Goal: Task Accomplishment & Management: Complete application form

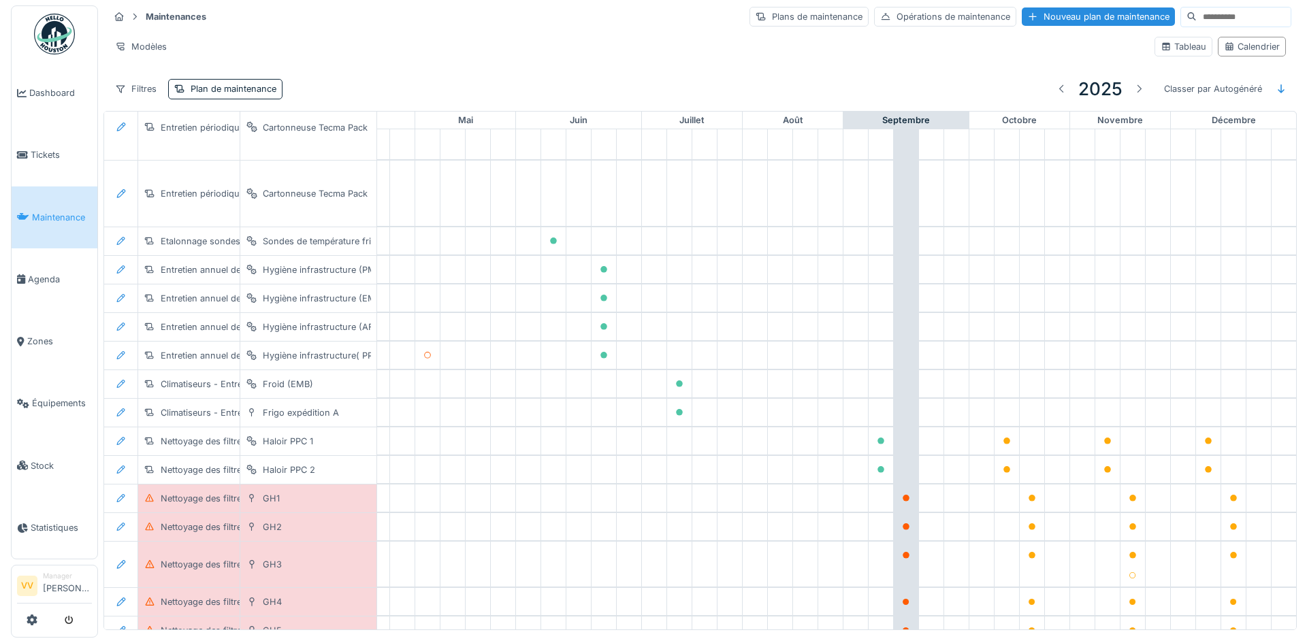
scroll to position [1157, 456]
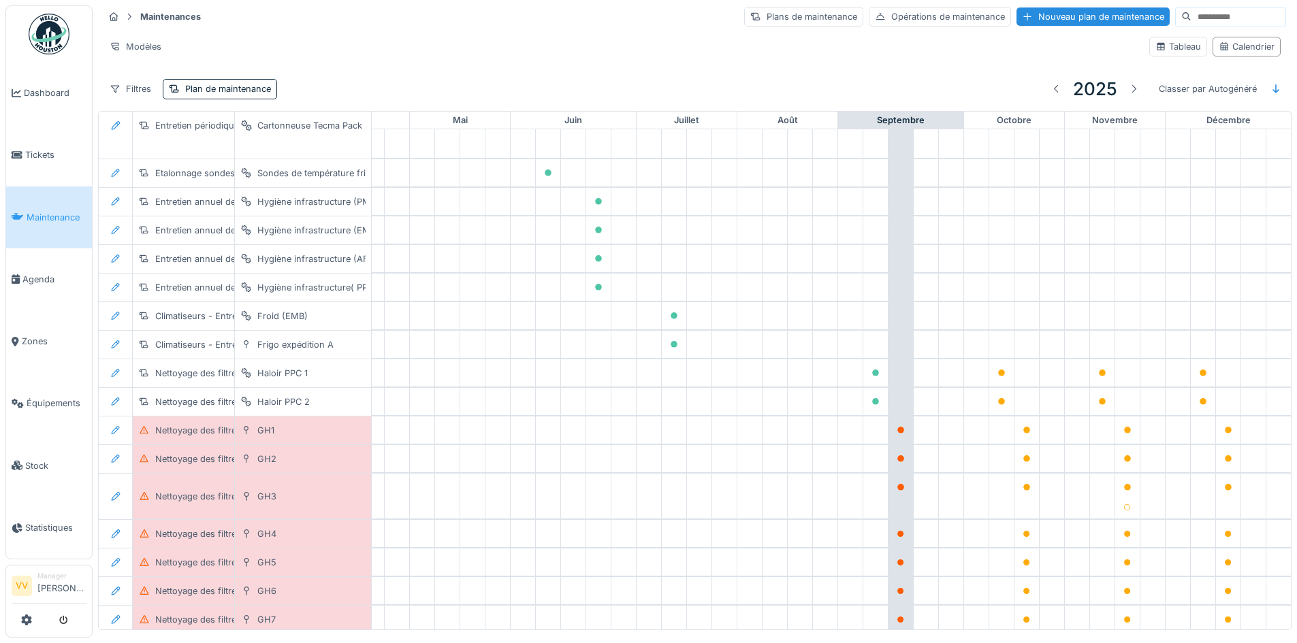
click at [1210, 12] on input at bounding box center [1238, 16] width 94 height 19
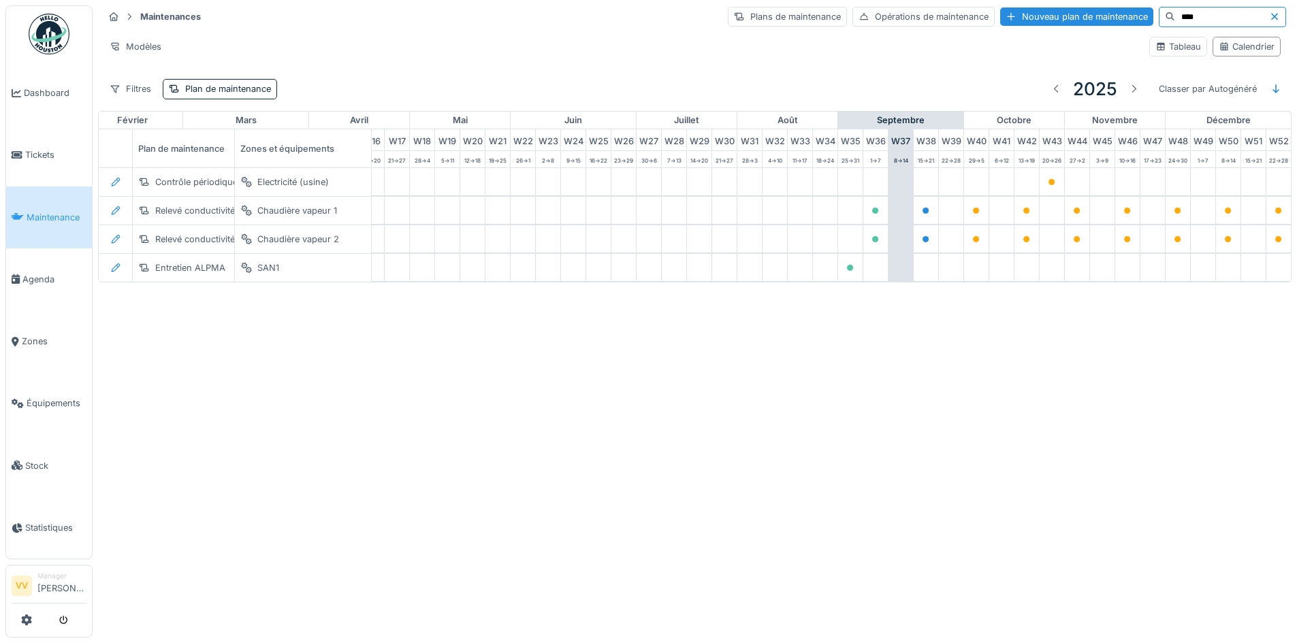
scroll to position [0, 446]
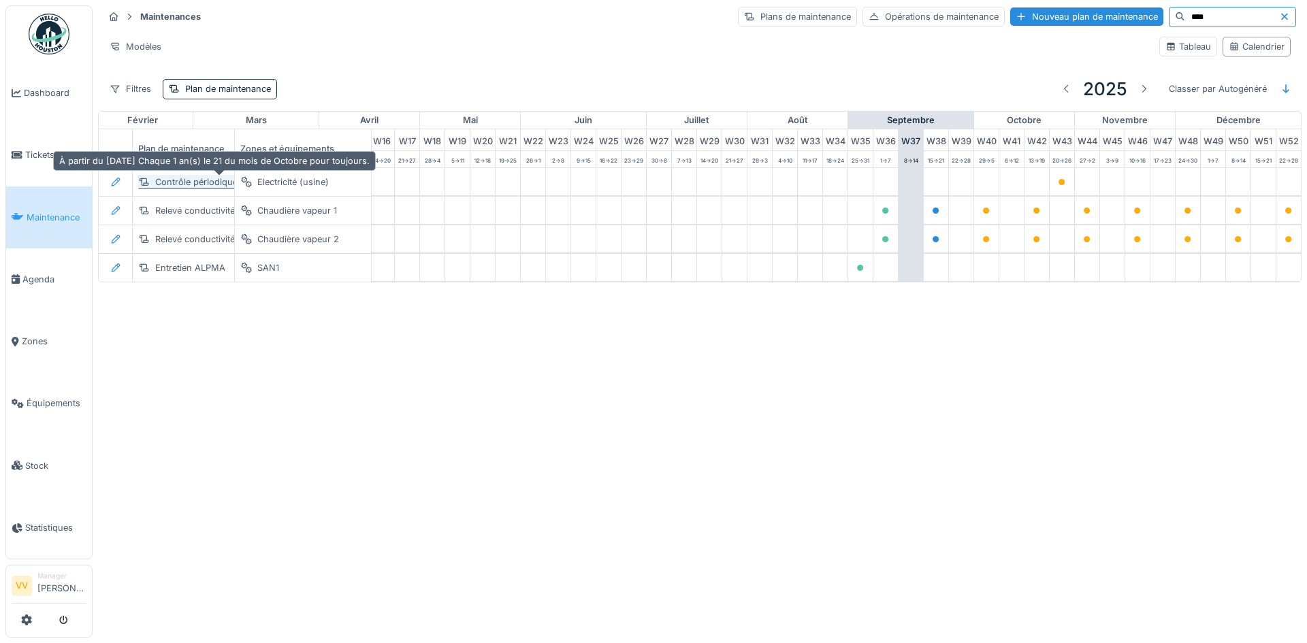
type input "****"
click at [160, 178] on div "Contrôle périodique thermographie" at bounding box center [228, 182] width 146 height 13
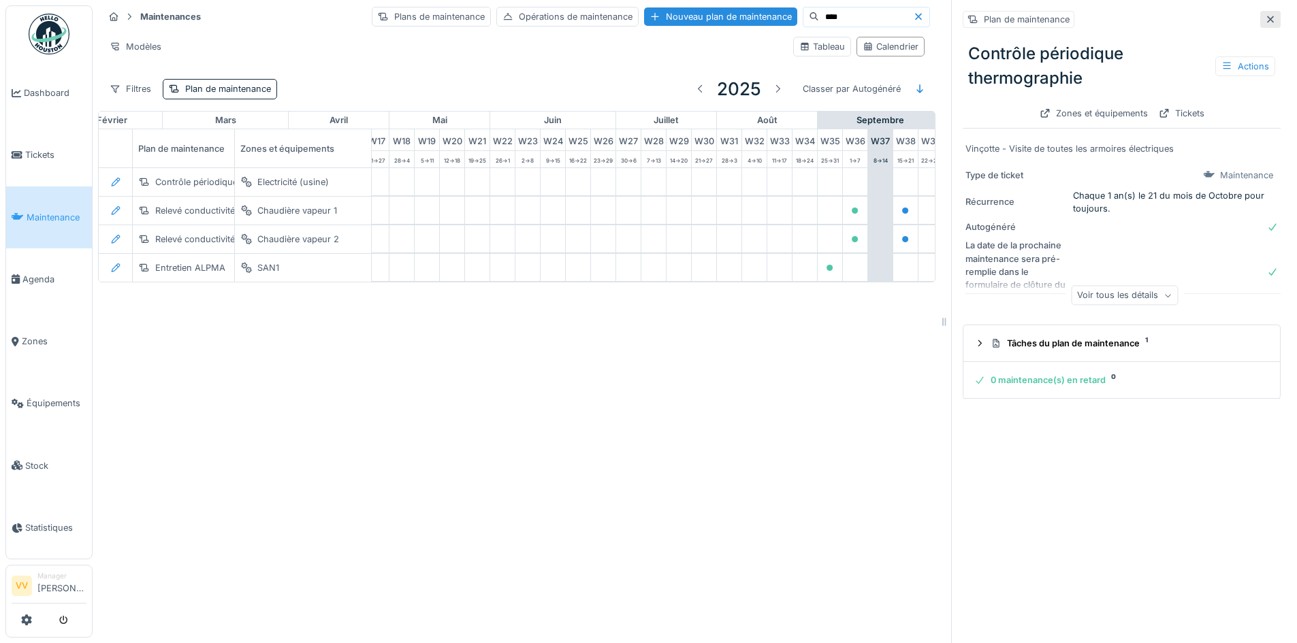
click at [1260, 18] on div at bounding box center [1270, 19] width 20 height 17
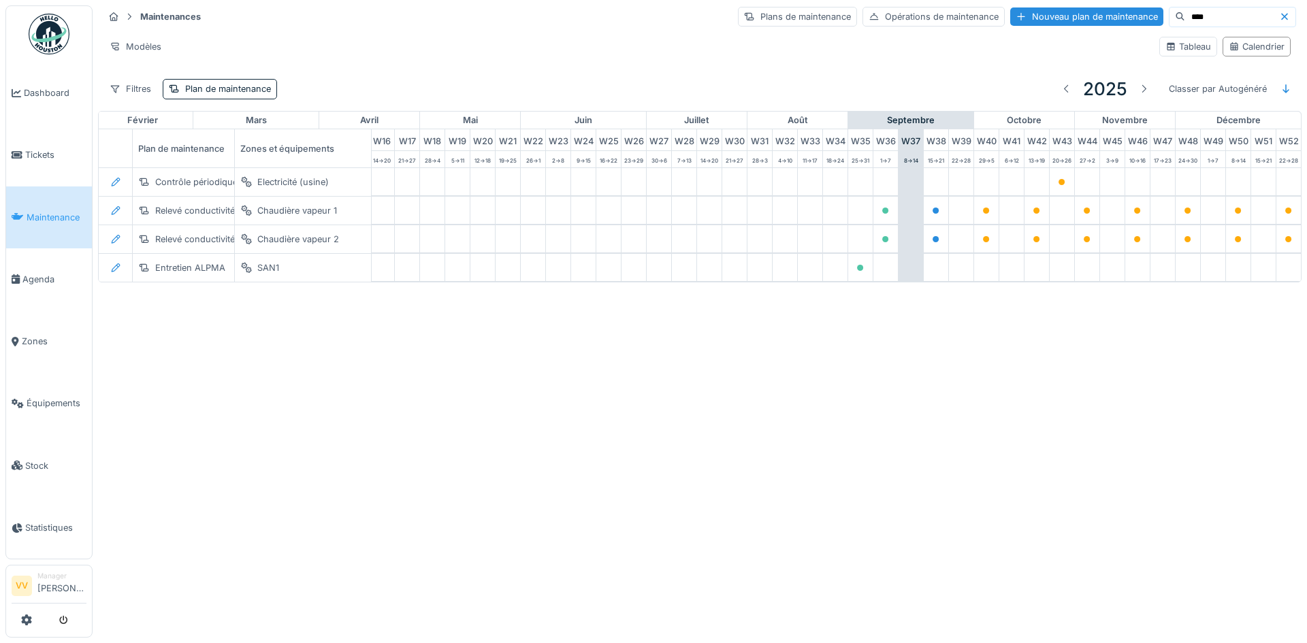
click at [1279, 20] on icon at bounding box center [1284, 16] width 11 height 9
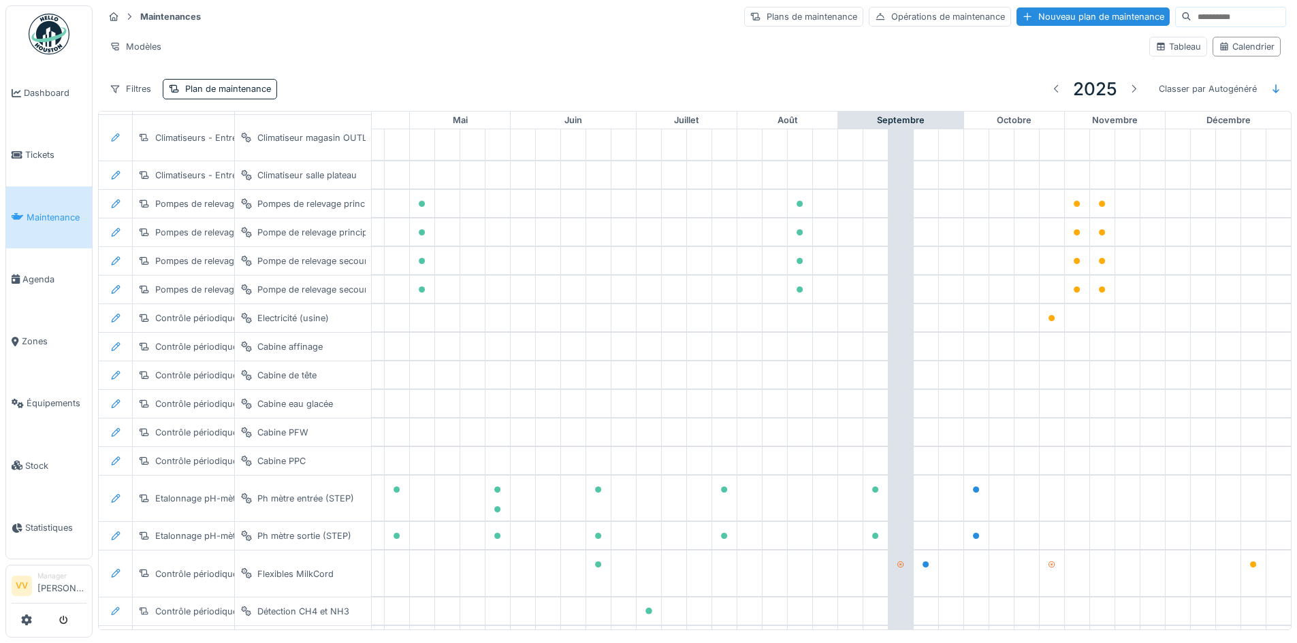
scroll to position [660, 446]
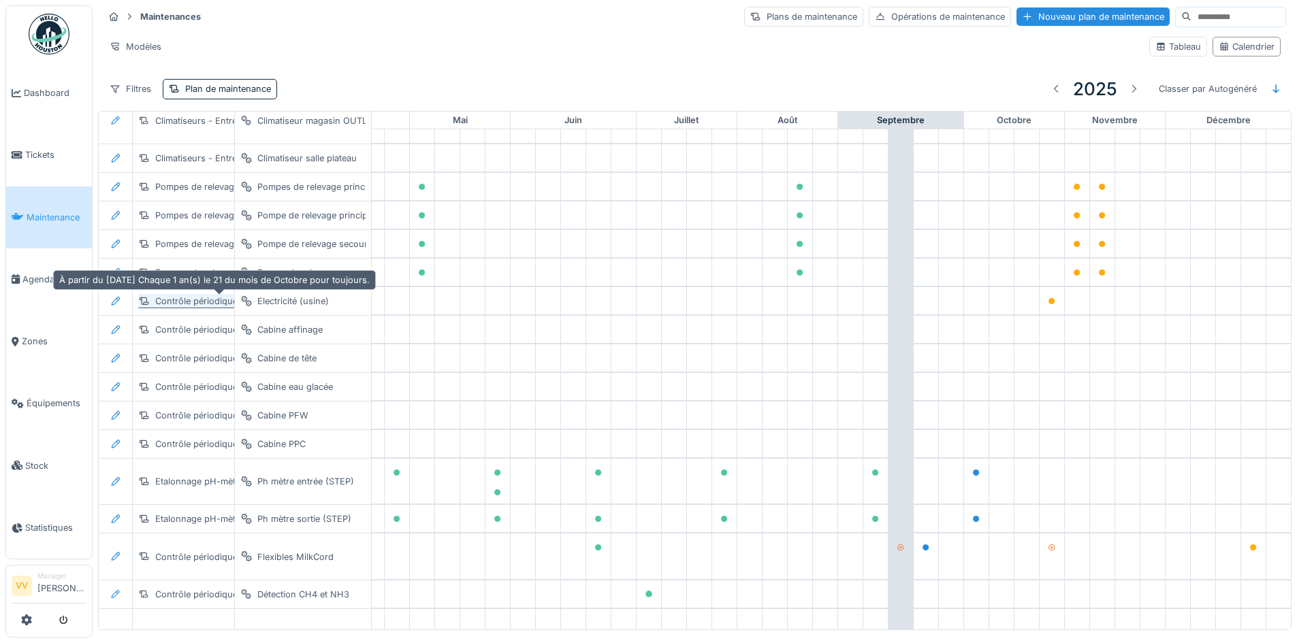
click at [188, 304] on div "Contrôle périodique thermographie" at bounding box center [228, 301] width 146 height 13
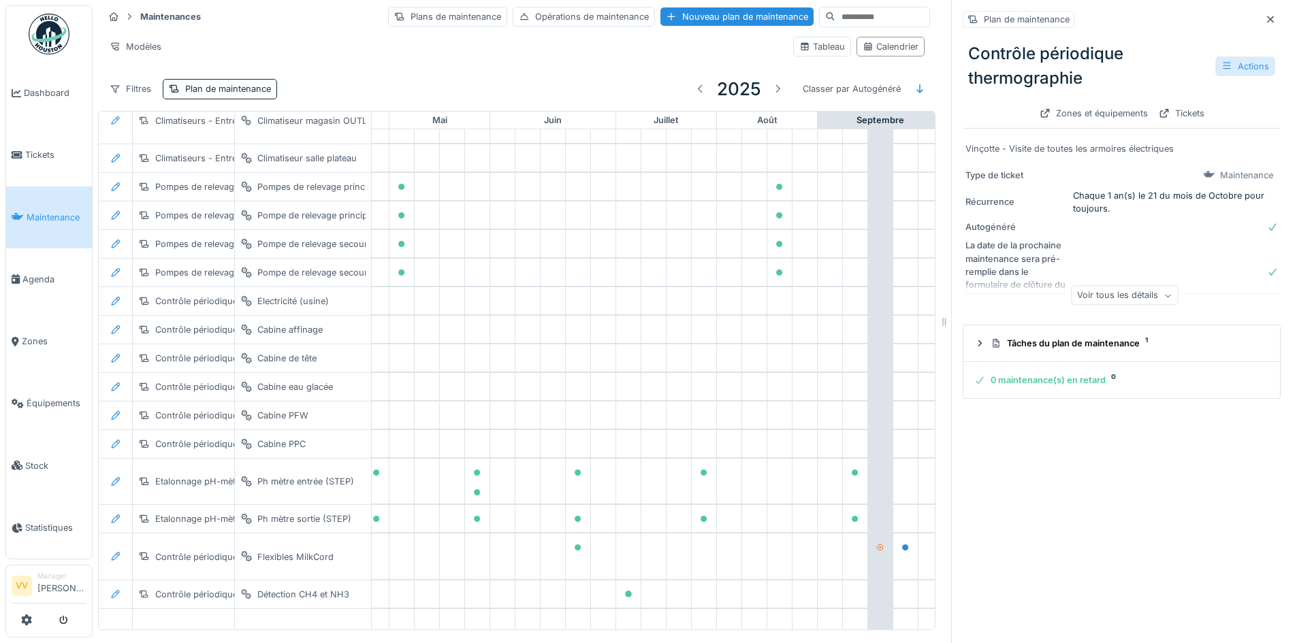
click at [1237, 71] on div "Actions" at bounding box center [1245, 66] width 60 height 20
click at [1203, 94] on div "Modifier" at bounding box center [1179, 96] width 123 height 20
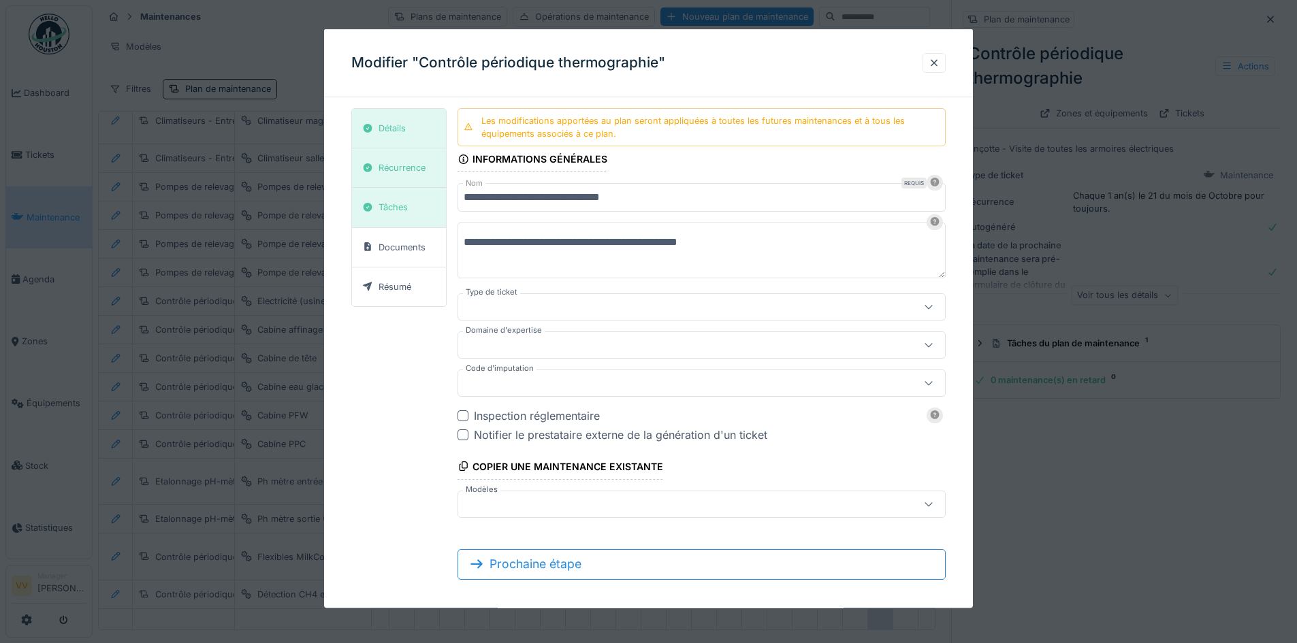
type input "***"
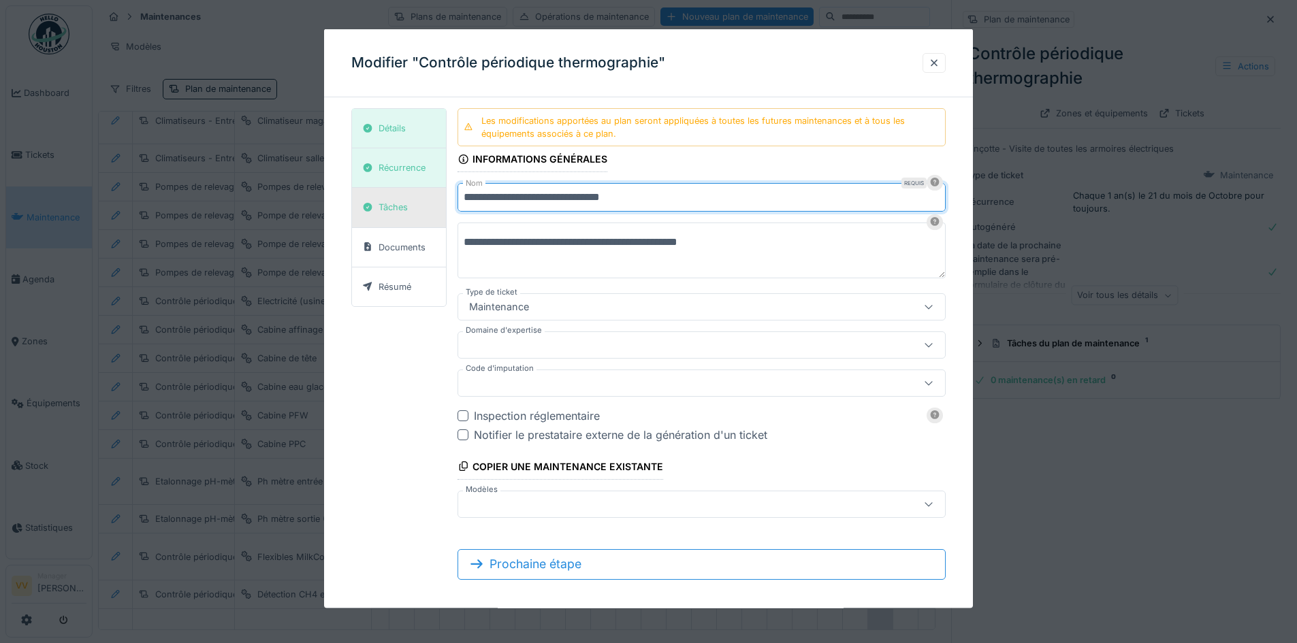
drag, startPoint x: 574, startPoint y: 195, endPoint x: 443, endPoint y: 190, distance: 130.8
click at [442, 195] on div "**********" at bounding box center [648, 349] width 594 height 483
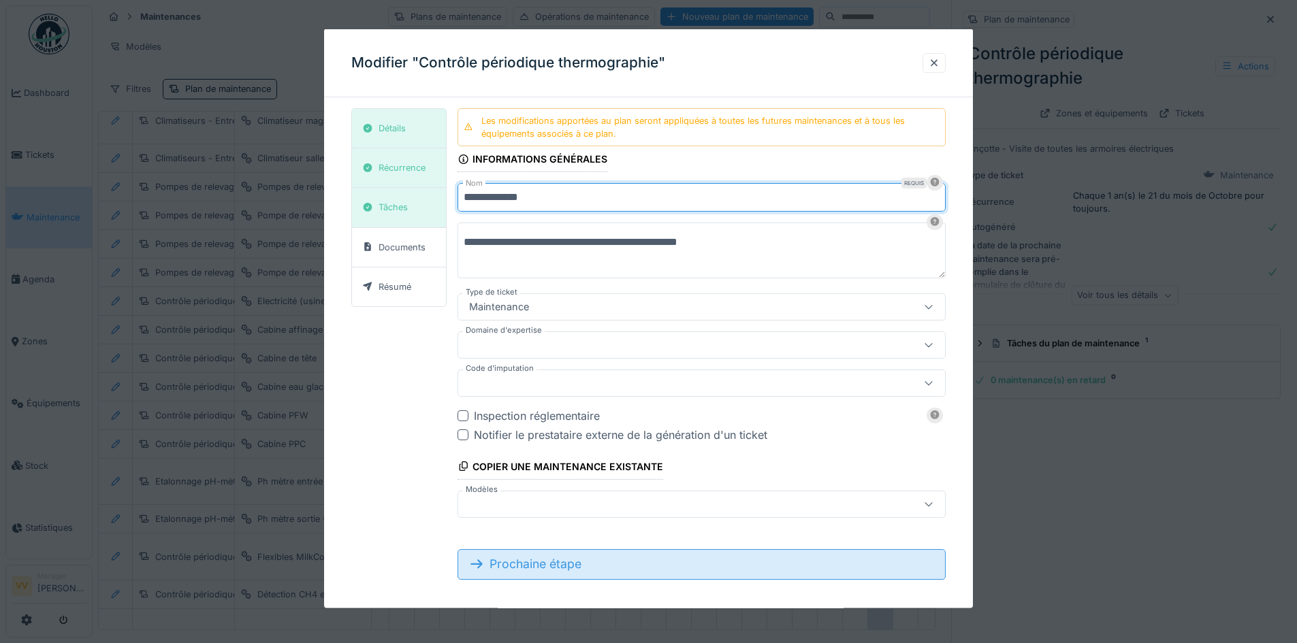
type input "**********"
click at [593, 562] on div "Prochaine étape" at bounding box center [701, 564] width 488 height 30
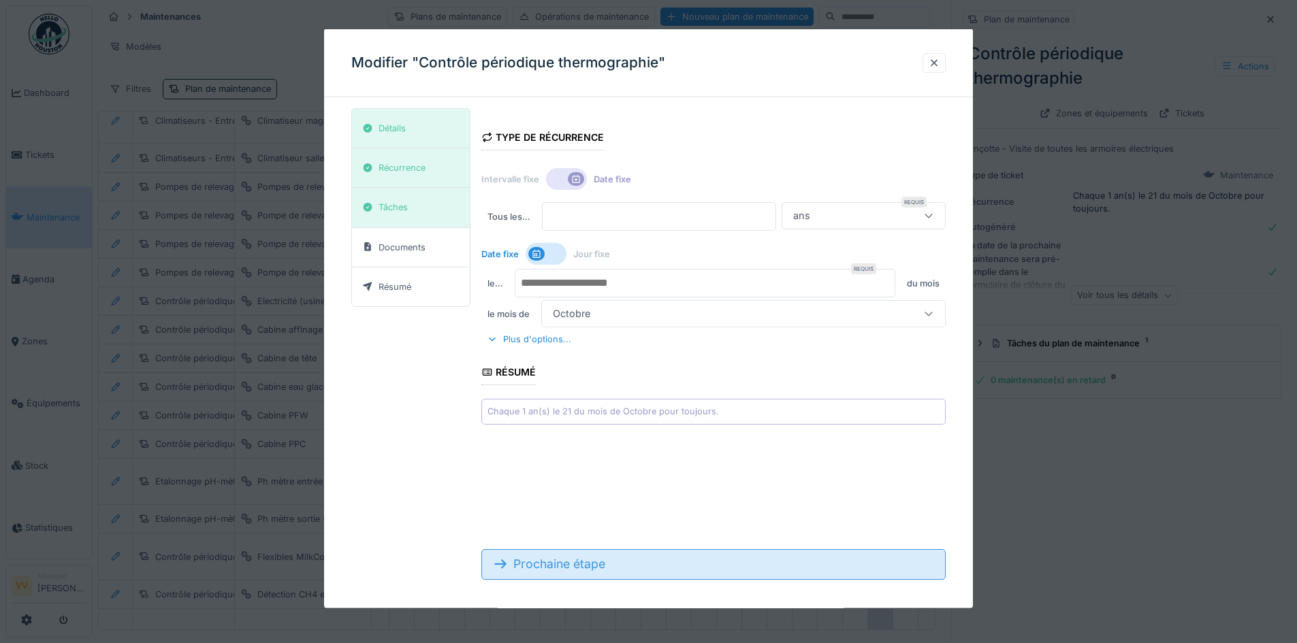
click at [593, 562] on div "Prochaine étape" at bounding box center [713, 564] width 464 height 30
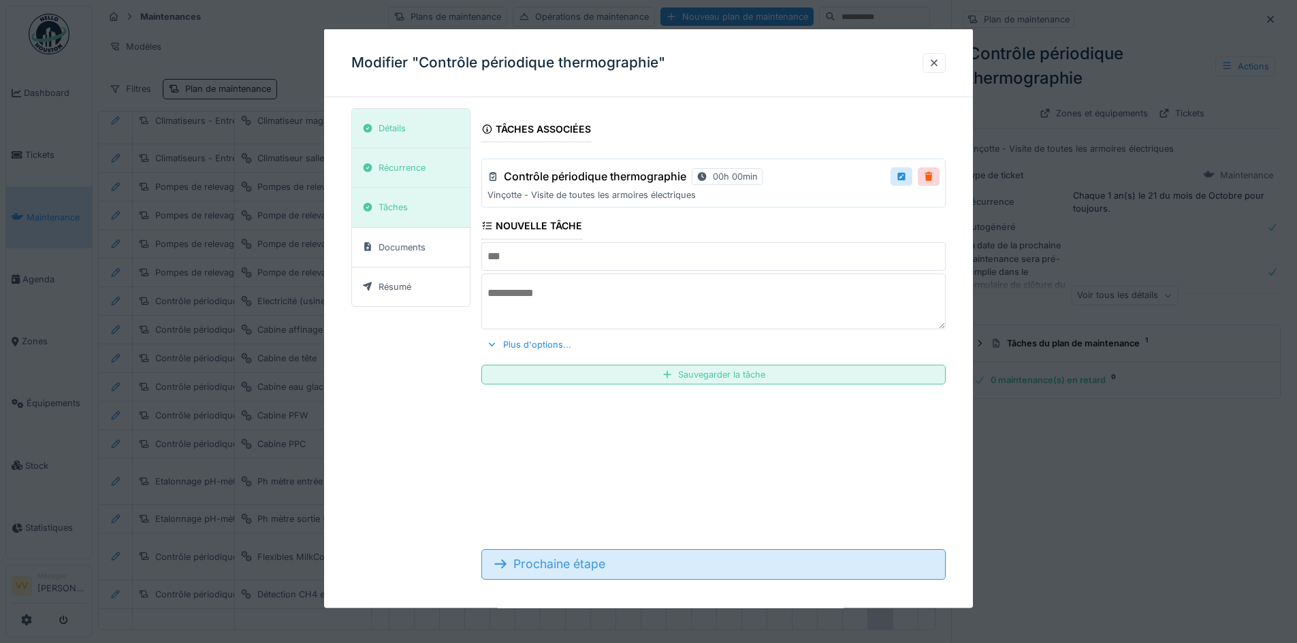
click at [593, 562] on div "Prochaine étape" at bounding box center [713, 564] width 464 height 30
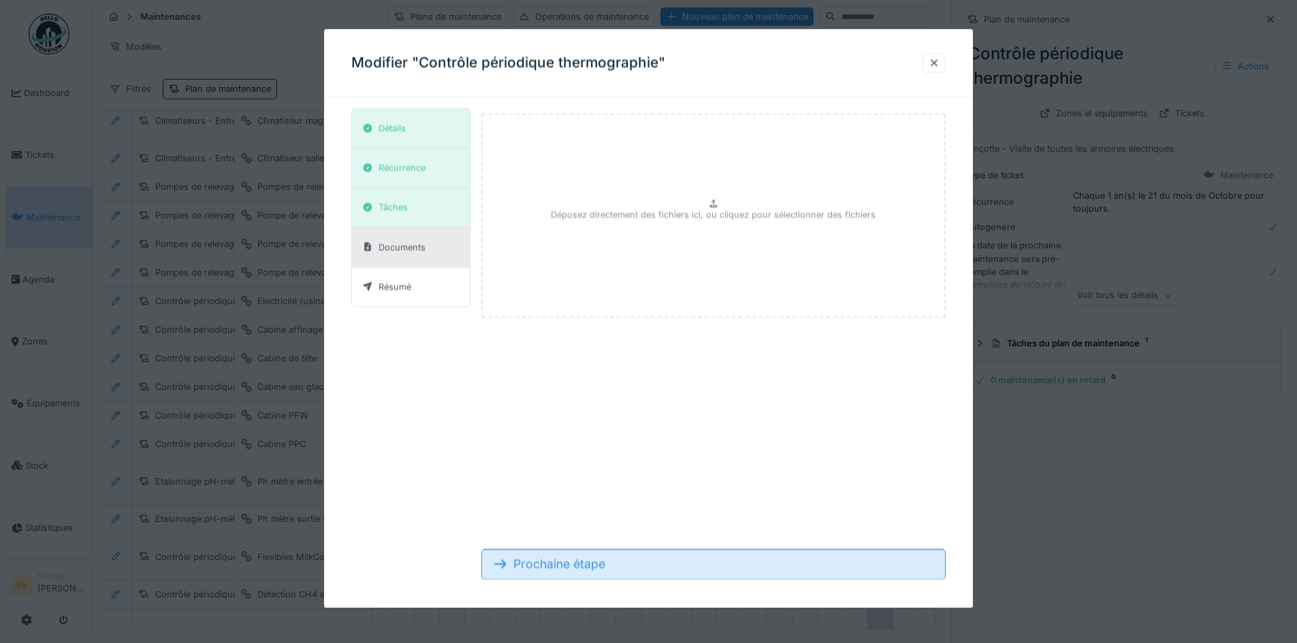
click at [593, 562] on div "Prochaine étape" at bounding box center [713, 564] width 464 height 30
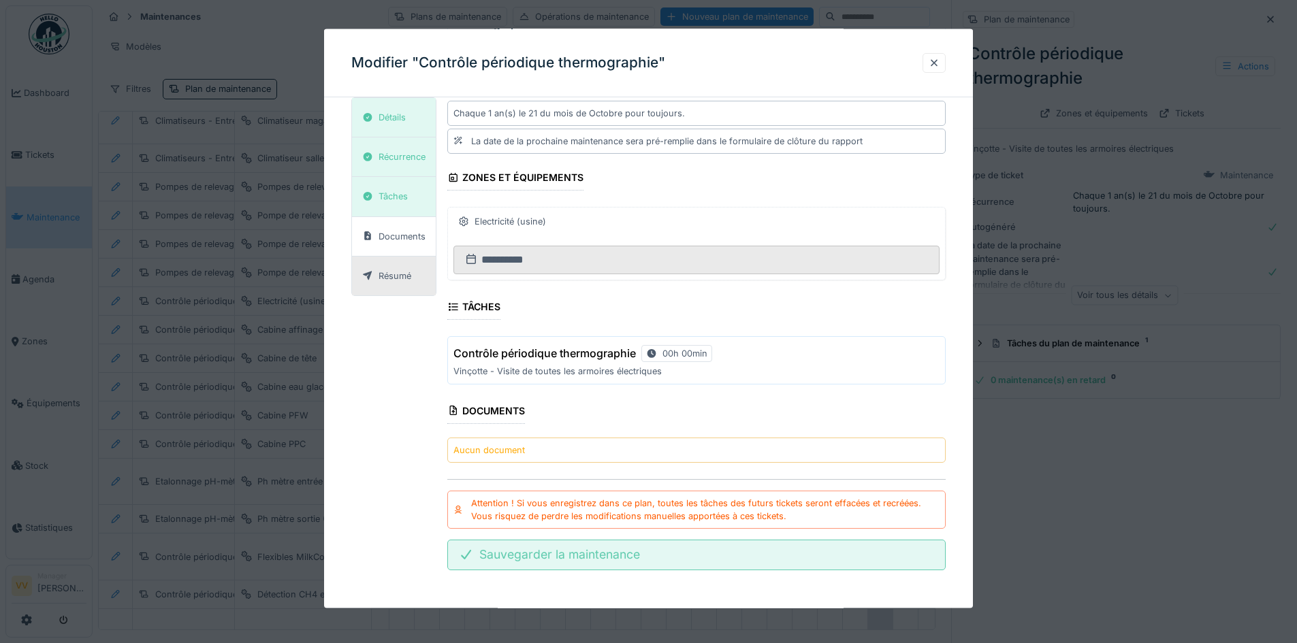
scroll to position [10, 0]
click at [614, 557] on div "Sauvegarder la maintenance" at bounding box center [696, 555] width 498 height 30
click at [504, 556] on div "Sauvegarder la maintenance" at bounding box center [696, 555] width 498 height 30
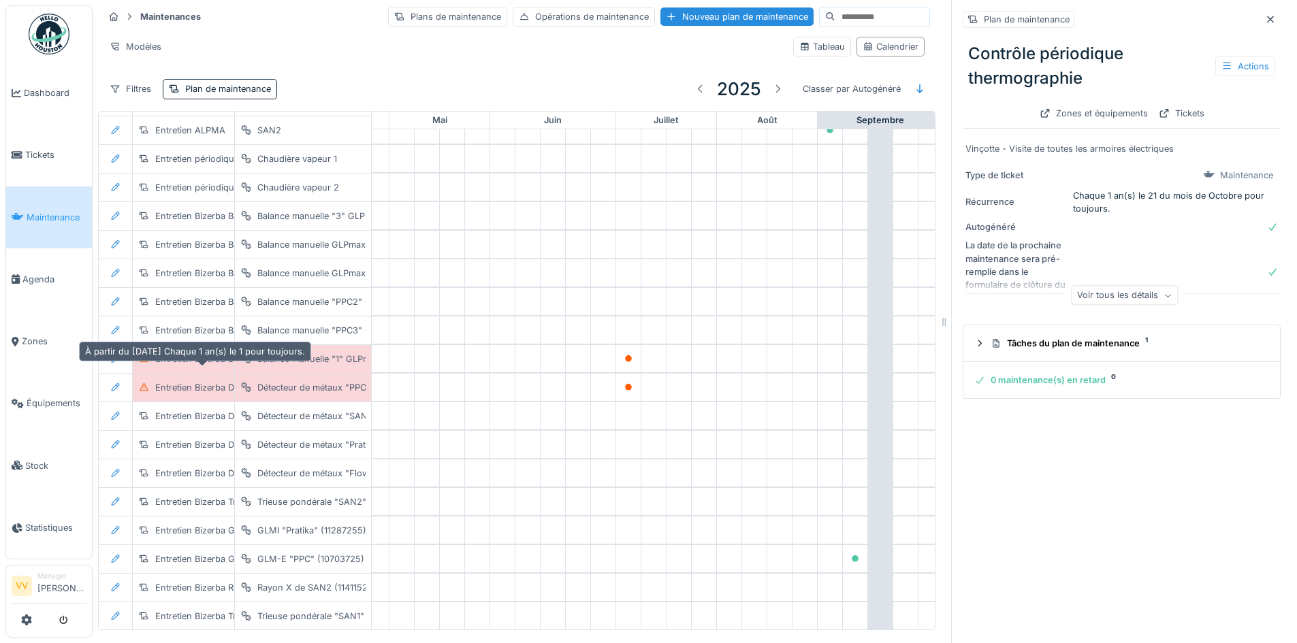
scroll to position [2164, 446]
click at [1265, 15] on icon at bounding box center [1270, 19] width 11 height 9
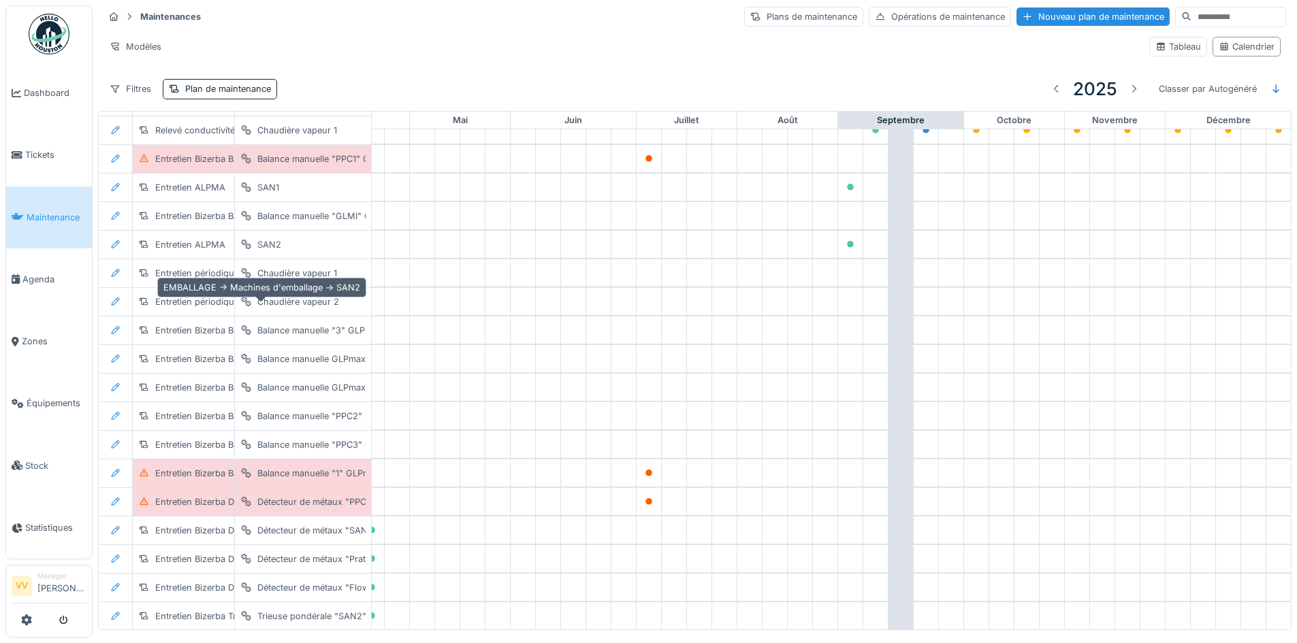
scroll to position [1824, 446]
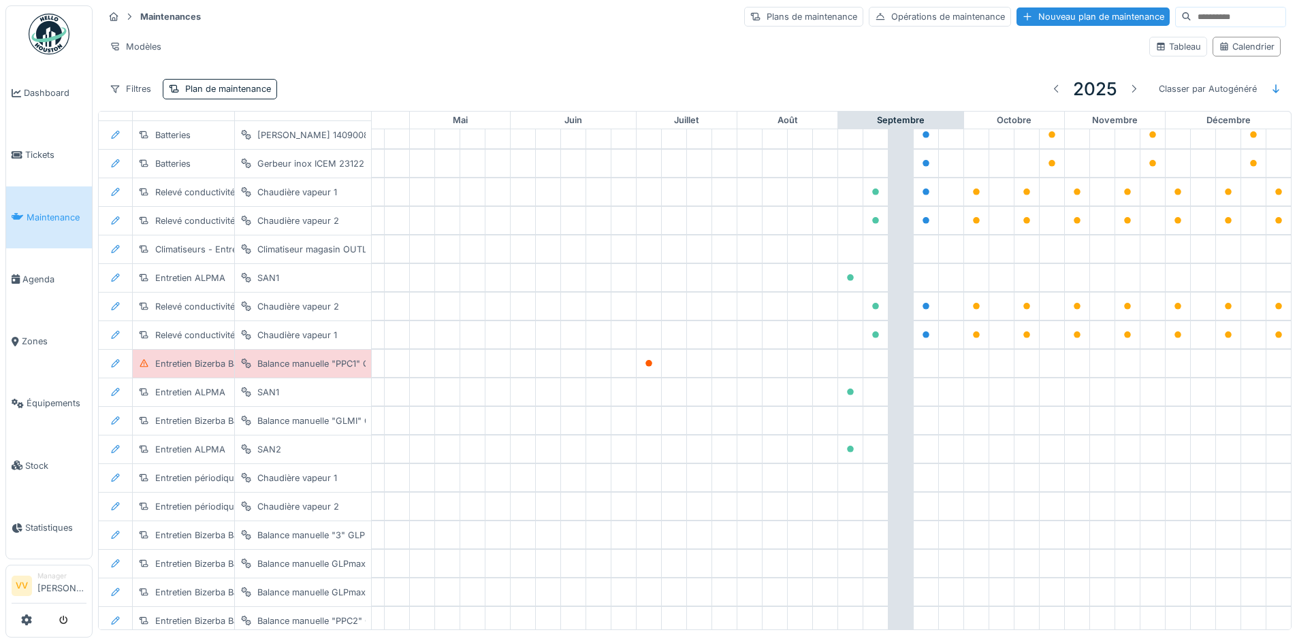
click at [1198, 17] on input at bounding box center [1238, 16] width 94 height 19
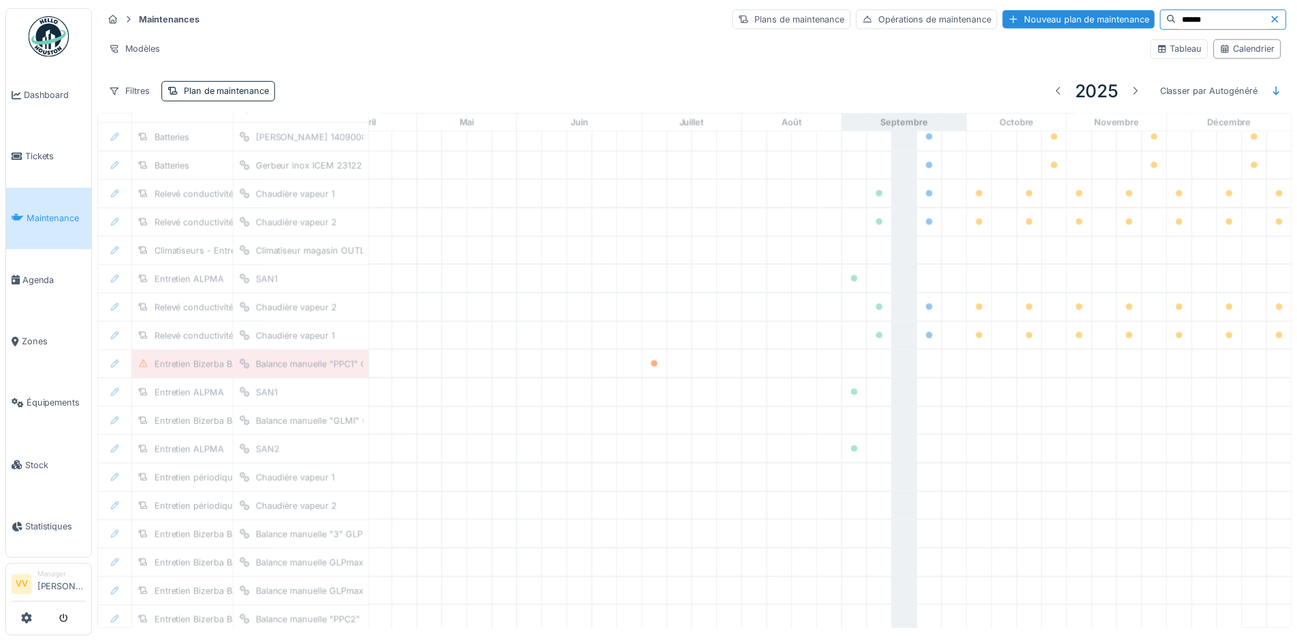
scroll to position [0, 446]
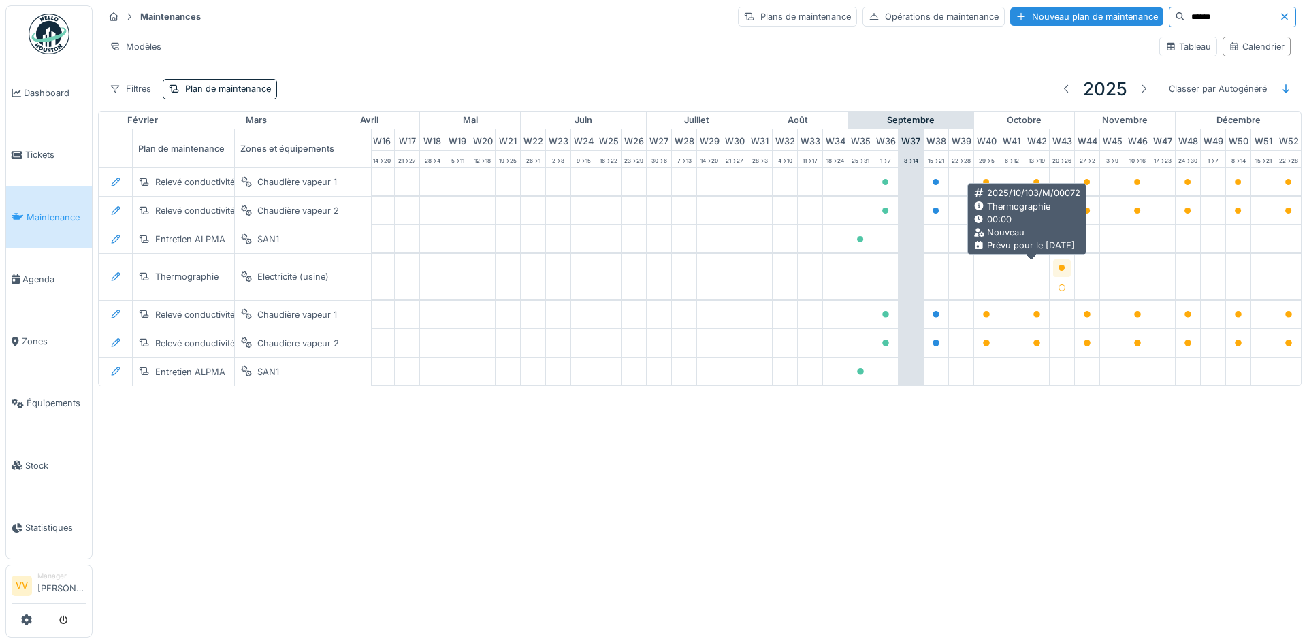
type input "******"
click at [1058, 267] on icon at bounding box center [1061, 268] width 7 height 7
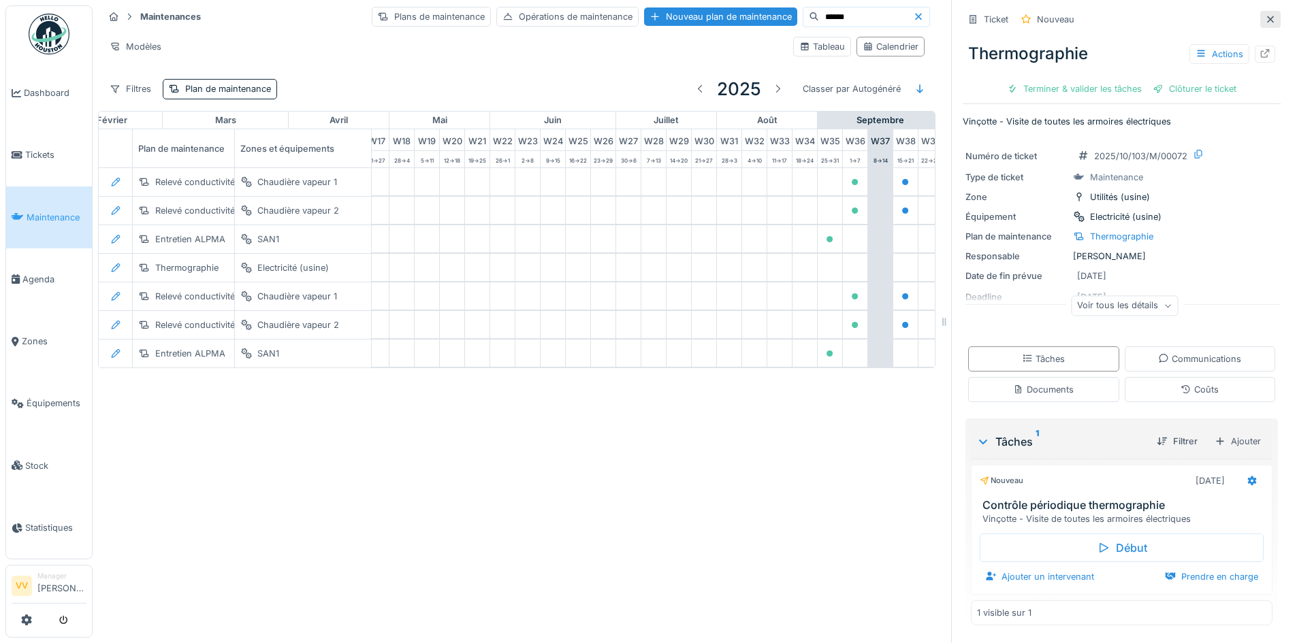
click at [1267, 18] on icon at bounding box center [1270, 19] width 7 height 7
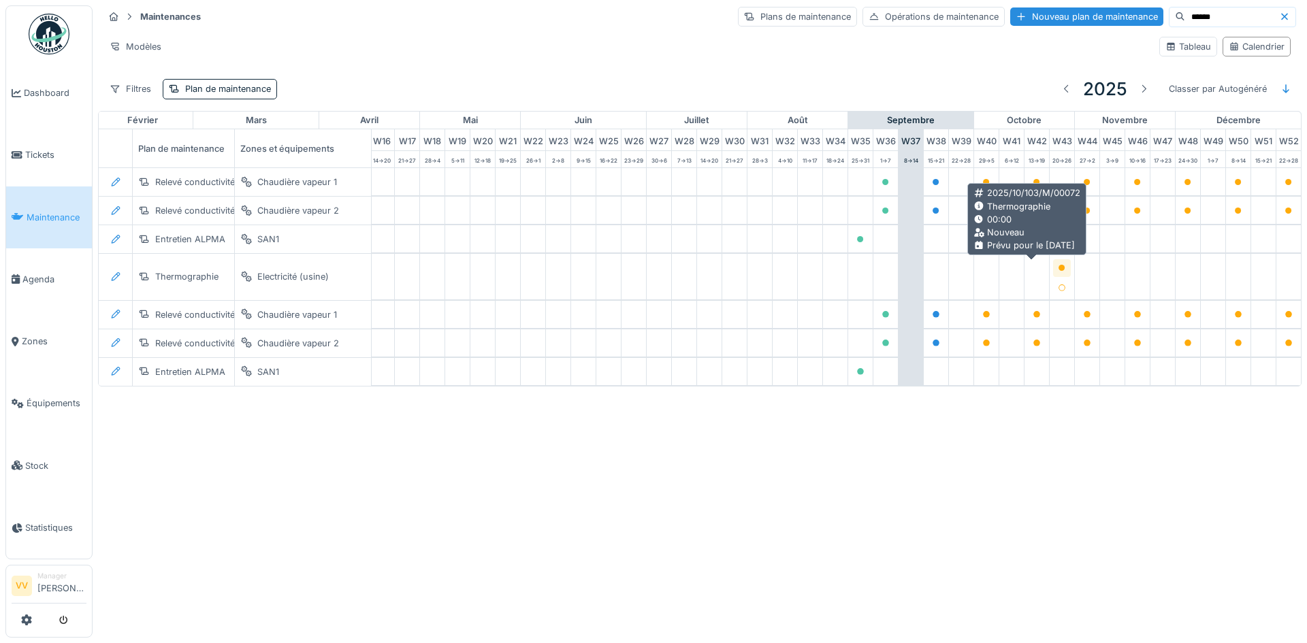
click at [1058, 268] on icon at bounding box center [1061, 268] width 7 height 7
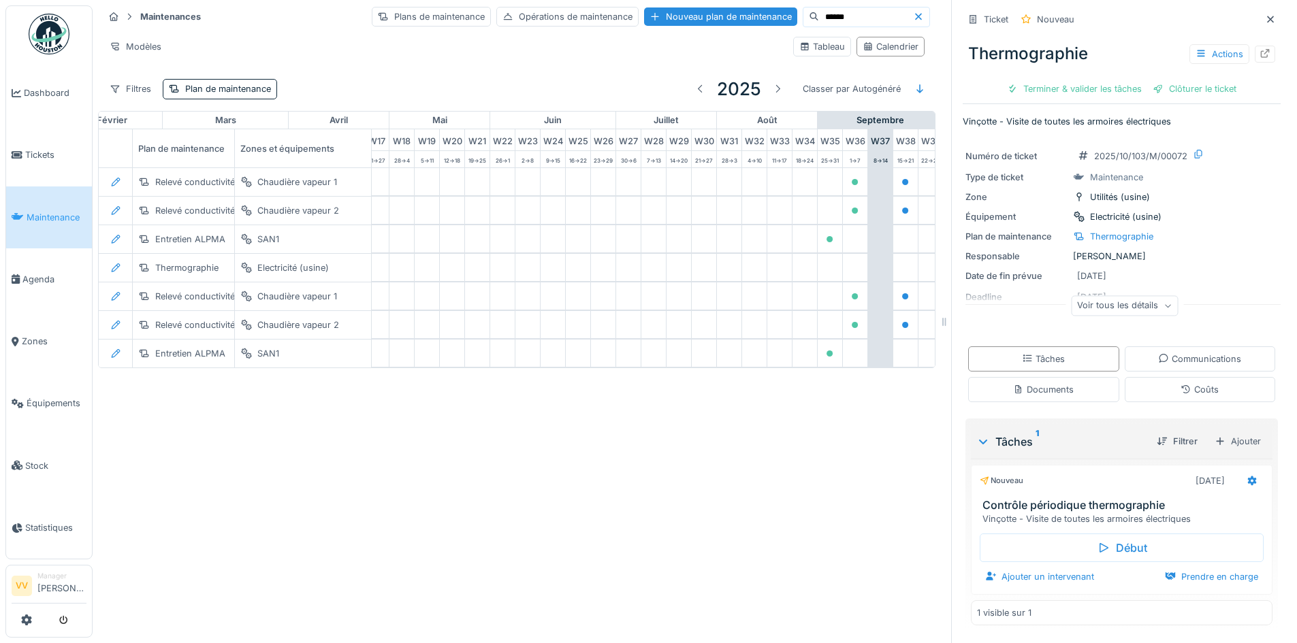
scroll to position [1, 0]
click at [1025, 582] on div "Ajouter un intervenant" at bounding box center [1039, 577] width 120 height 18
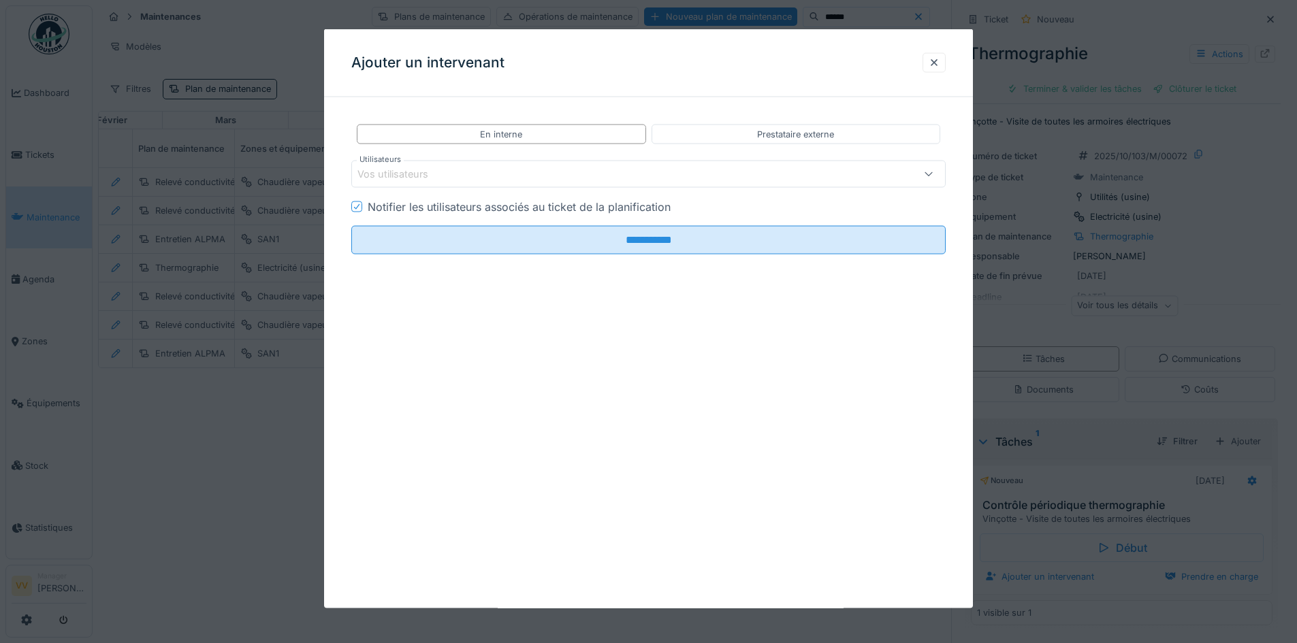
click at [628, 177] on div "Vos utilisateurs" at bounding box center [613, 174] width 513 height 15
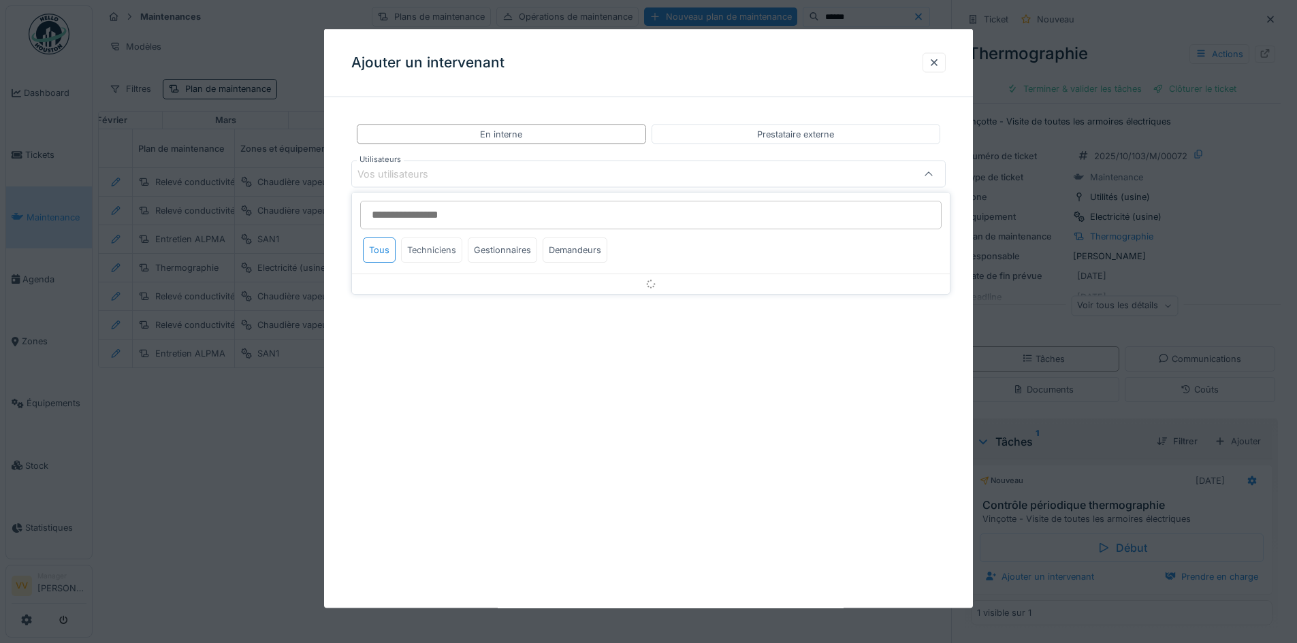
click at [438, 250] on div "Techniciens" at bounding box center [431, 250] width 61 height 25
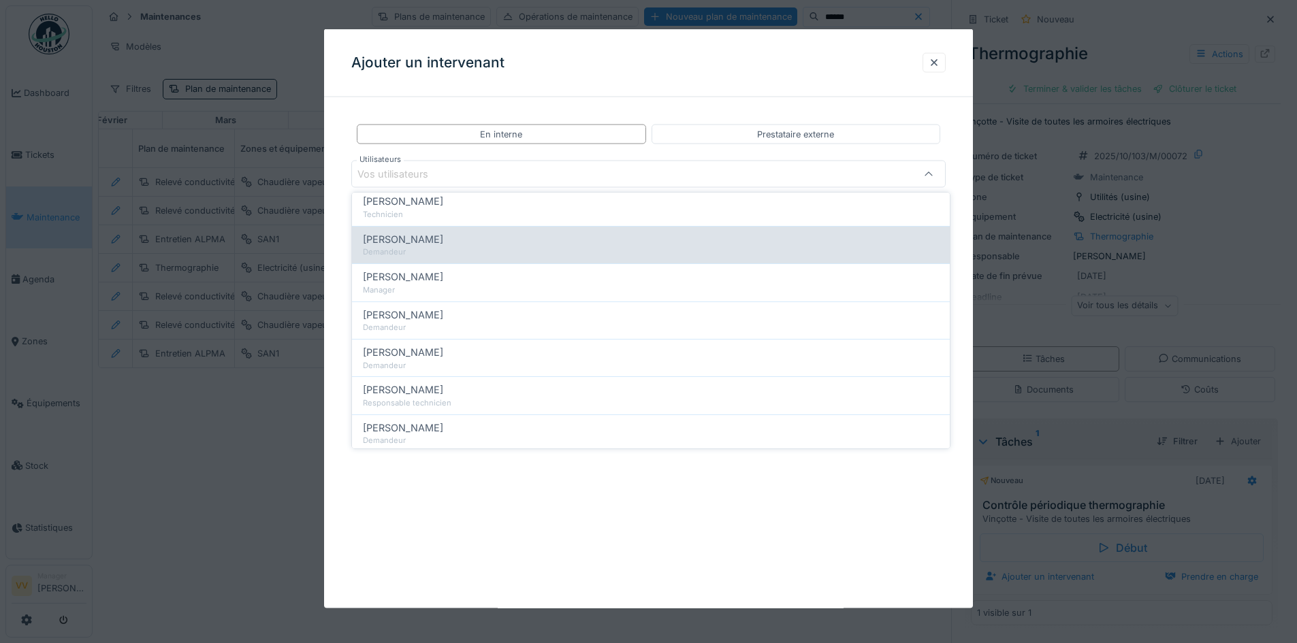
scroll to position [204, 0]
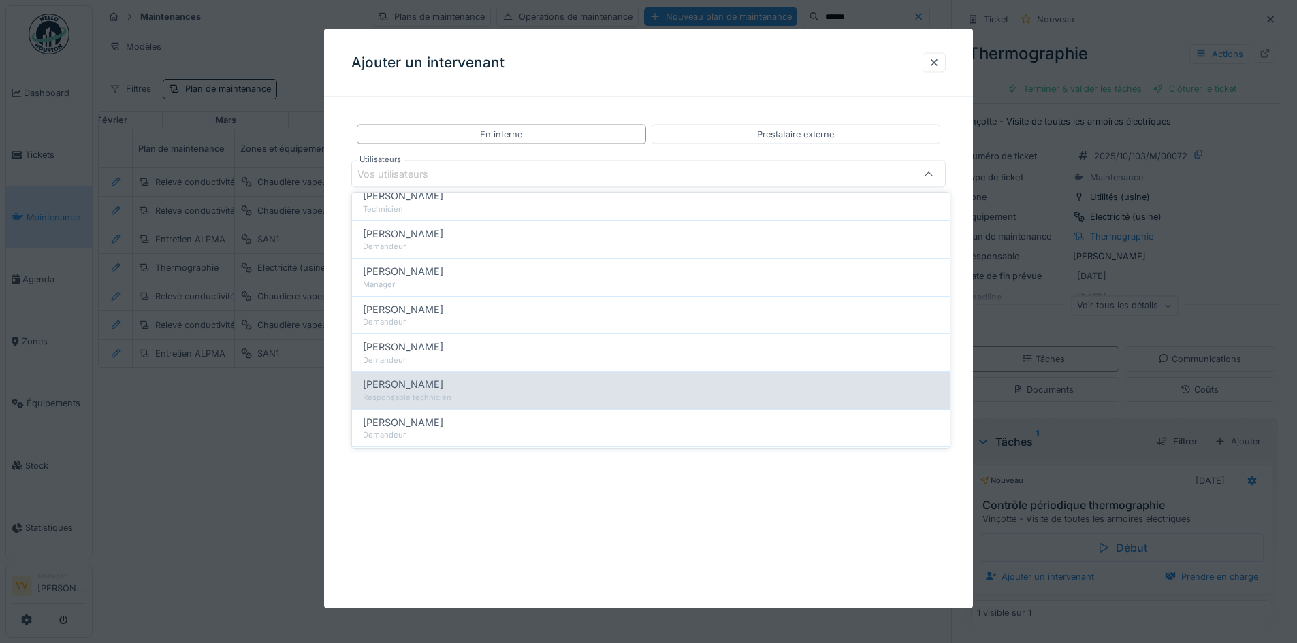
click at [456, 383] on div "Julien Bebronne" at bounding box center [651, 384] width 576 height 15
type input "****"
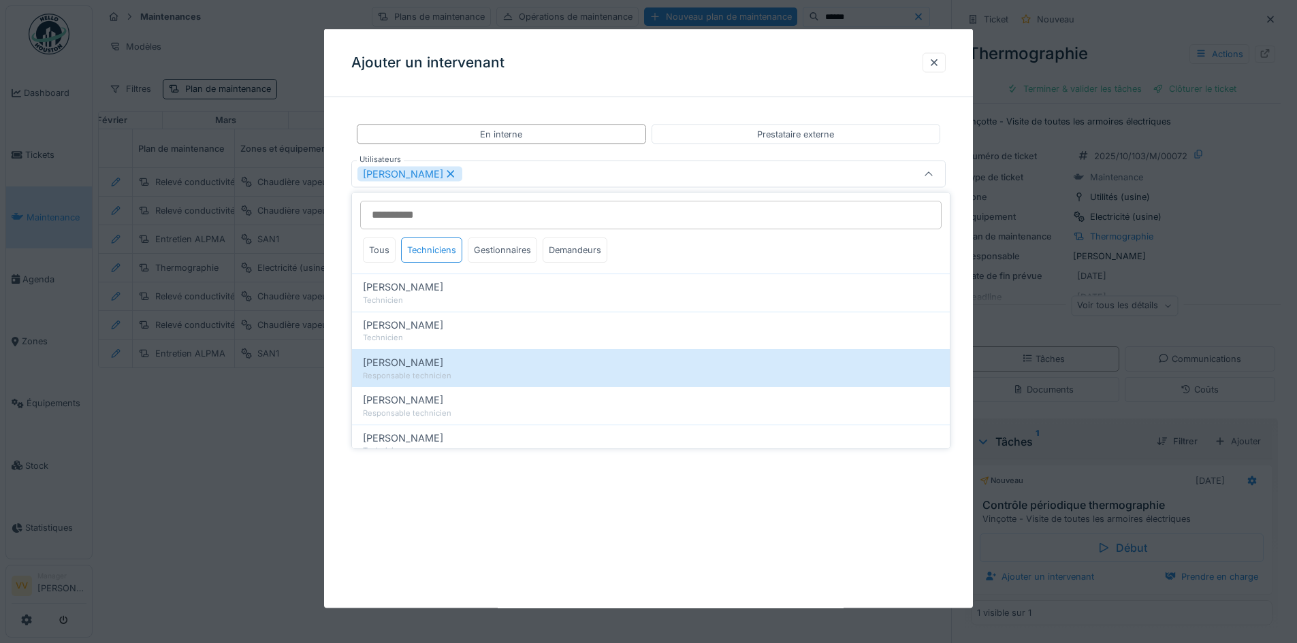
click at [571, 514] on div "**********" at bounding box center [648, 318] width 649 height 579
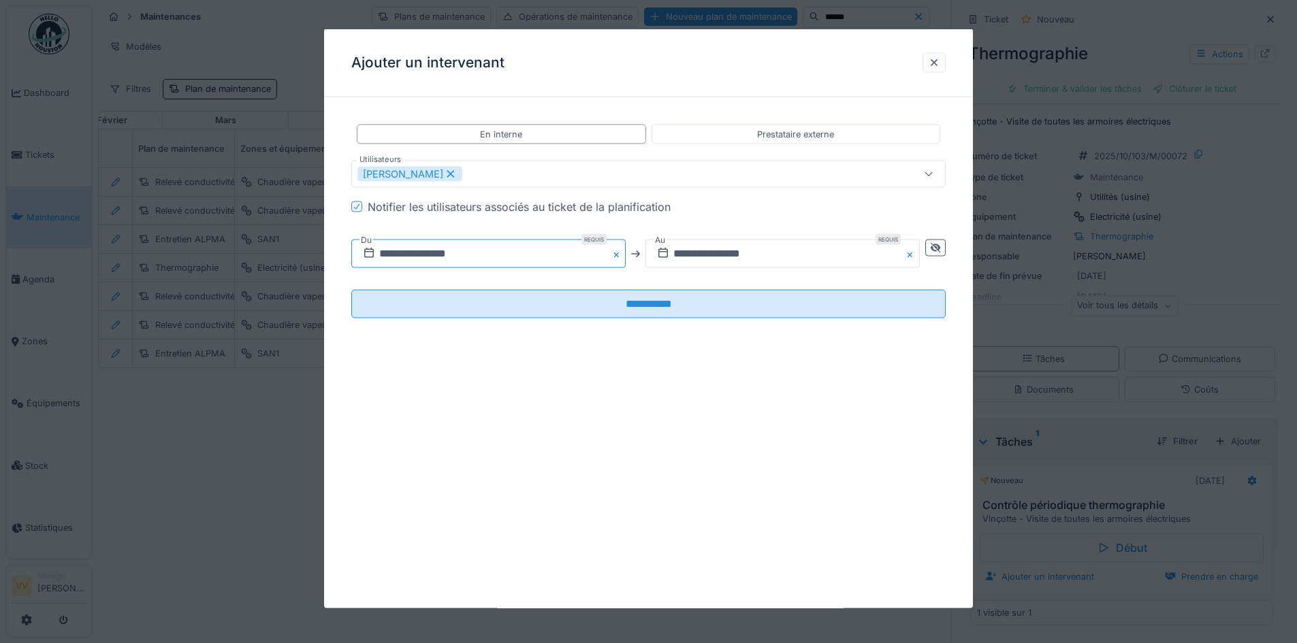
click at [509, 257] on input "**********" at bounding box center [488, 254] width 274 height 29
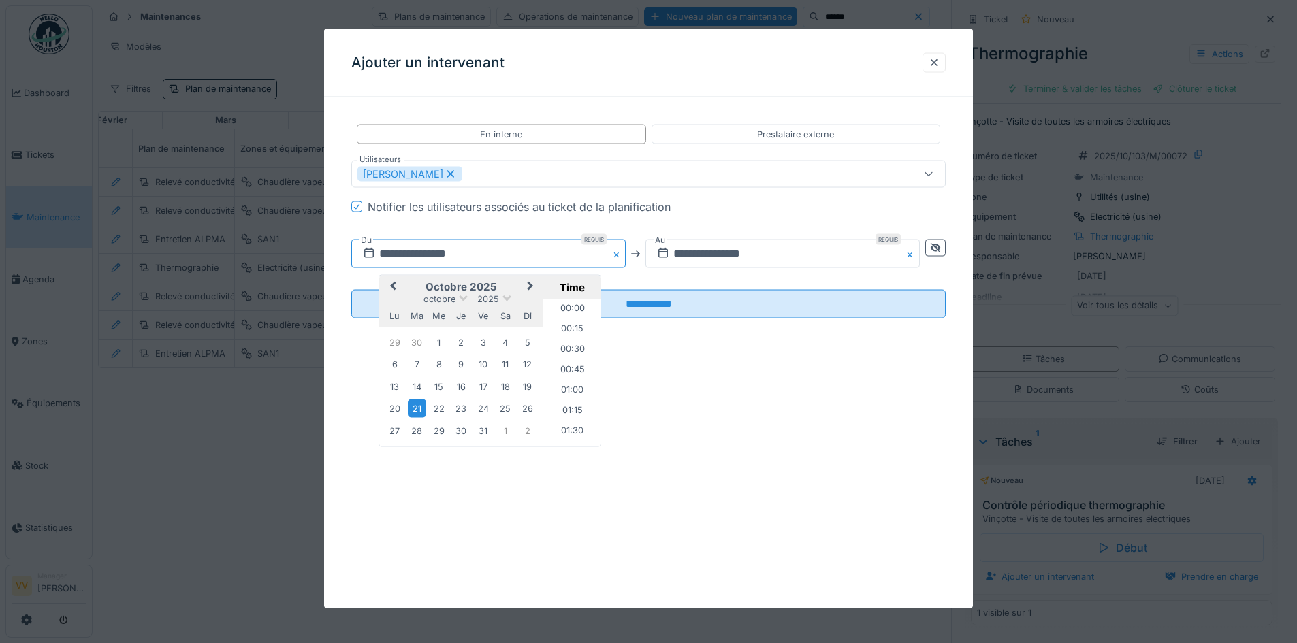
scroll to position [1182, 0]
click at [461, 365] on div "9" at bounding box center [461, 364] width 18 height 18
click at [451, 253] on input "**********" at bounding box center [488, 254] width 274 height 29
type input "**********"
click at [839, 387] on div "**********" at bounding box center [648, 318] width 649 height 579
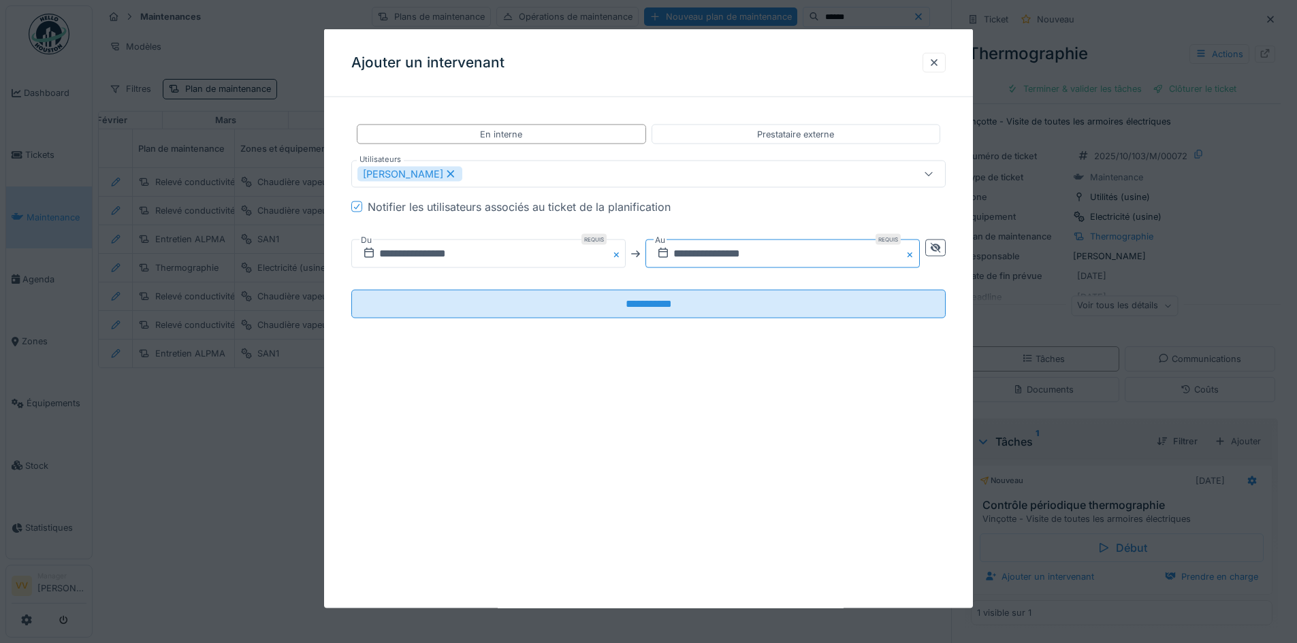
click at [774, 249] on input "**********" at bounding box center [782, 254] width 274 height 29
click at [688, 252] on input "**********" at bounding box center [782, 254] width 274 height 29
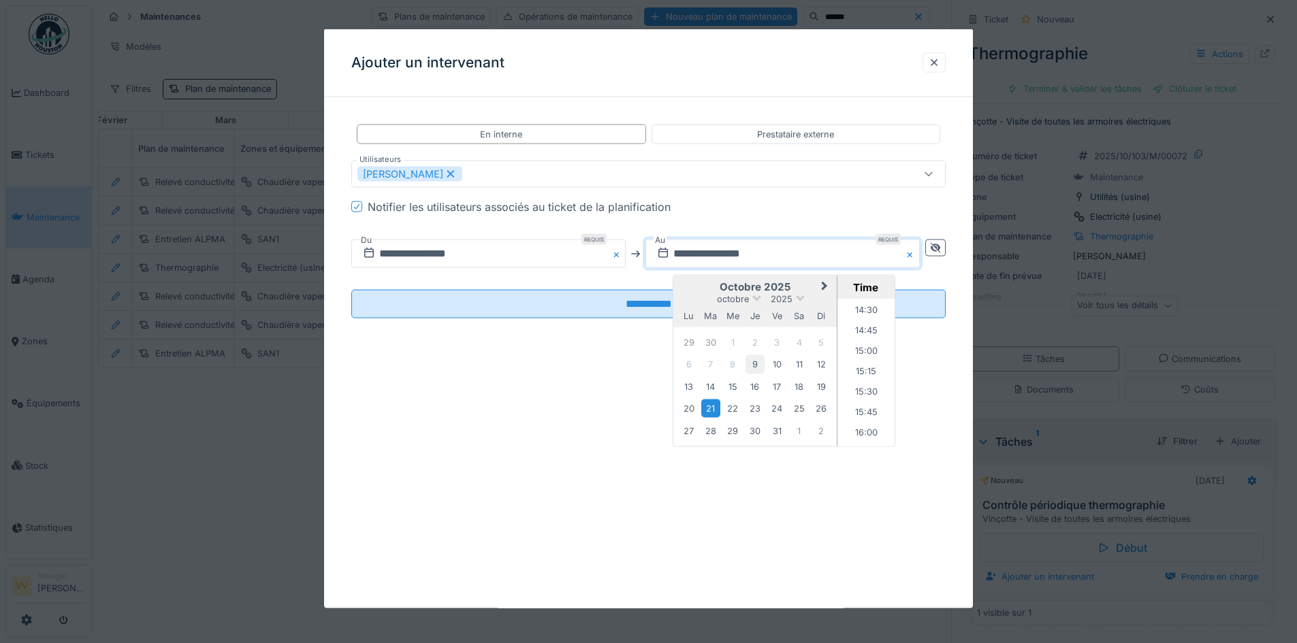
click at [759, 365] on div "9" at bounding box center [754, 364] width 18 height 18
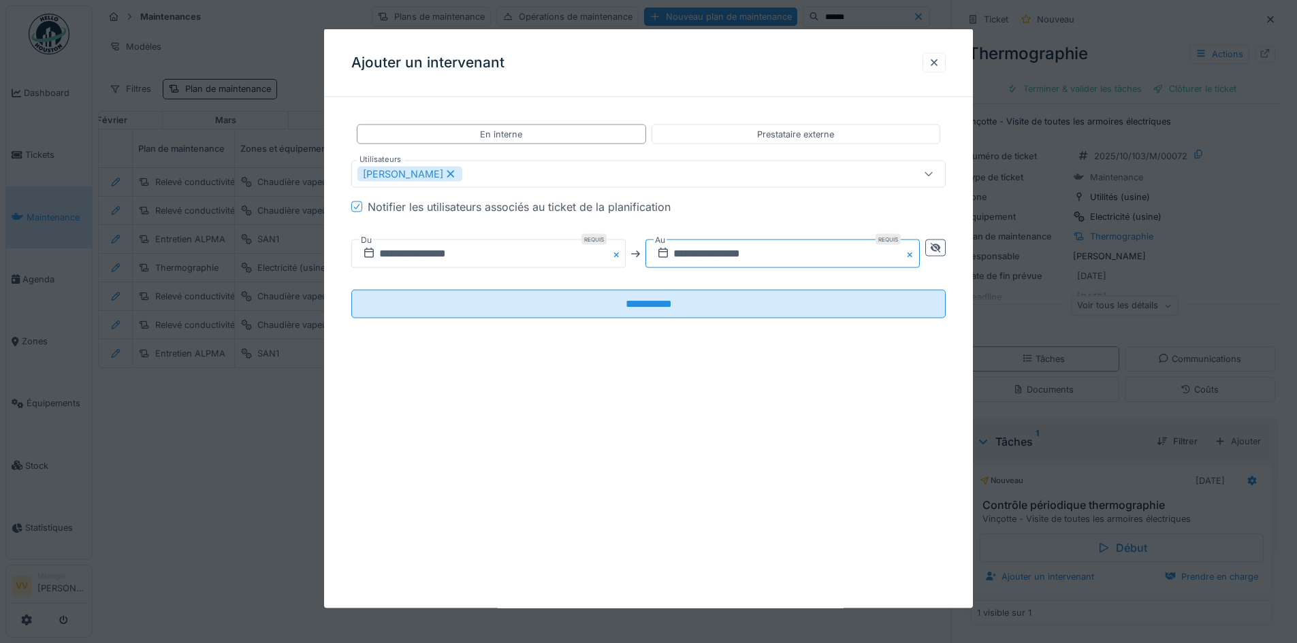
click at [746, 255] on input "**********" at bounding box center [782, 254] width 274 height 29
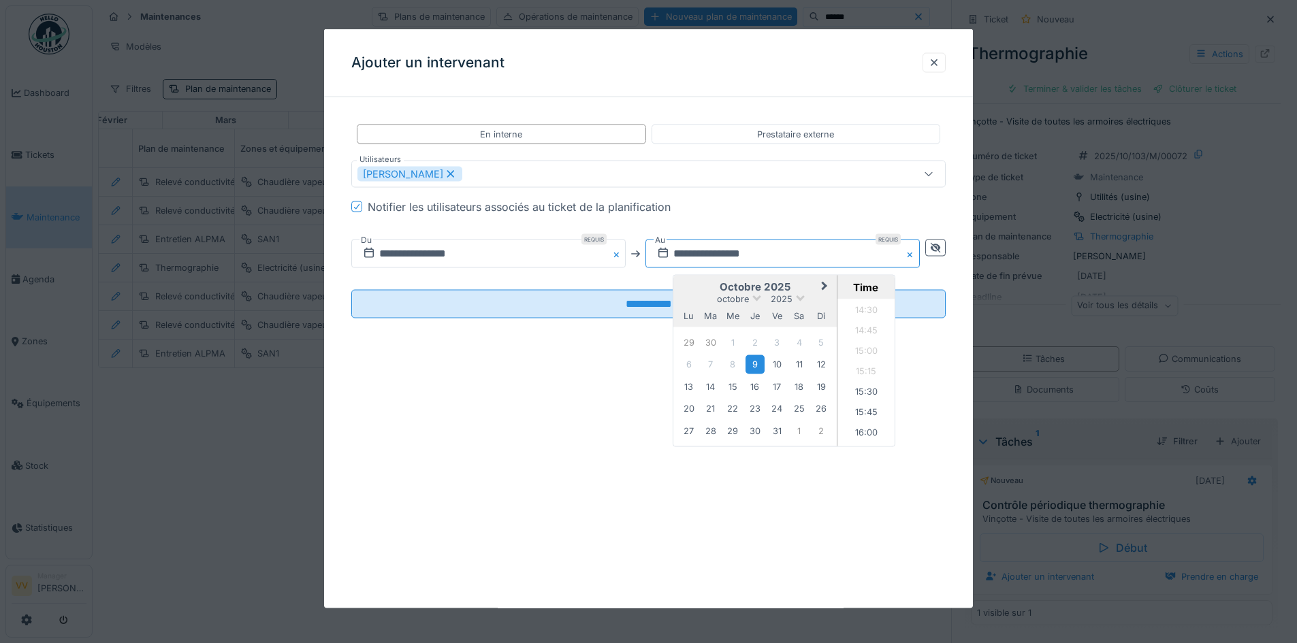
type input "**********"
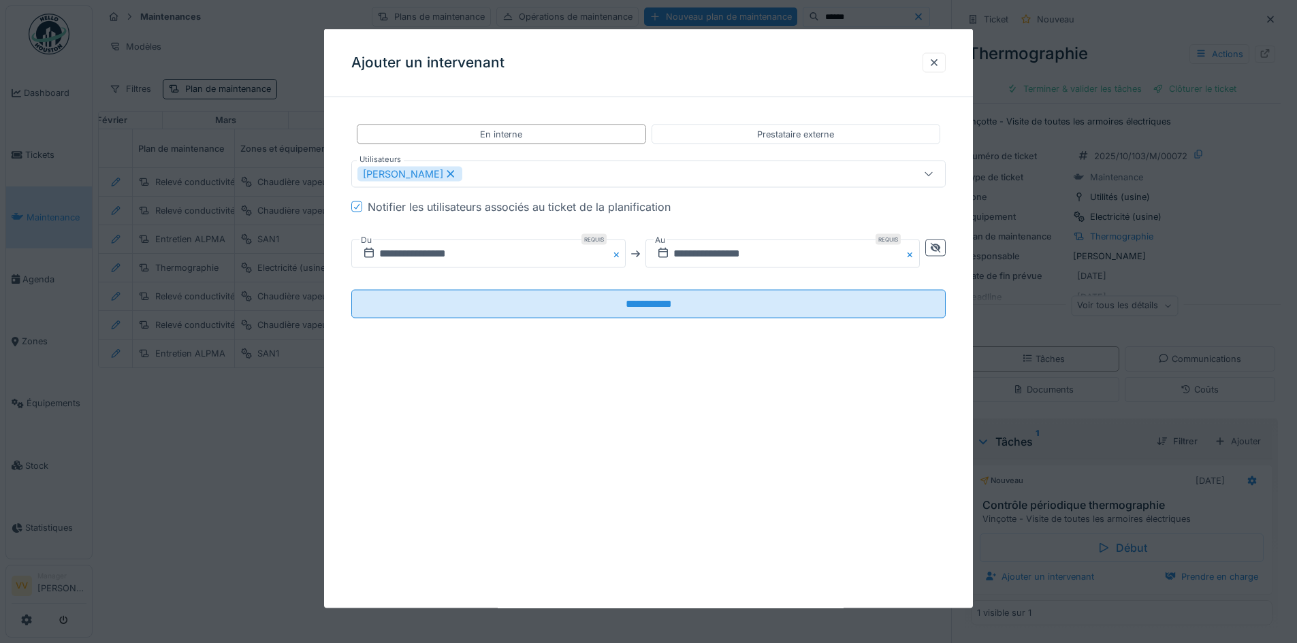
click at [544, 444] on div "**********" at bounding box center [648, 318] width 649 height 579
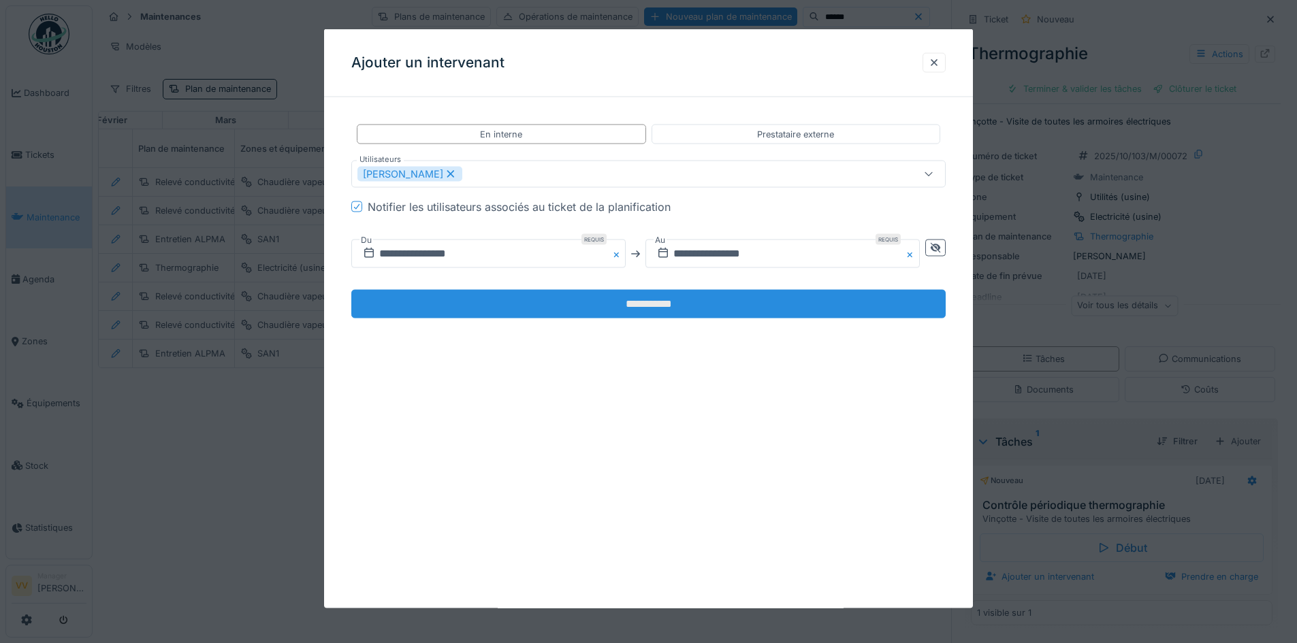
click at [726, 310] on input "**********" at bounding box center [648, 304] width 594 height 29
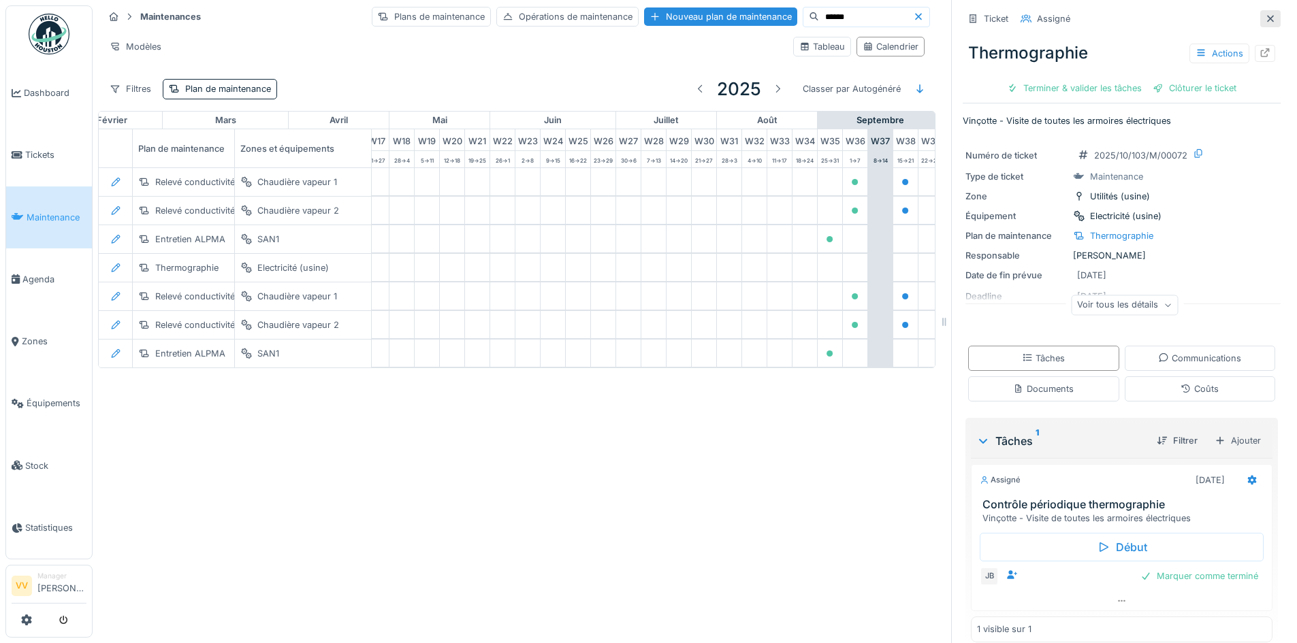
click at [1267, 17] on icon at bounding box center [1270, 18] width 7 height 7
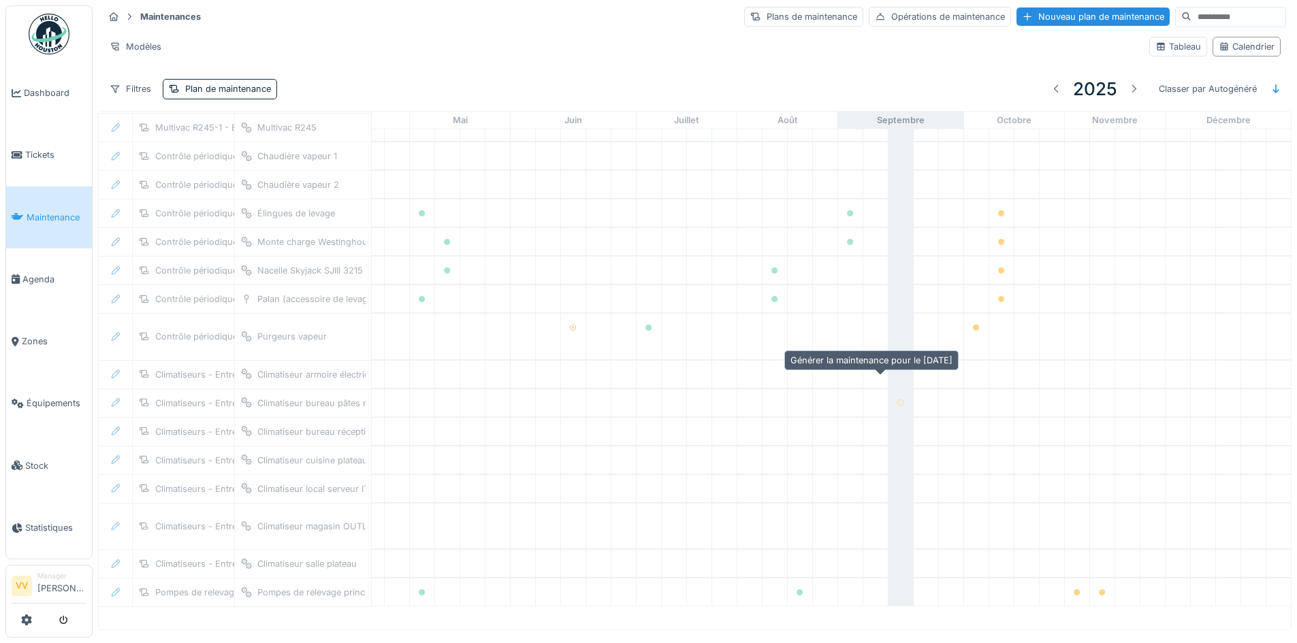
scroll to position [3, 0]
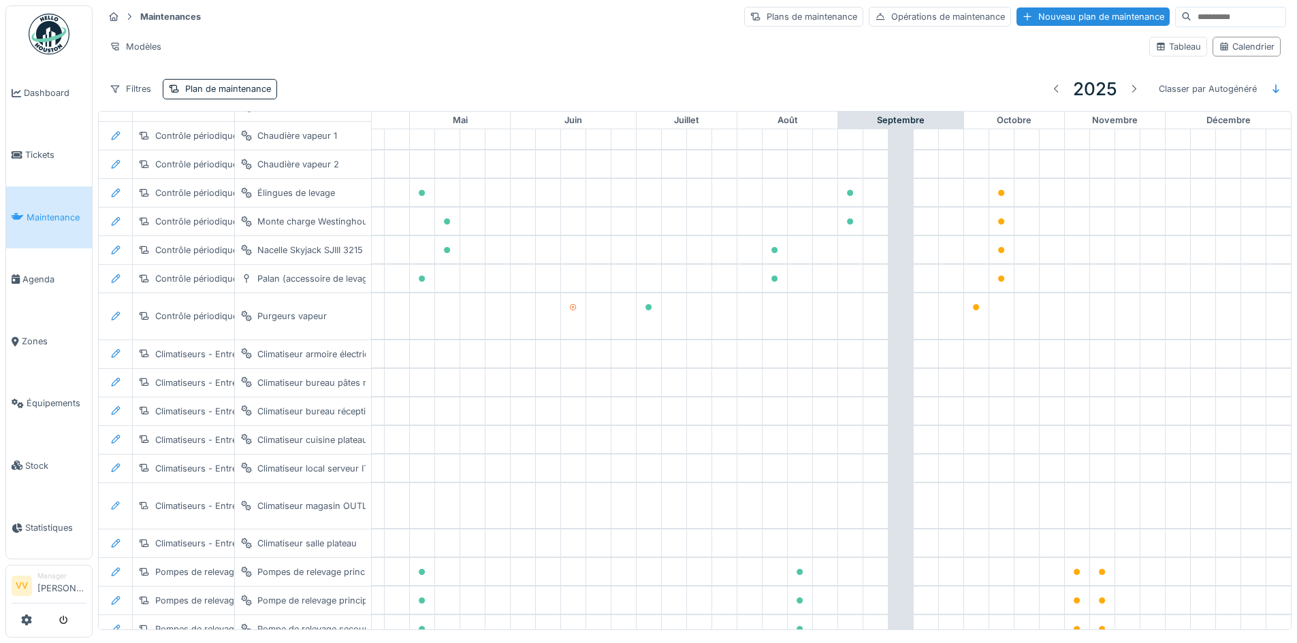
click at [1191, 7] on input at bounding box center [1238, 16] width 94 height 19
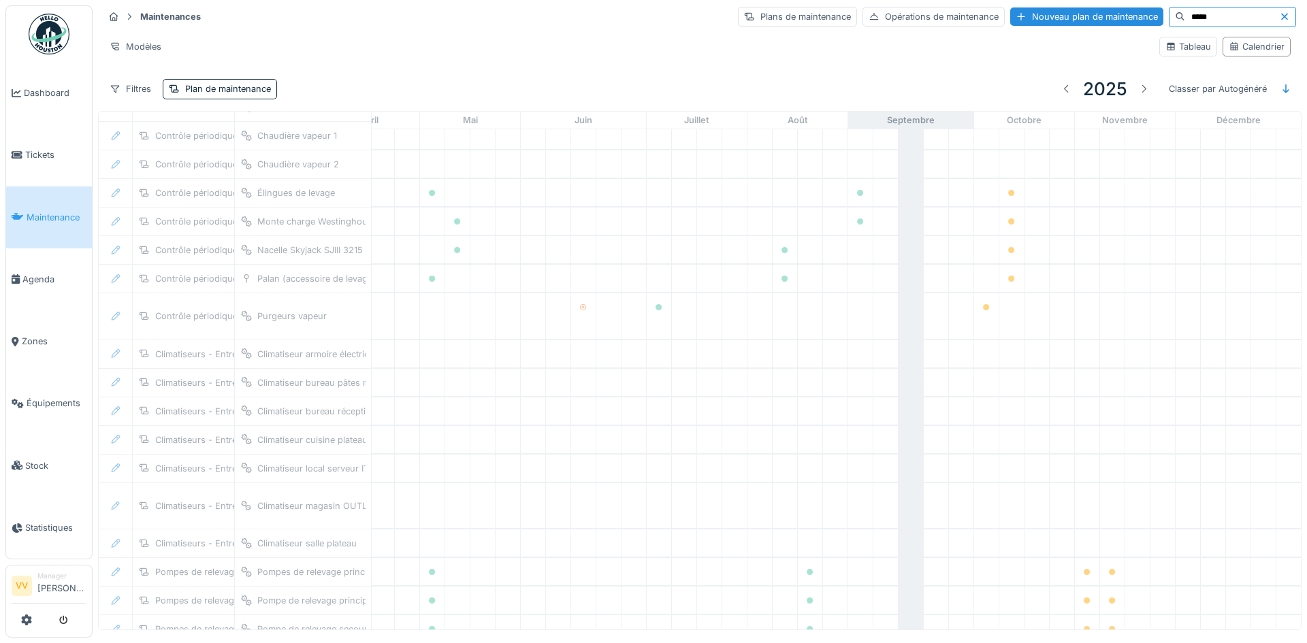
scroll to position [0, 446]
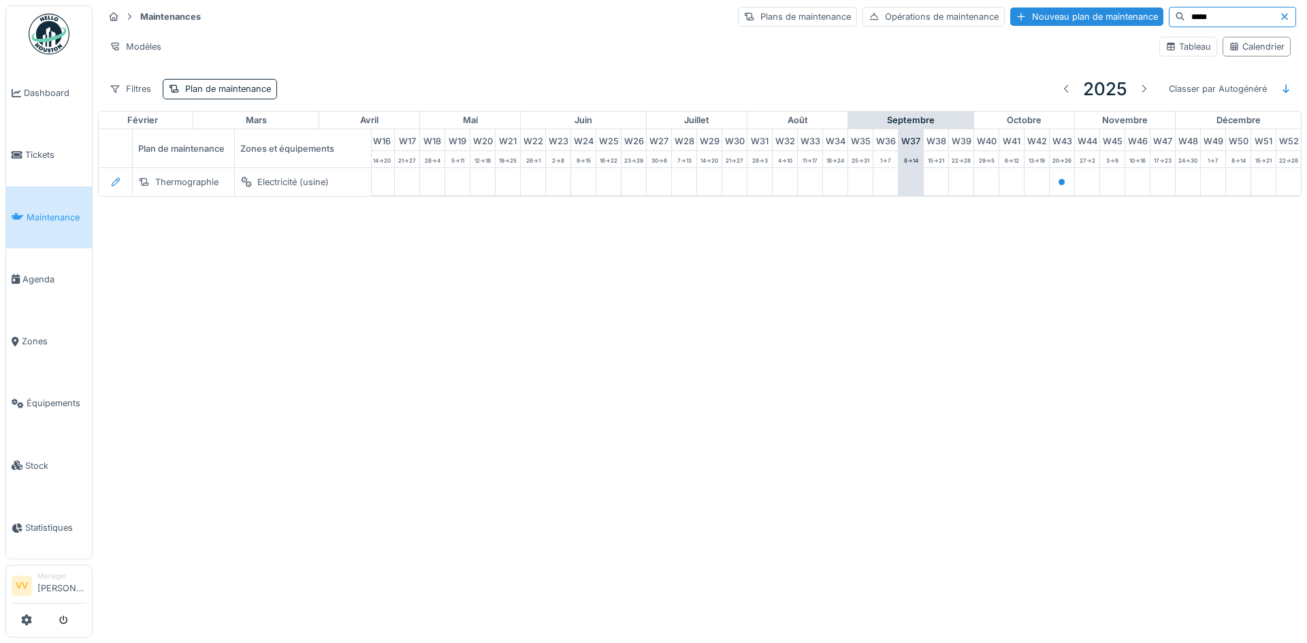
type input "*****"
click at [50, 159] on span "Tickets" at bounding box center [55, 154] width 61 height 13
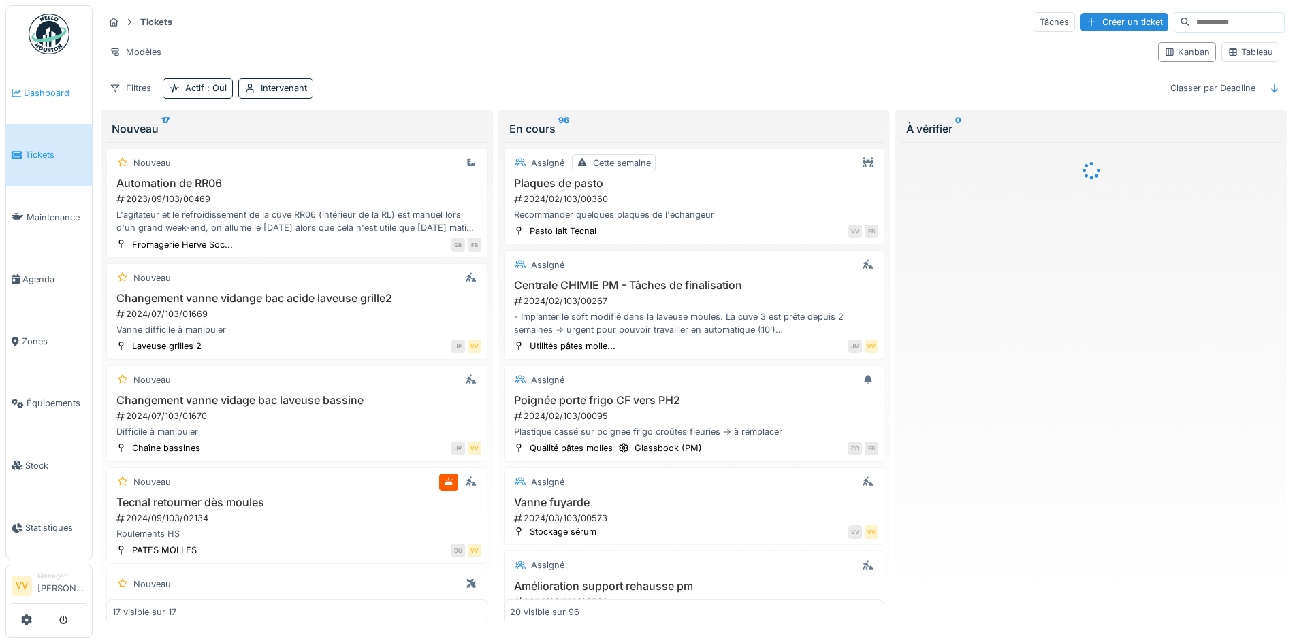
click at [49, 86] on span "Dashboard" at bounding box center [55, 92] width 63 height 13
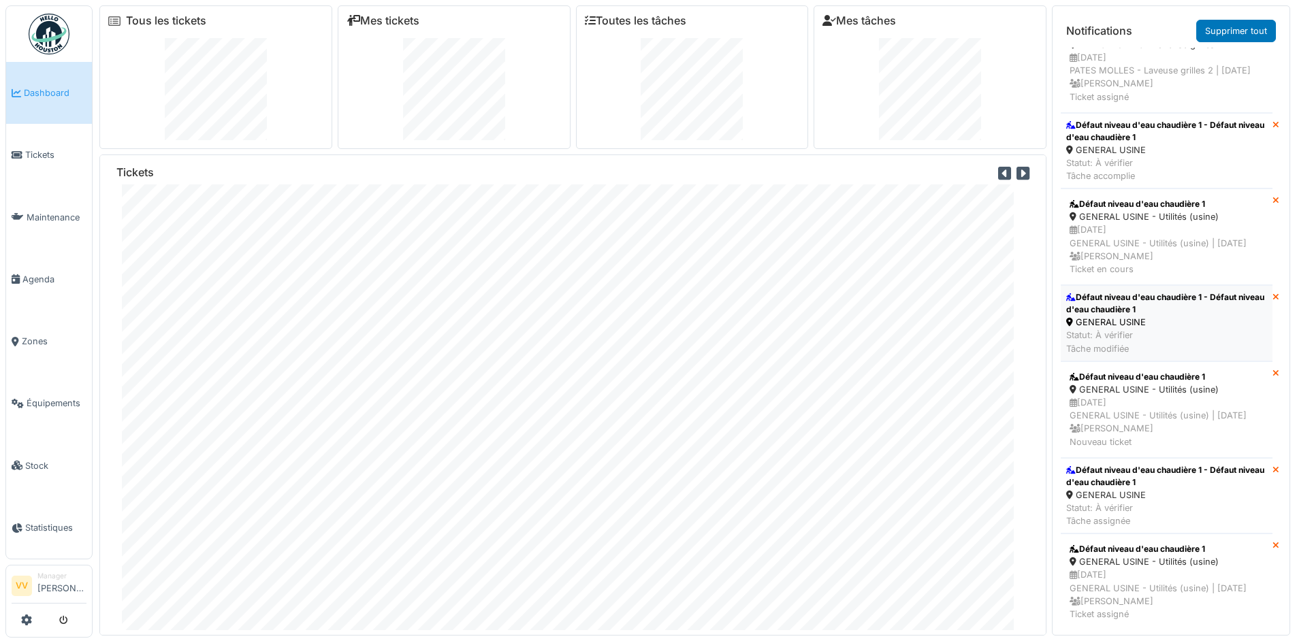
scroll to position [14, 0]
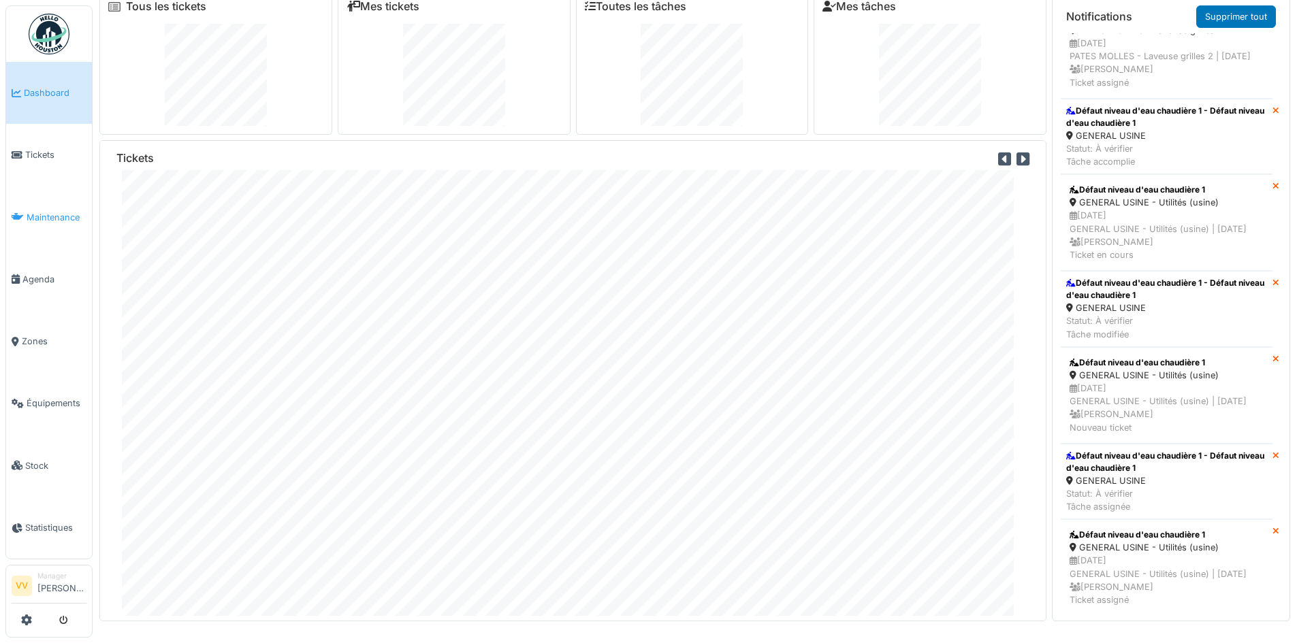
click at [22, 212] on icon at bounding box center [18, 217] width 12 height 10
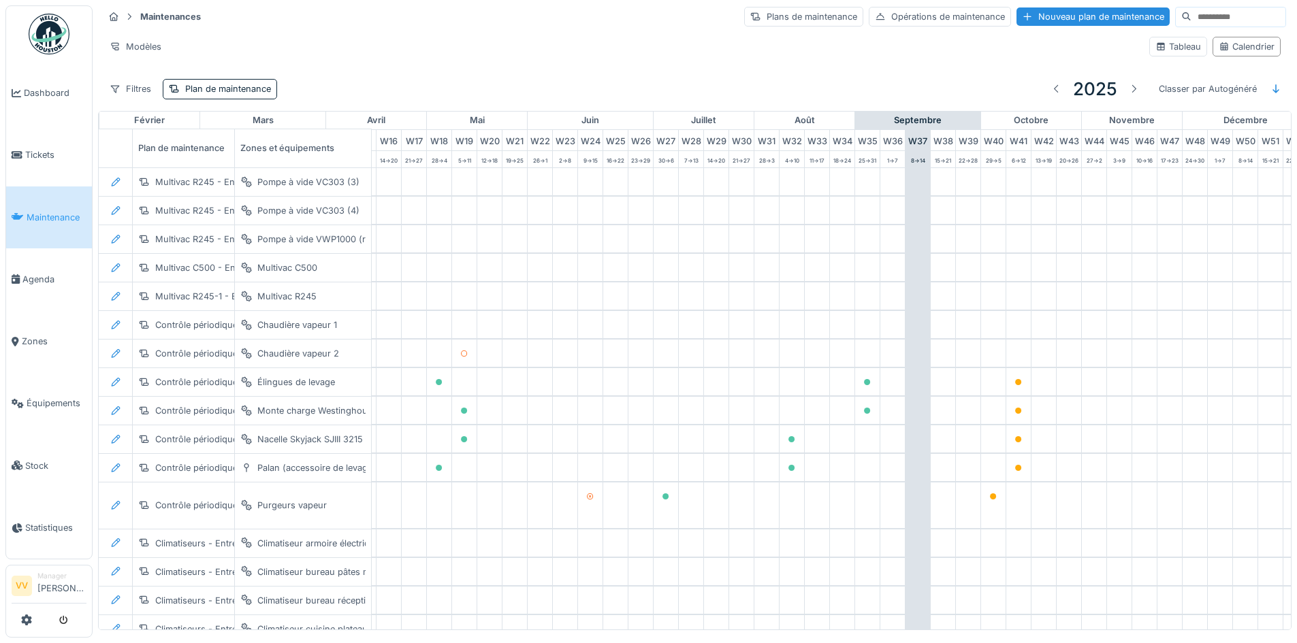
scroll to position [0, 446]
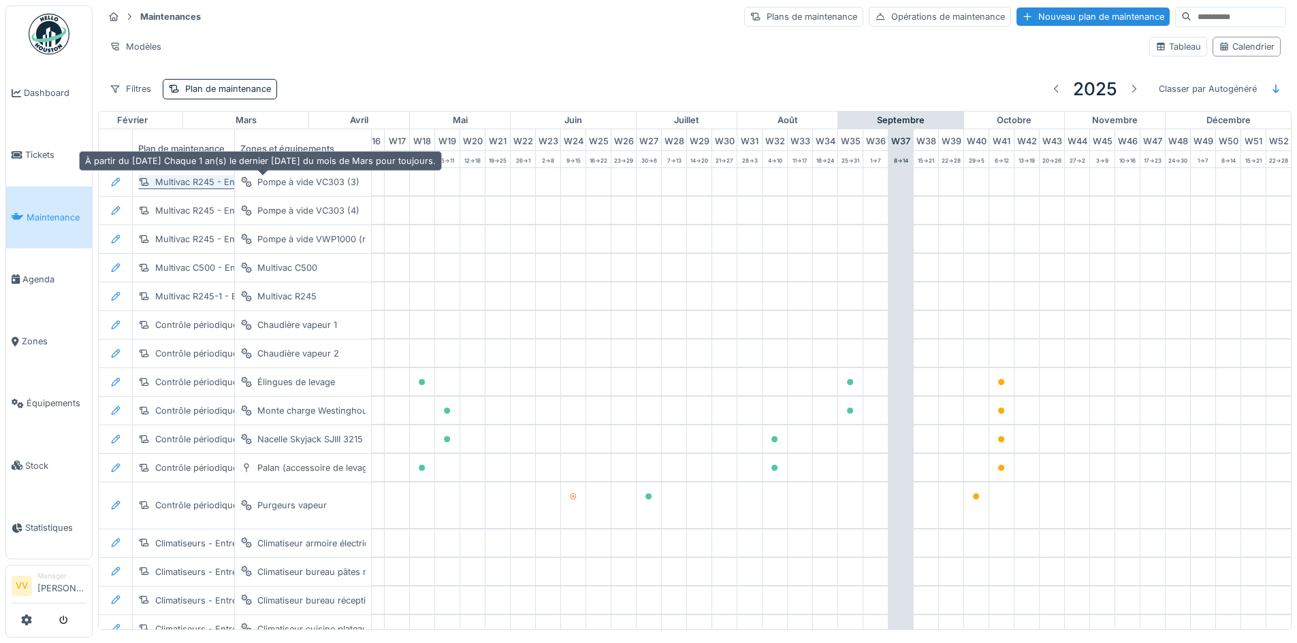
click at [225, 183] on div "Multivac R245 - Entretien périodique des pompes à vide" at bounding box center [271, 182] width 233 height 13
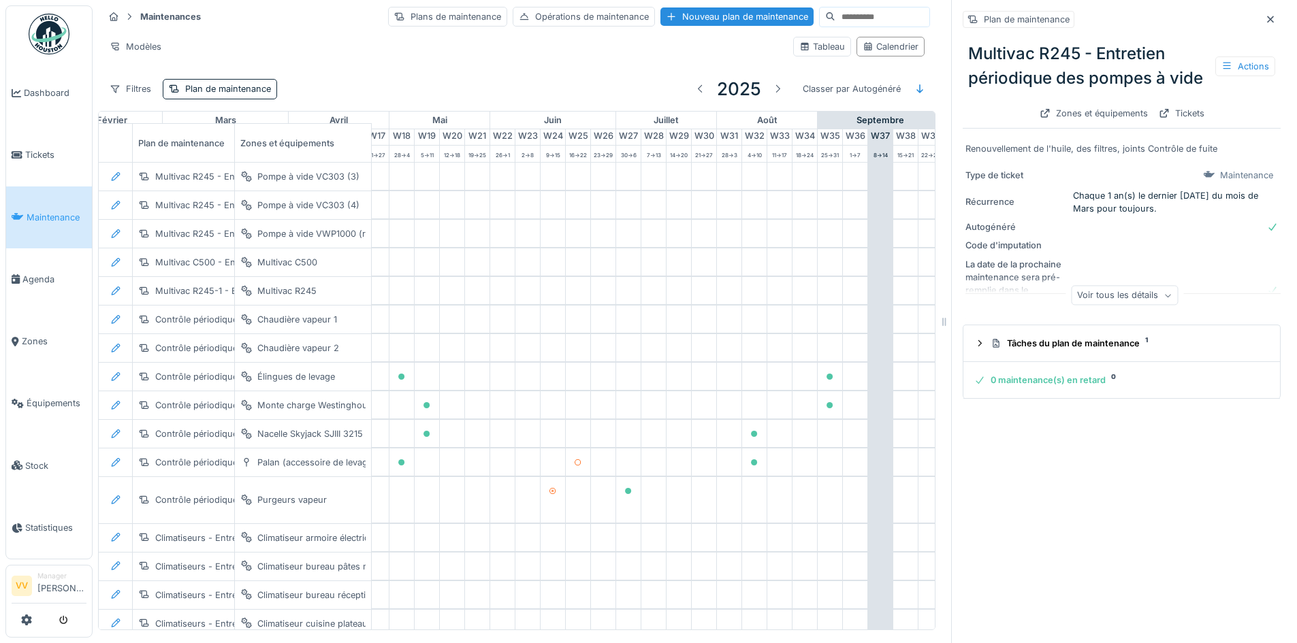
scroll to position [0, 446]
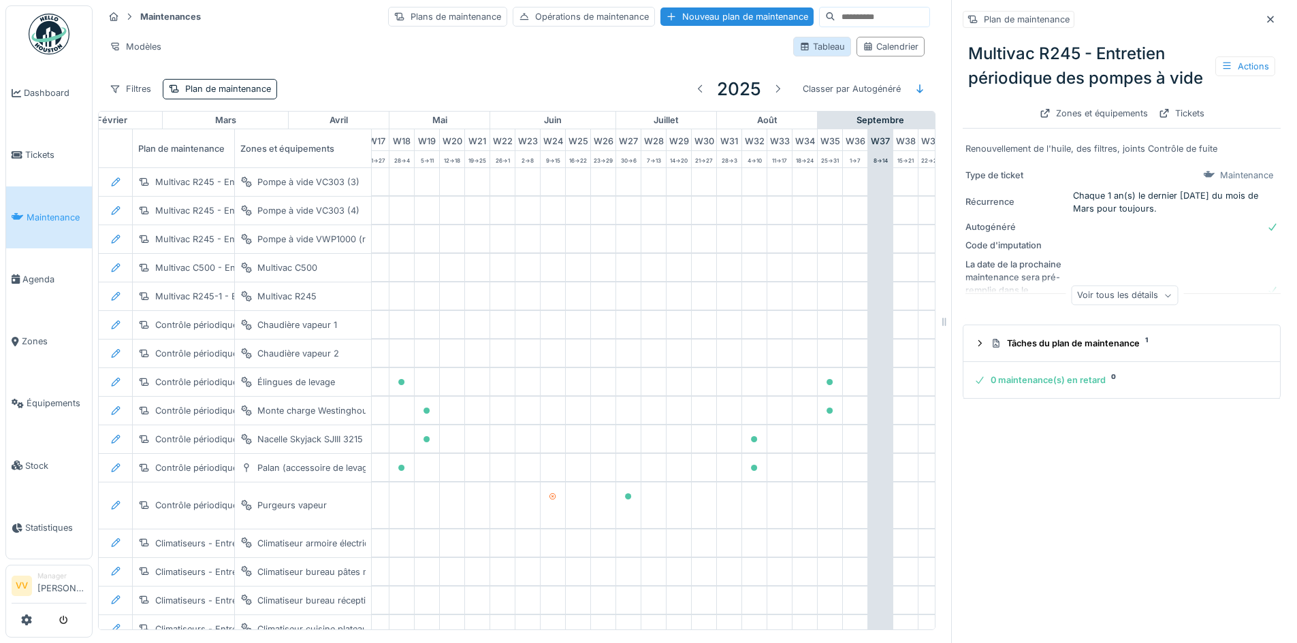
click at [805, 44] on div "Tableau" at bounding box center [822, 46] width 46 height 13
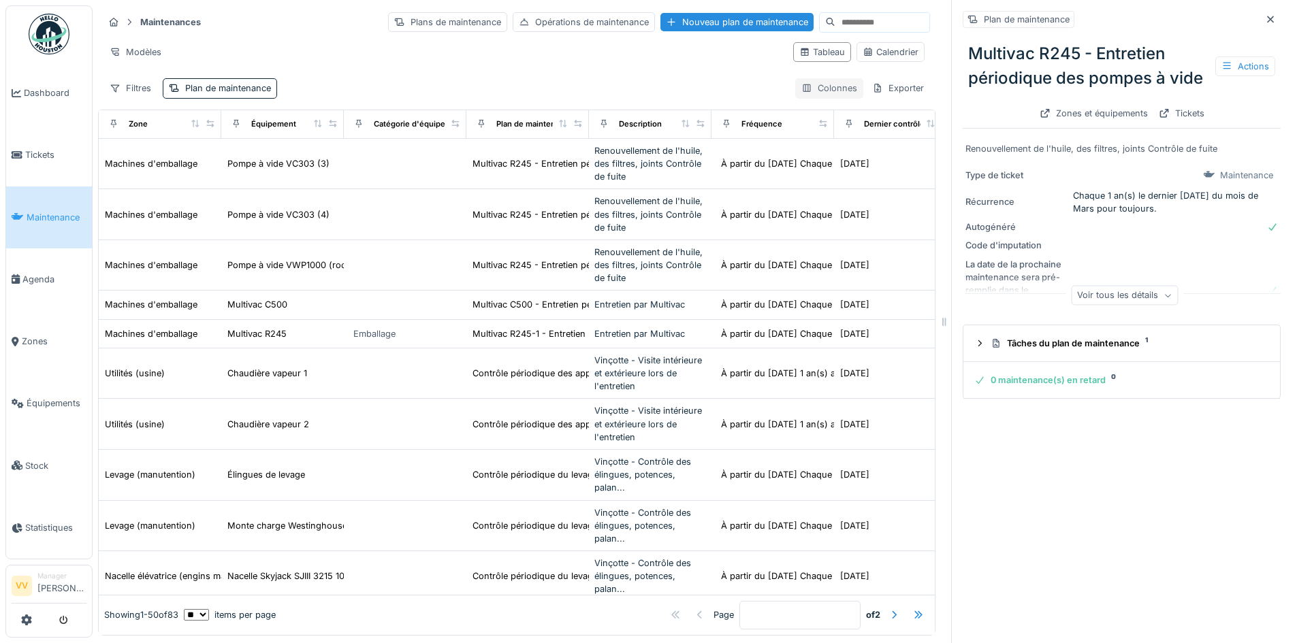
click at [809, 91] on div "Colonnes" at bounding box center [829, 88] width 68 height 20
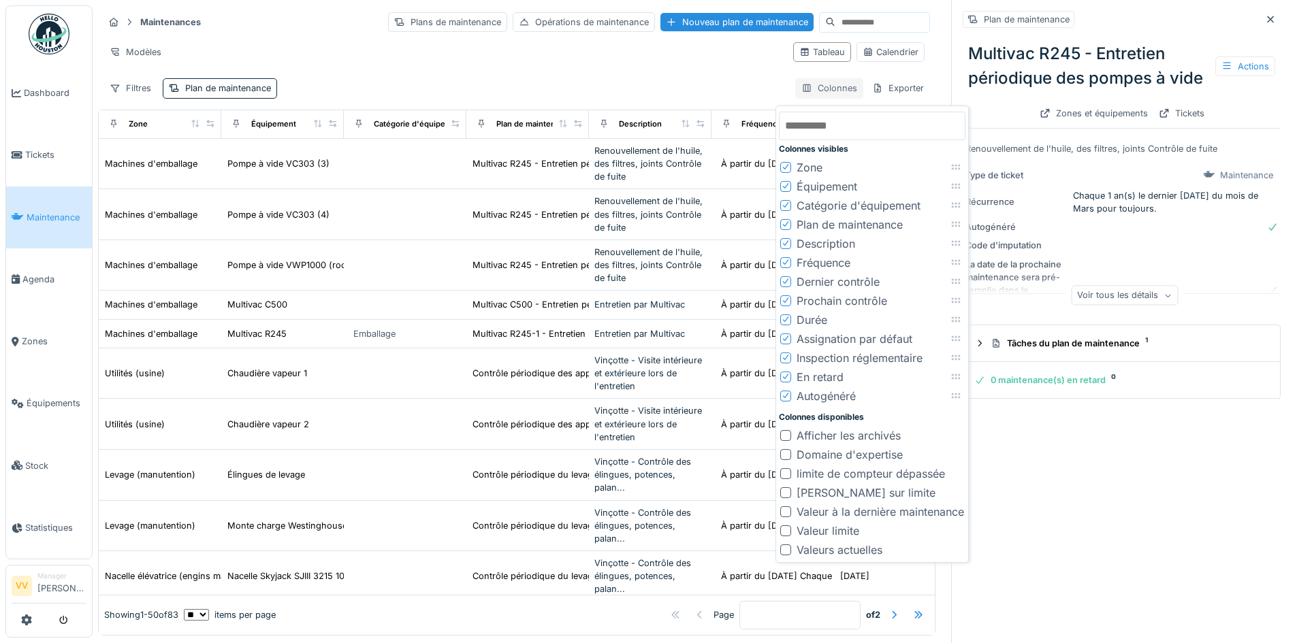
click at [809, 91] on div "Colonnes" at bounding box center [829, 88] width 68 height 20
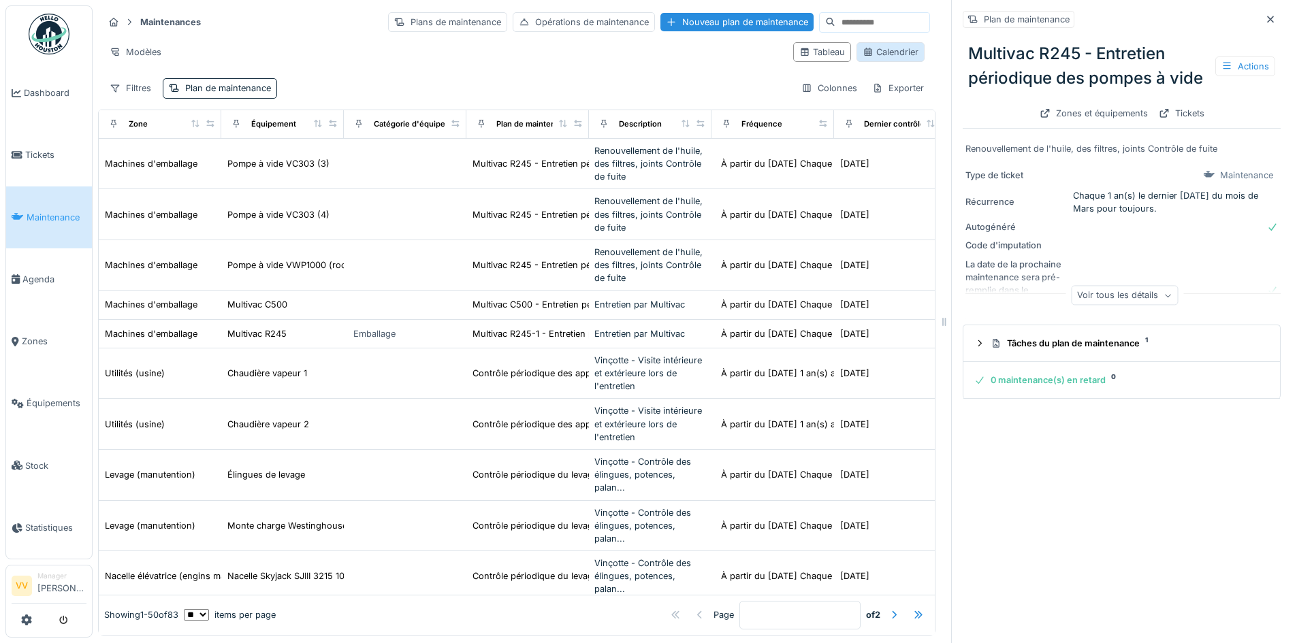
click at [862, 57] on div "Calendrier" at bounding box center [890, 52] width 56 height 13
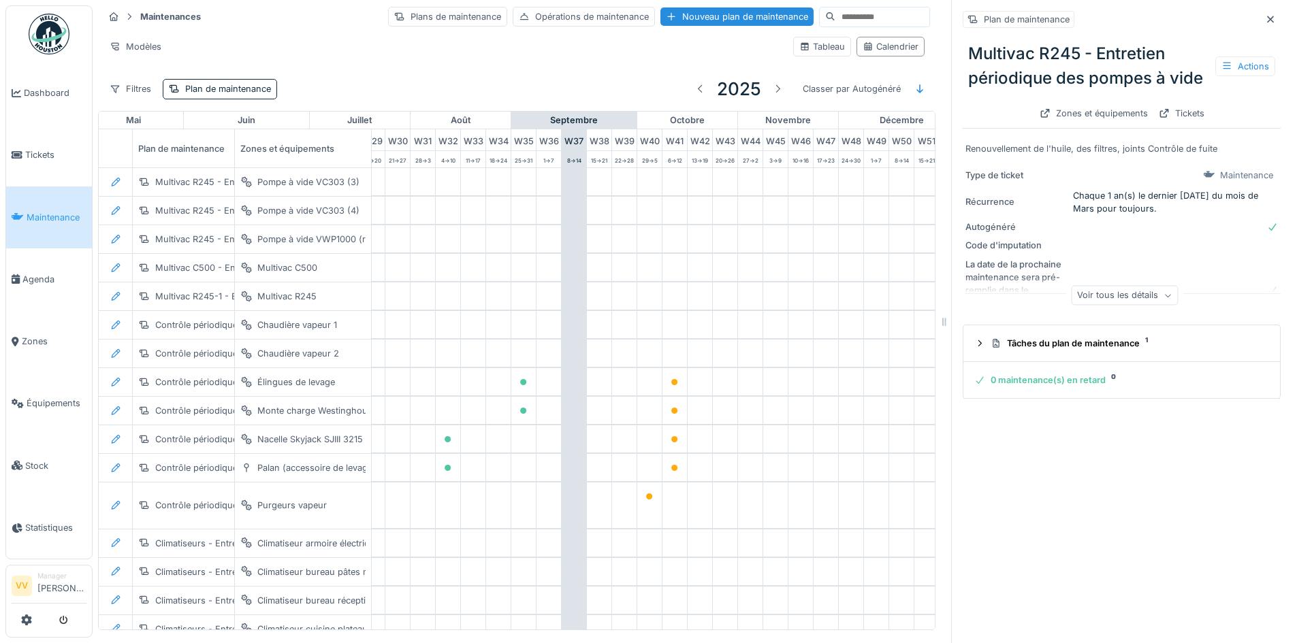
scroll to position [0, 812]
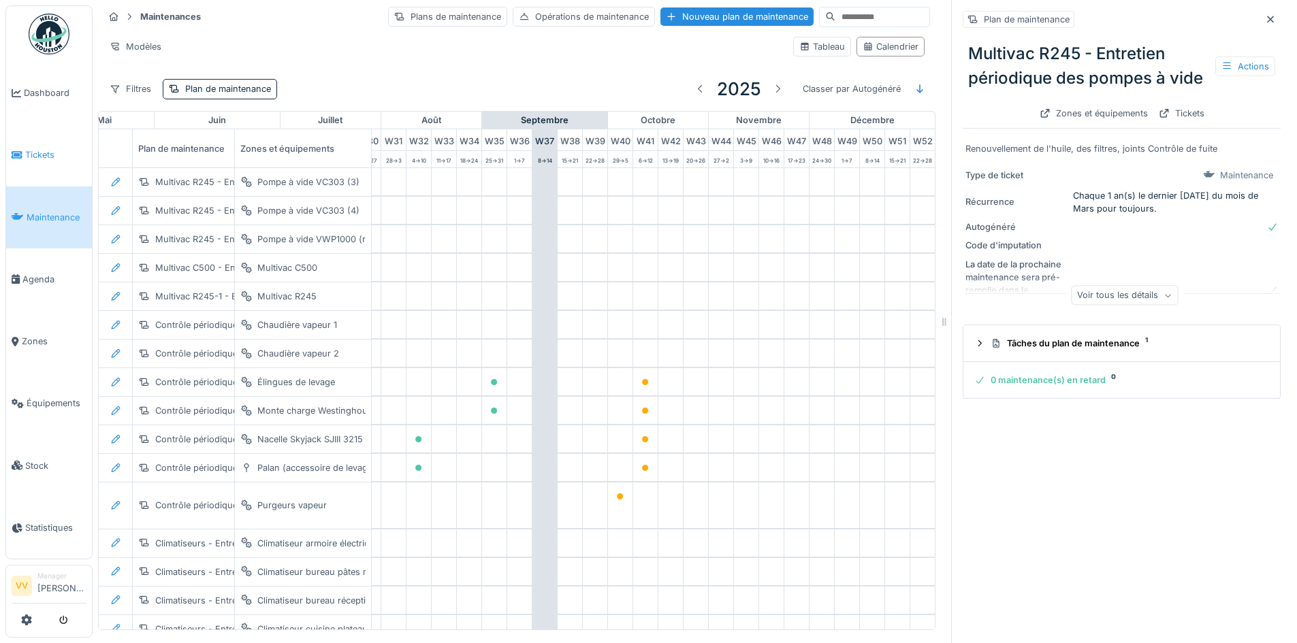
click at [36, 154] on span "Tickets" at bounding box center [55, 154] width 61 height 13
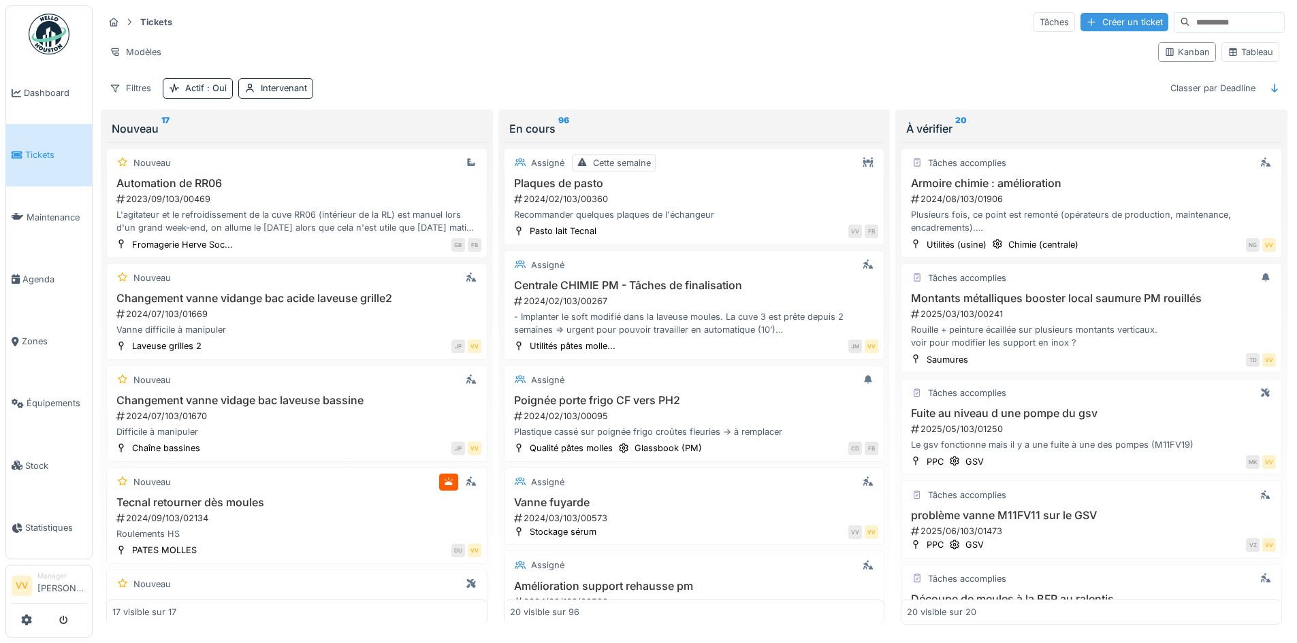
click at [1084, 26] on div "Créer un ticket" at bounding box center [1124, 22] width 88 height 18
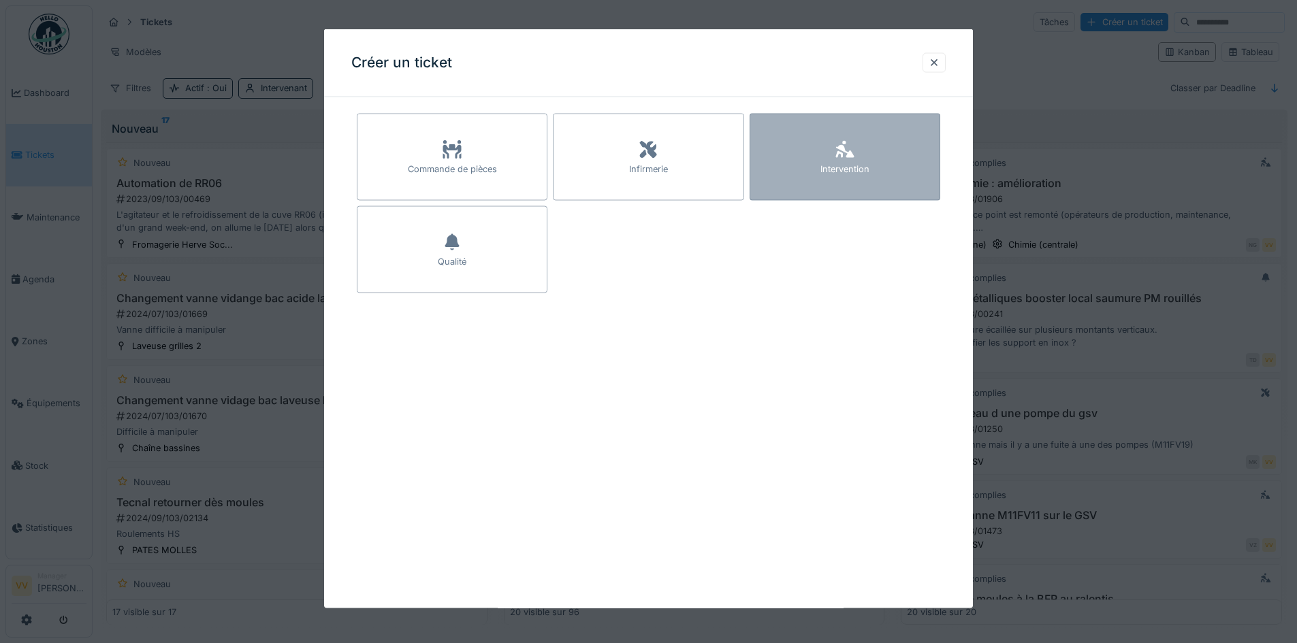
click at [845, 142] on icon at bounding box center [845, 150] width 20 height 16
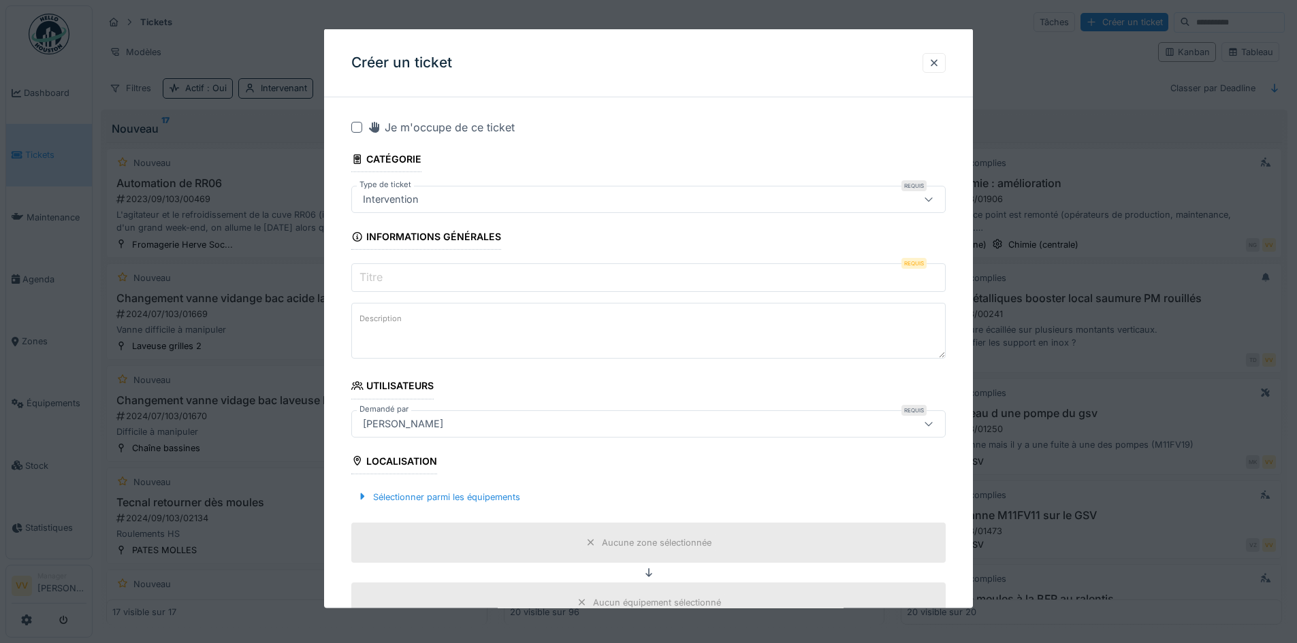
click at [415, 279] on input "Titre" at bounding box center [648, 277] width 594 height 29
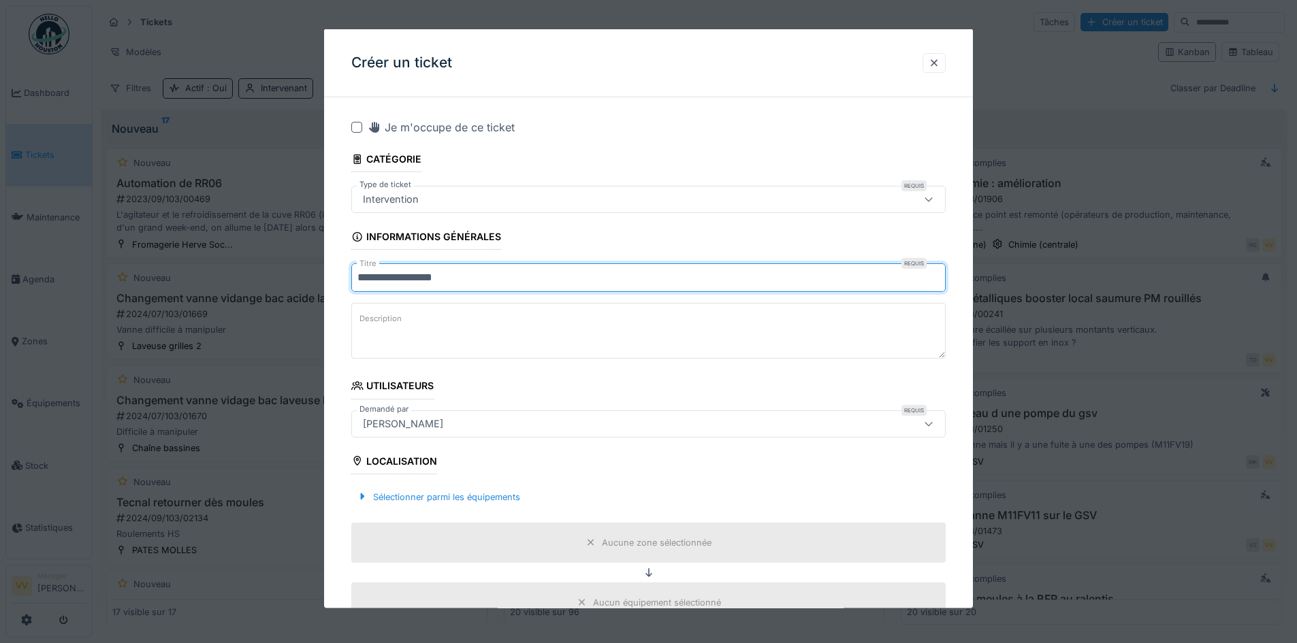
type input "**********"
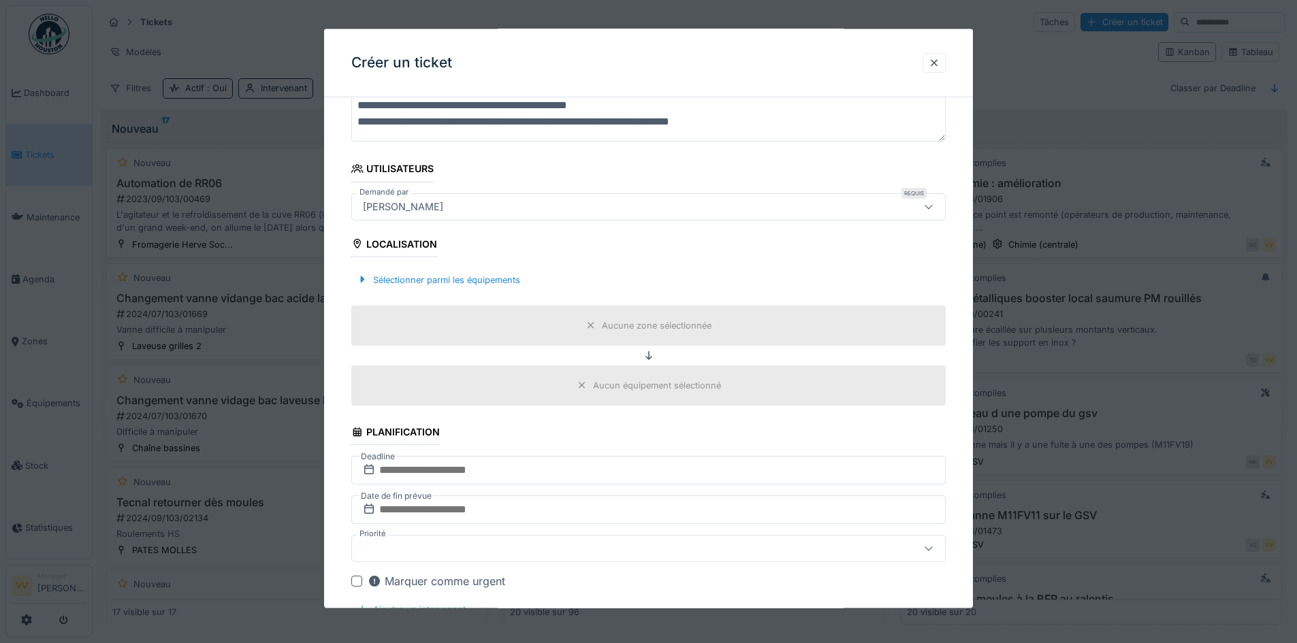
scroll to position [272, 0]
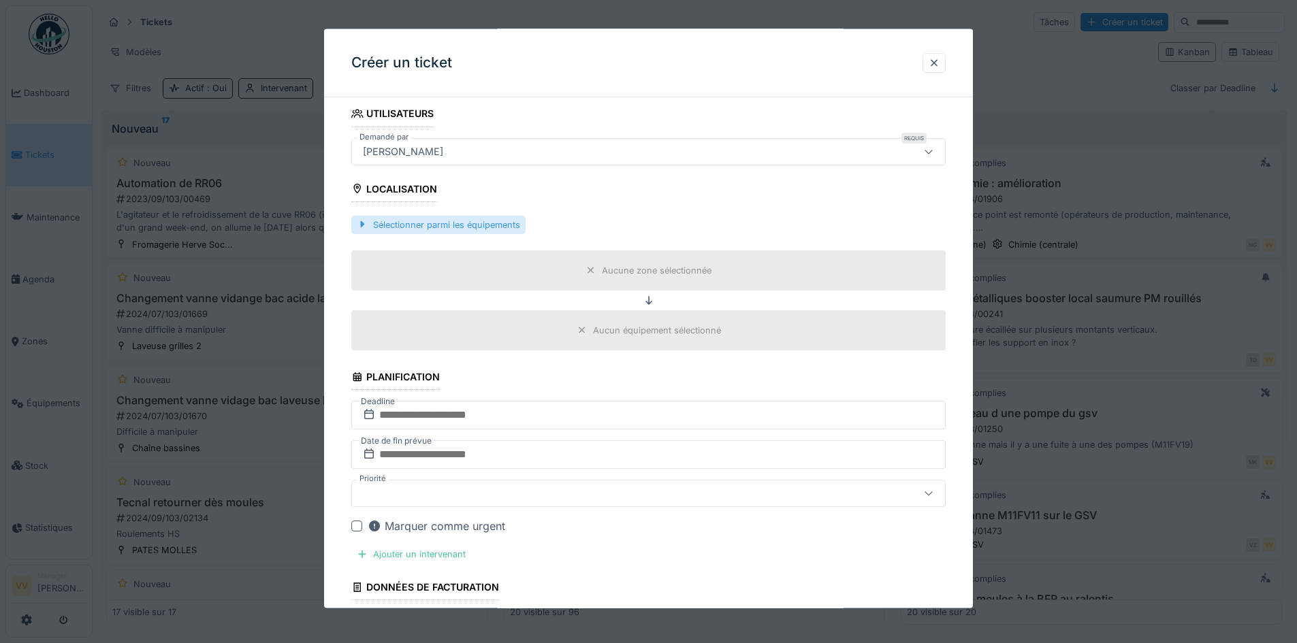
type textarea "**********"
click at [457, 225] on div "Sélectionner parmi les équipements" at bounding box center [438, 224] width 174 height 18
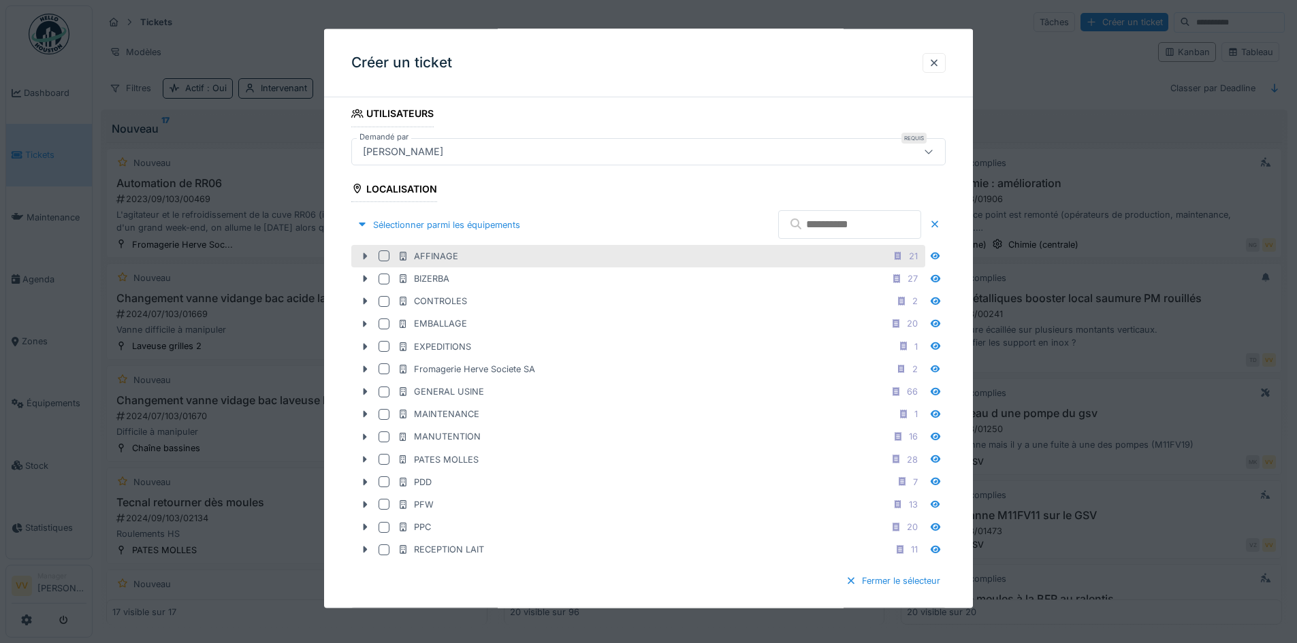
click at [365, 253] on icon at bounding box center [364, 256] width 11 height 9
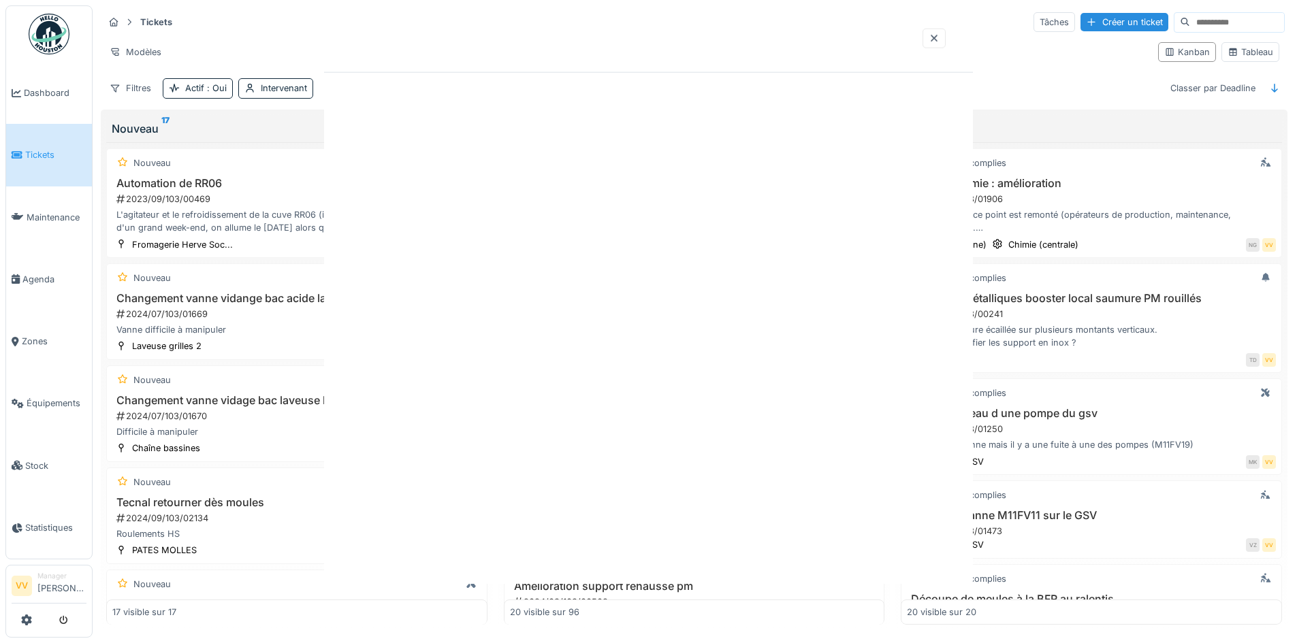
scroll to position [0, 0]
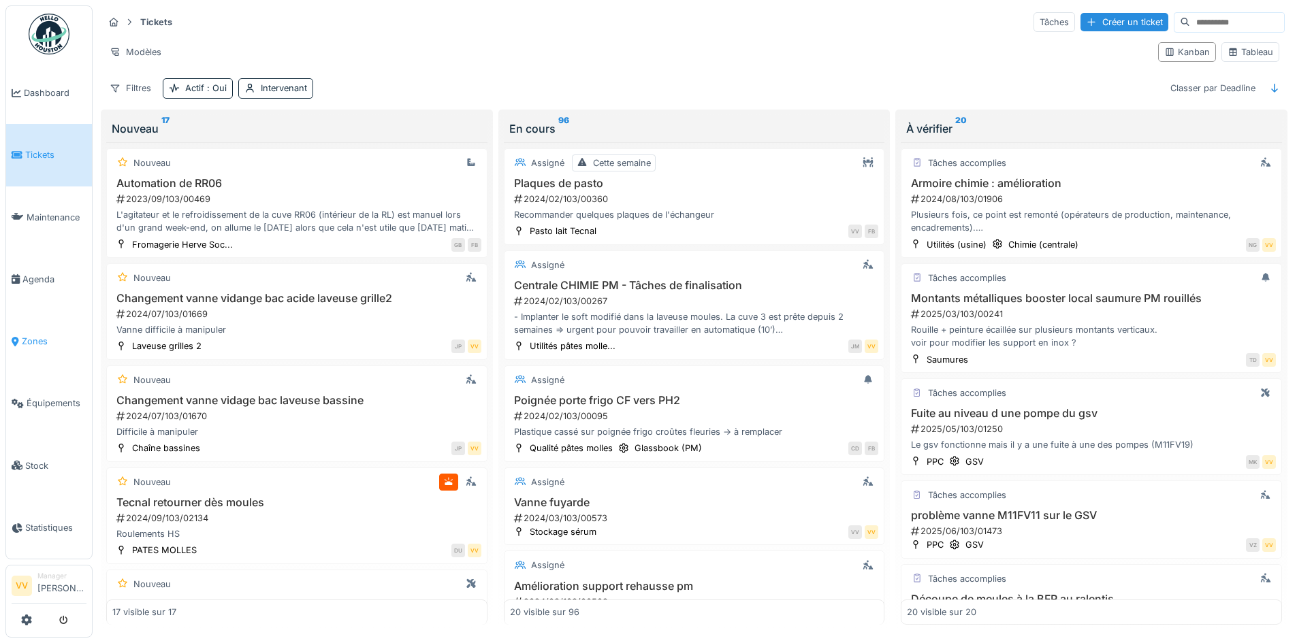
click at [27, 335] on span "Zones" at bounding box center [54, 341] width 65 height 13
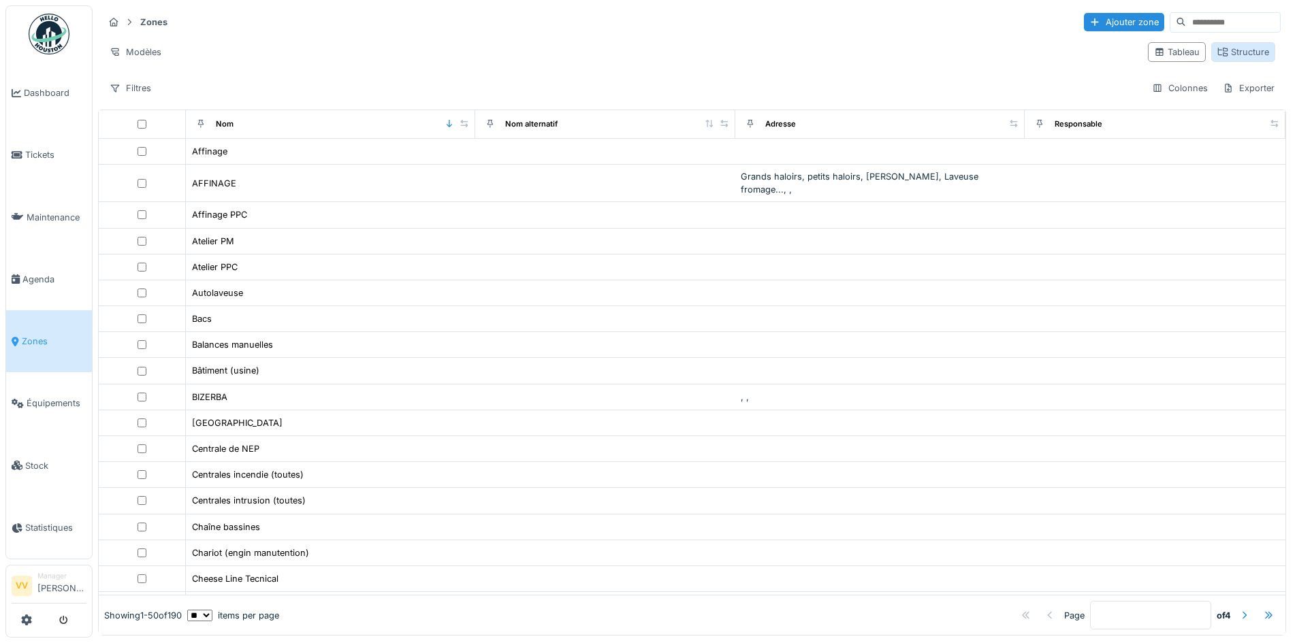
click at [1228, 50] on div "Structure" at bounding box center [1243, 52] width 52 height 13
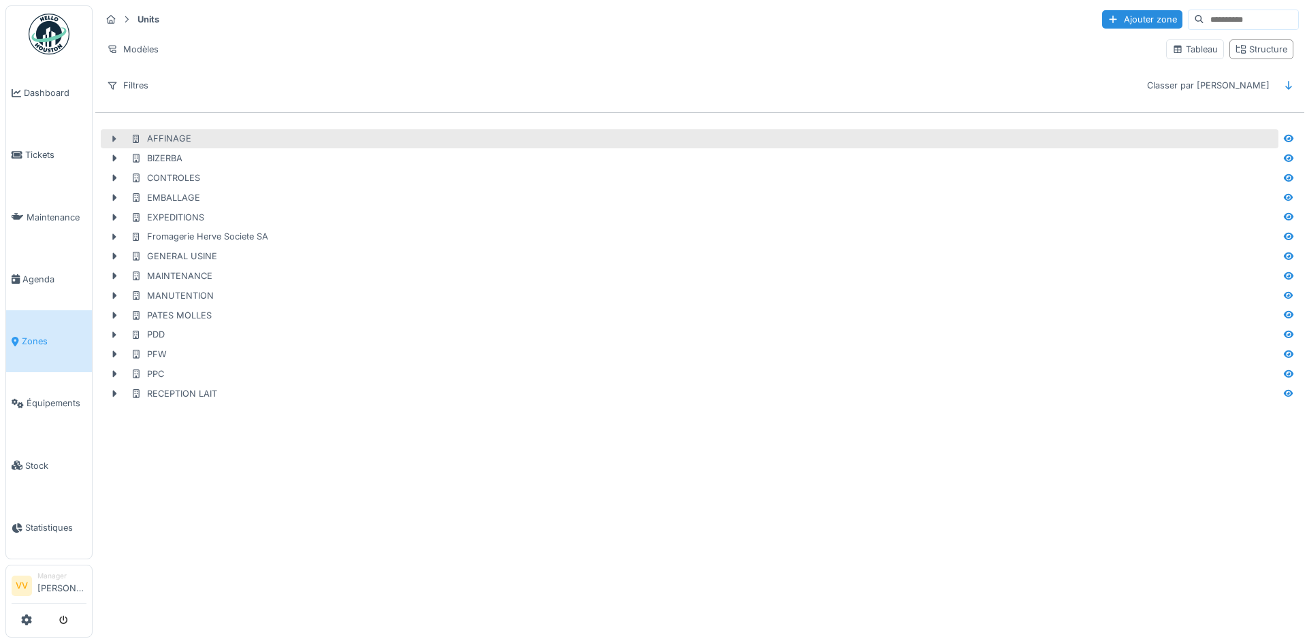
click at [118, 133] on div at bounding box center [114, 139] width 22 height 14
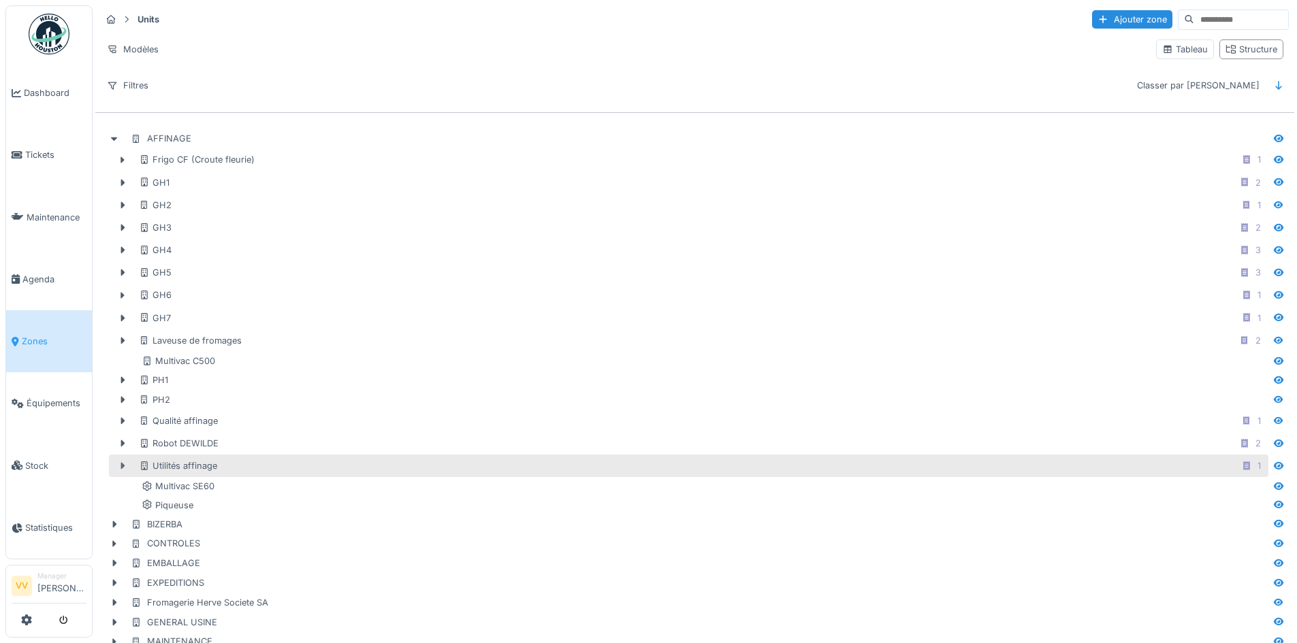
click at [120, 465] on icon at bounding box center [122, 465] width 11 height 9
click at [120, 465] on icon at bounding box center [122, 466] width 7 height 4
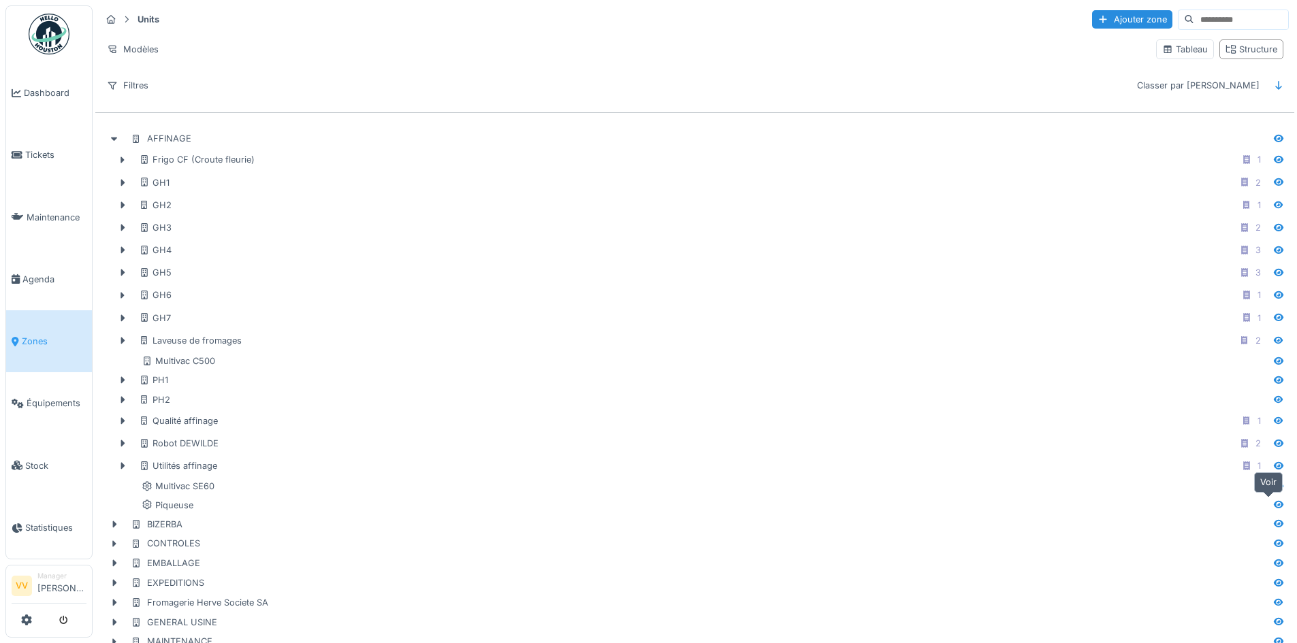
click at [1274, 504] on icon at bounding box center [1279, 504] width 10 height 7
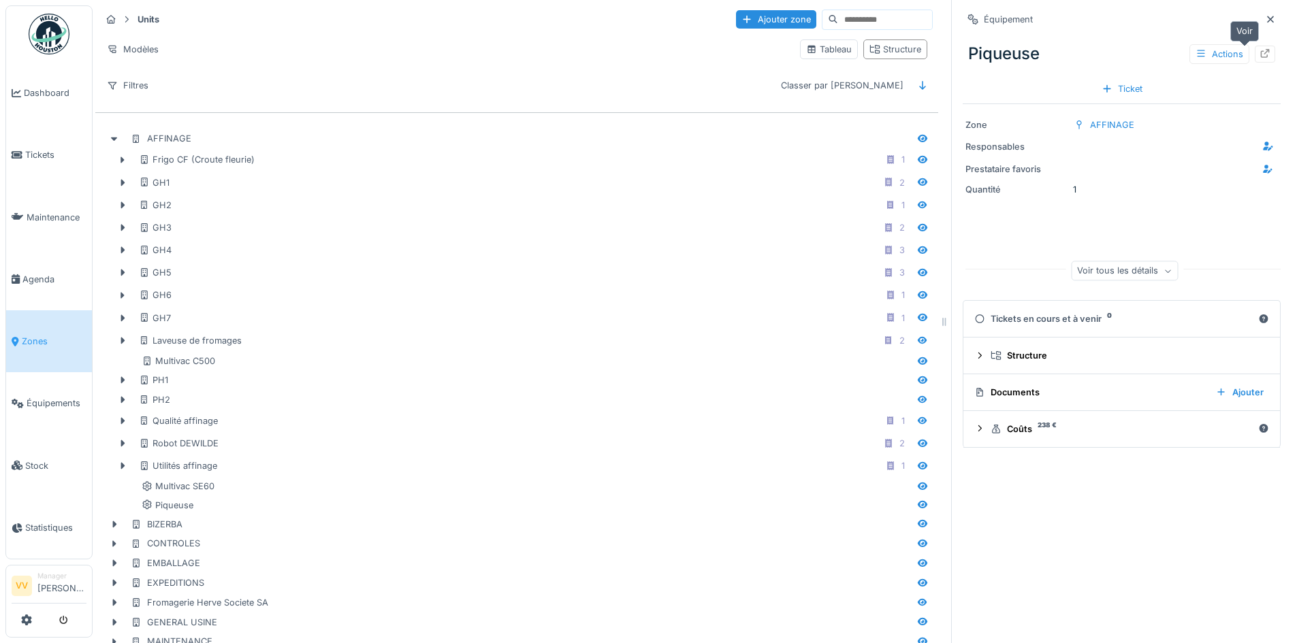
click at [1259, 56] on icon at bounding box center [1264, 53] width 11 height 9
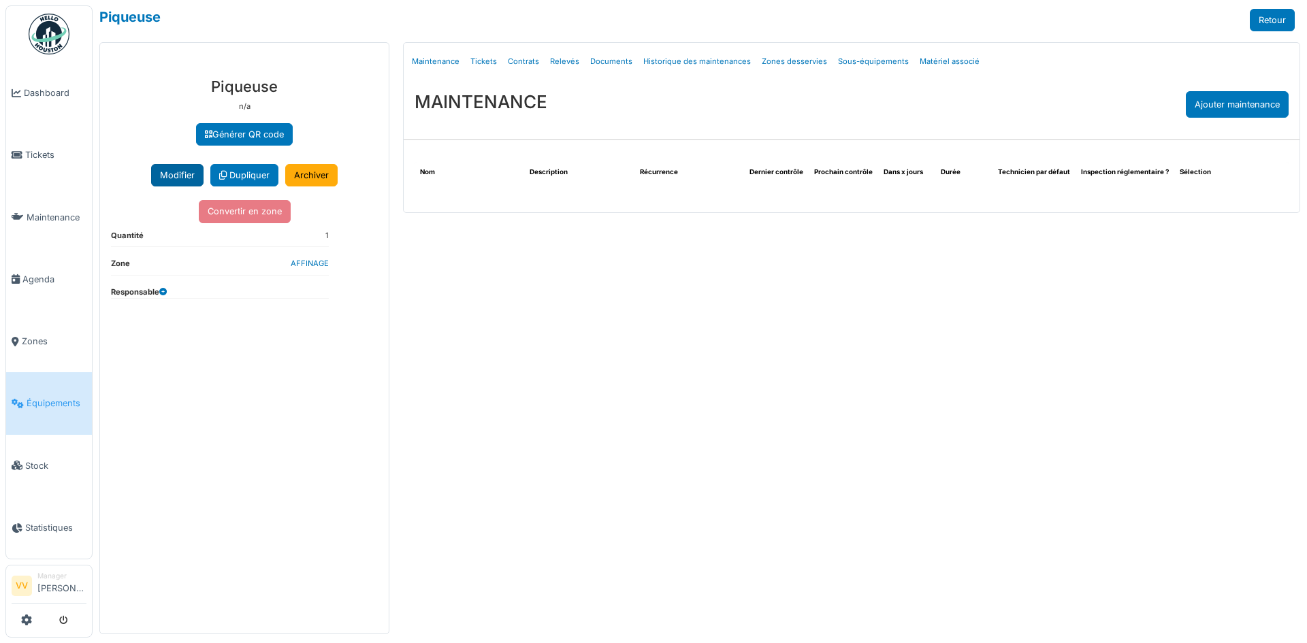
click at [165, 178] on button "Modifier" at bounding box center [177, 175] width 52 height 22
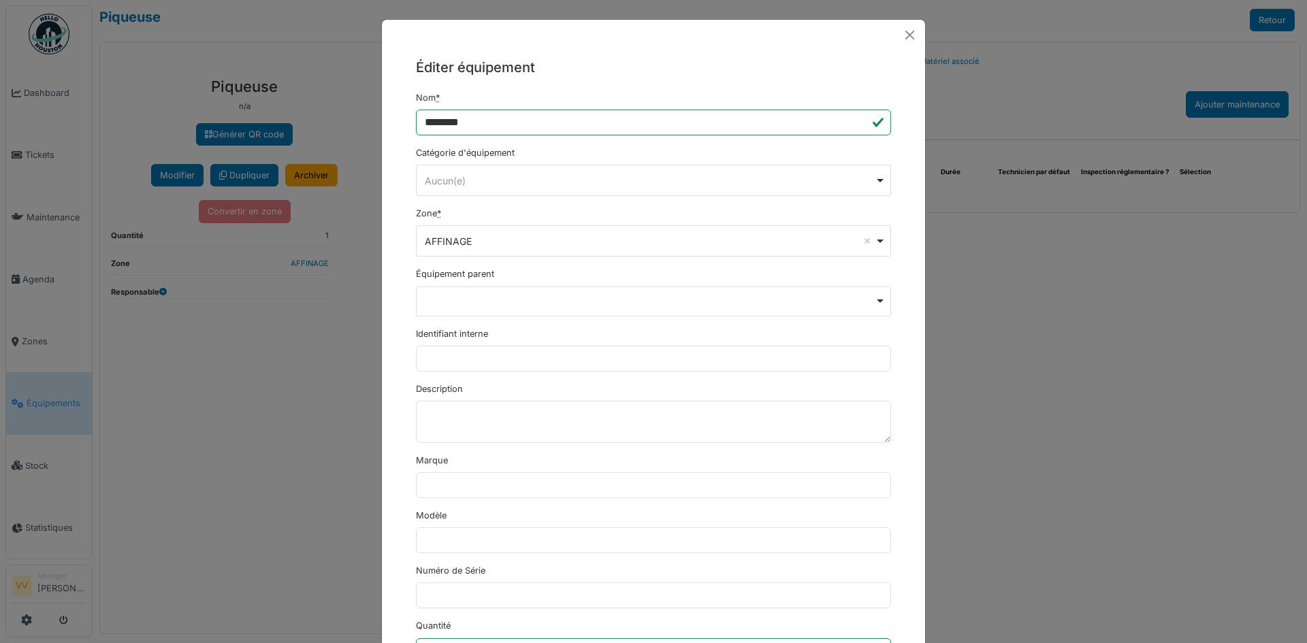
click at [594, 247] on div "AFFINAGE Remove item" at bounding box center [650, 241] width 450 height 14
click at [585, 295] on div "Remove item" at bounding box center [653, 302] width 475 height 30
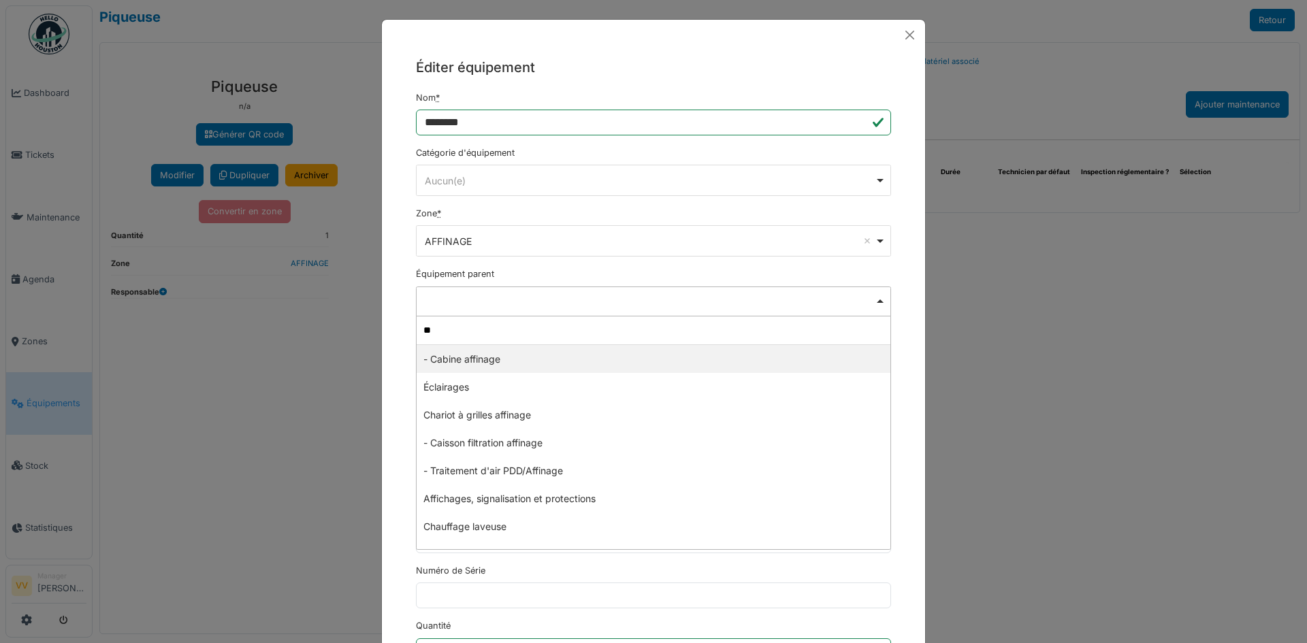
type input "*"
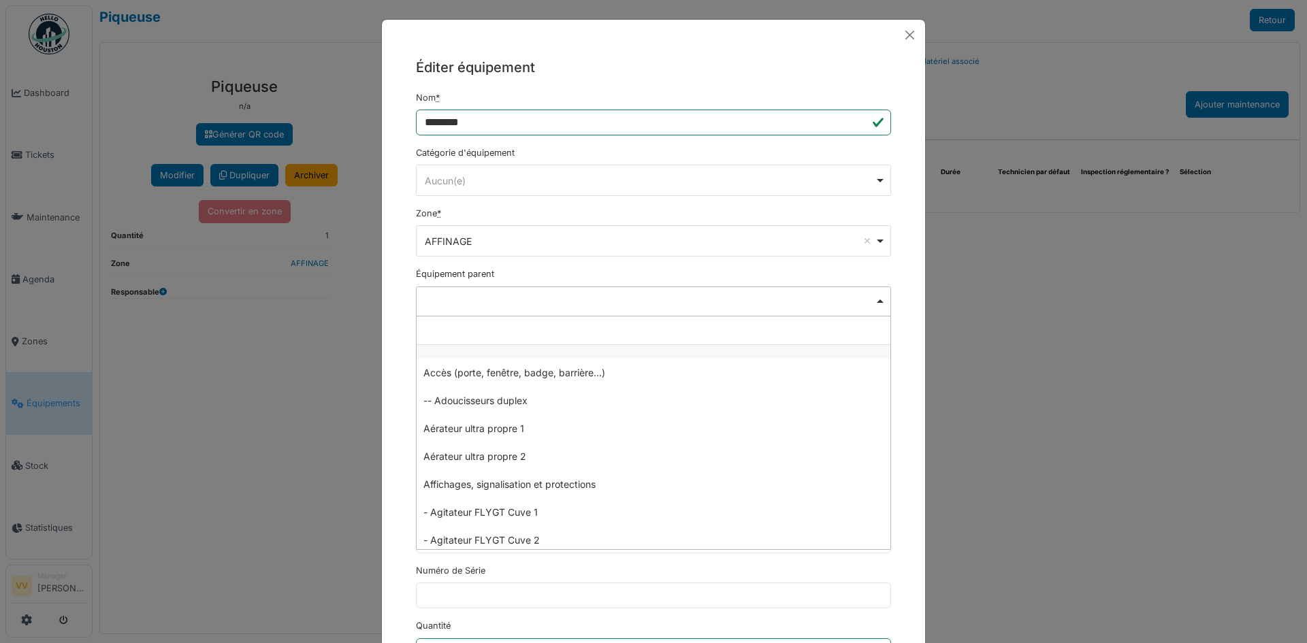
click at [553, 274] on div "Équipement parent Remove item Accès (porte, fenêtre, badge, barrière...) -- Ado…" at bounding box center [653, 292] width 475 height 48
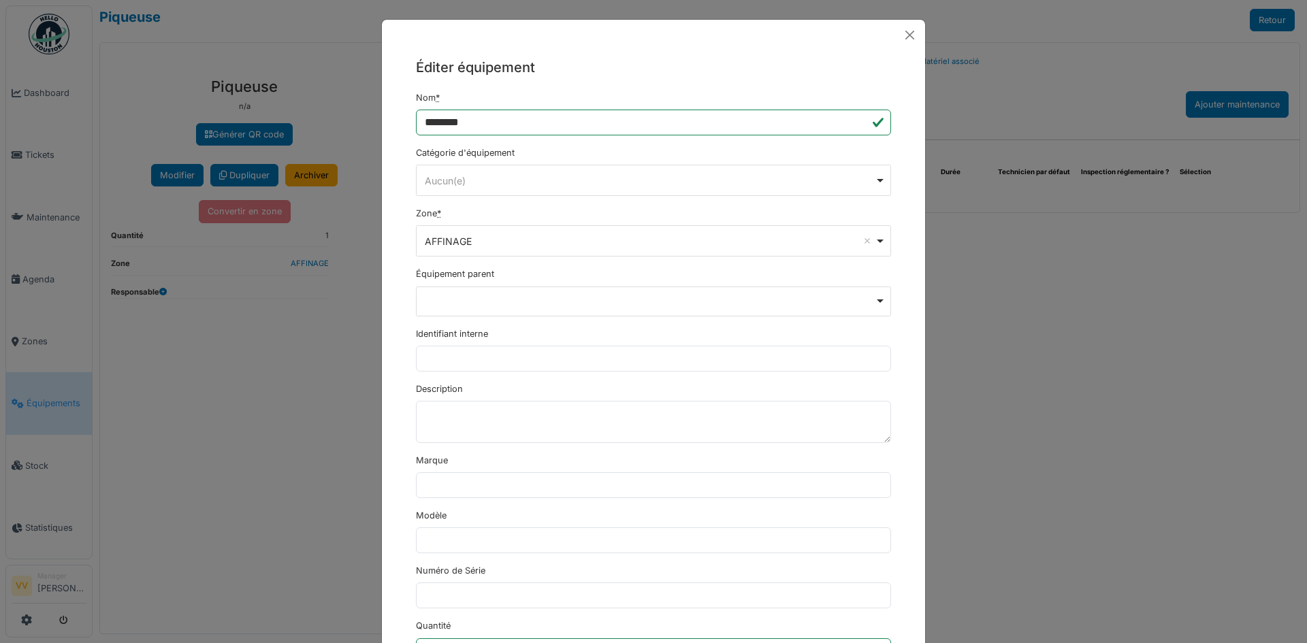
click at [498, 234] on div "AFFINAGE Remove item" at bounding box center [650, 241] width 450 height 14
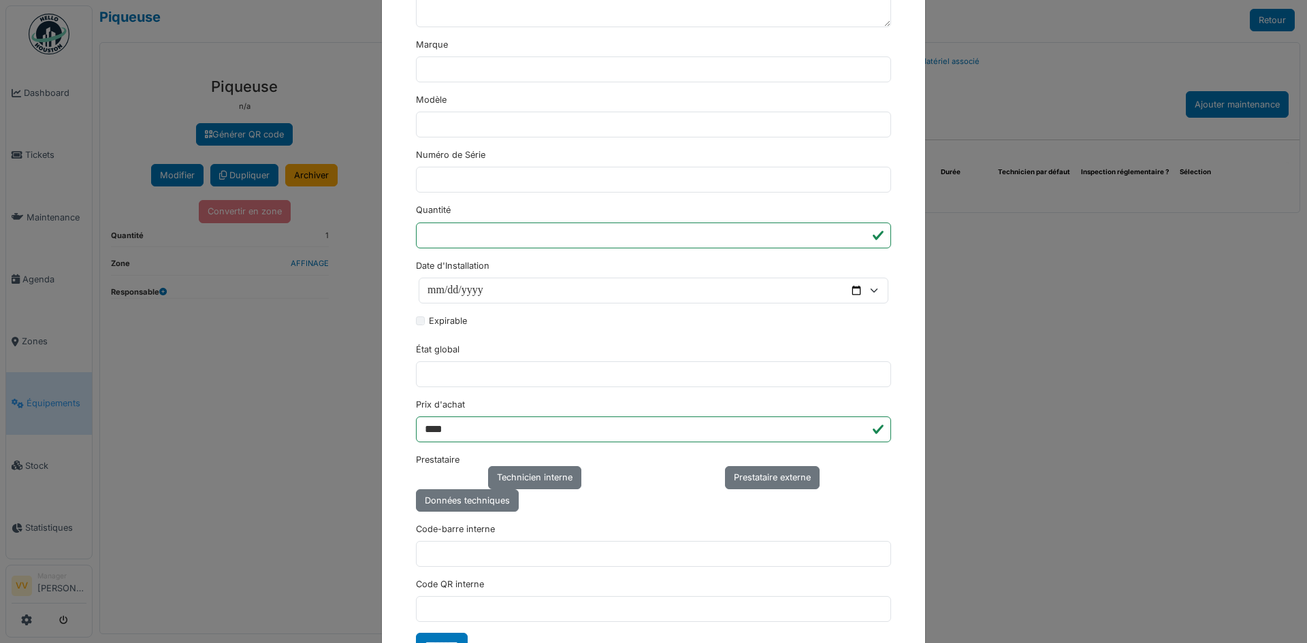
scroll to position [474, 0]
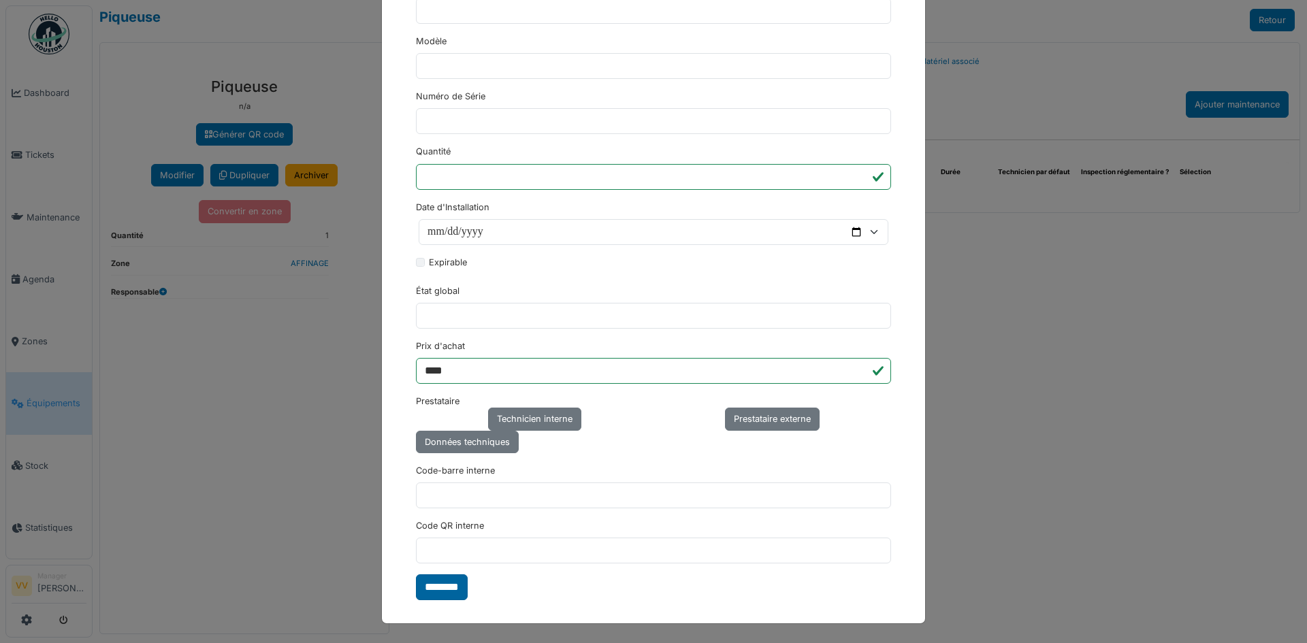
click at [426, 592] on input "********" at bounding box center [442, 587] width 52 height 26
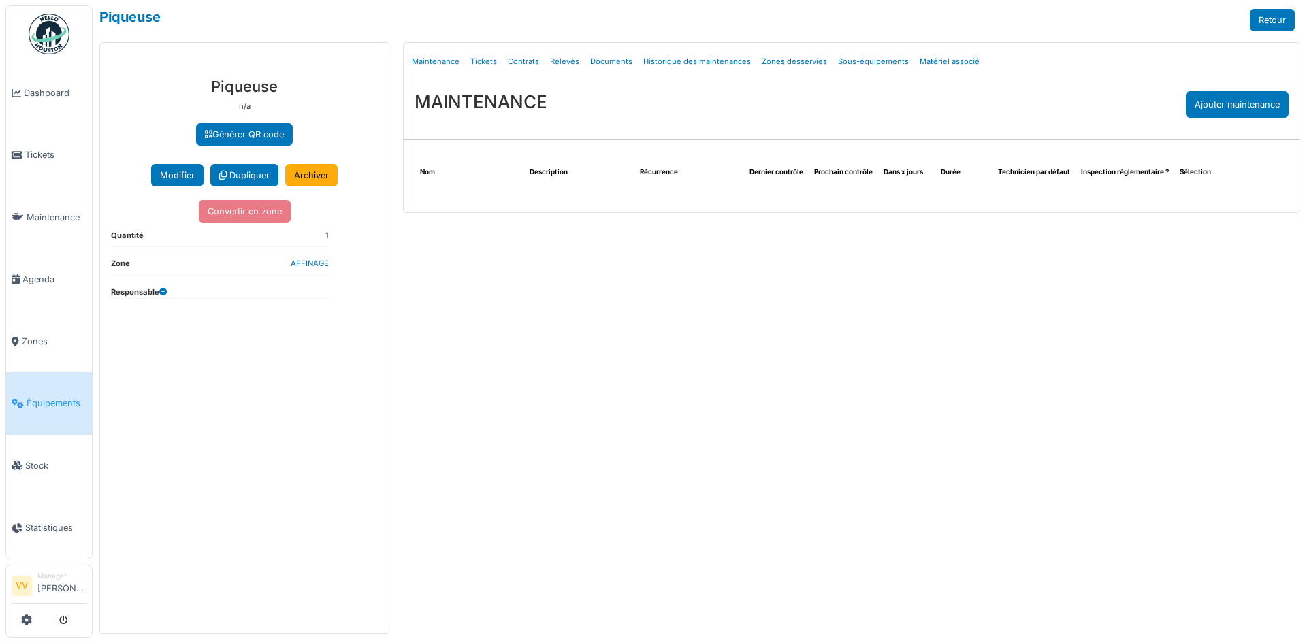
click at [17, 399] on icon at bounding box center [18, 404] width 12 height 10
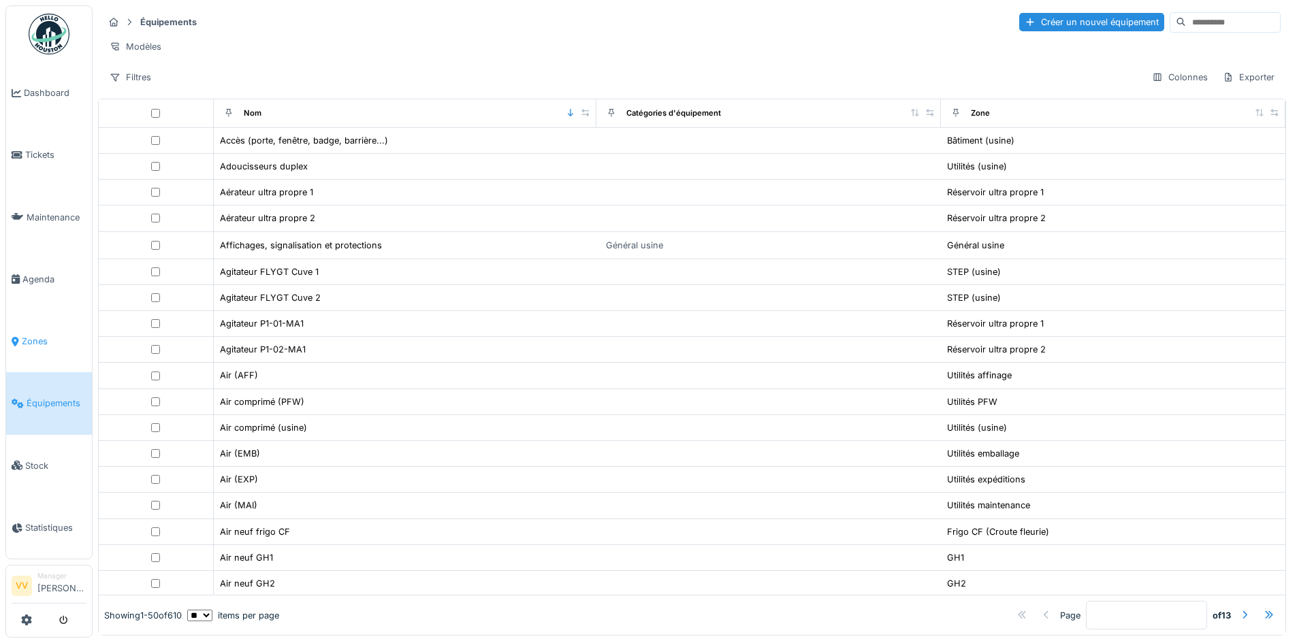
click at [37, 335] on span "Zones" at bounding box center [54, 341] width 65 height 13
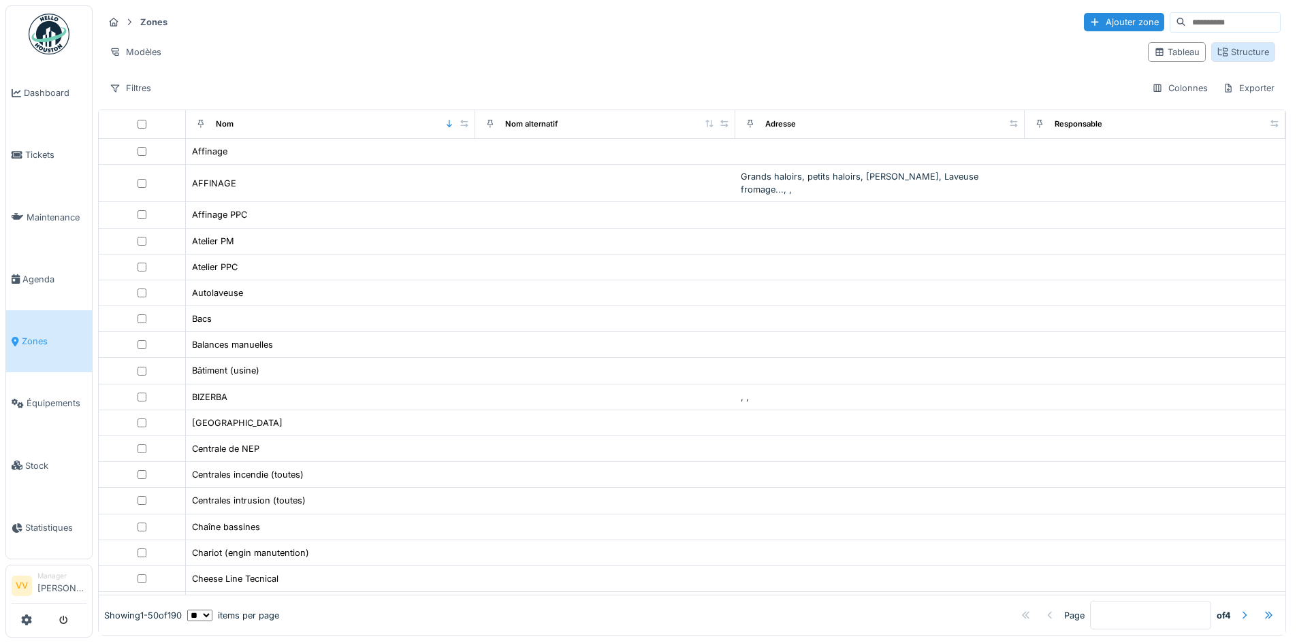
click at [1235, 52] on div "Structure" at bounding box center [1243, 52] width 52 height 13
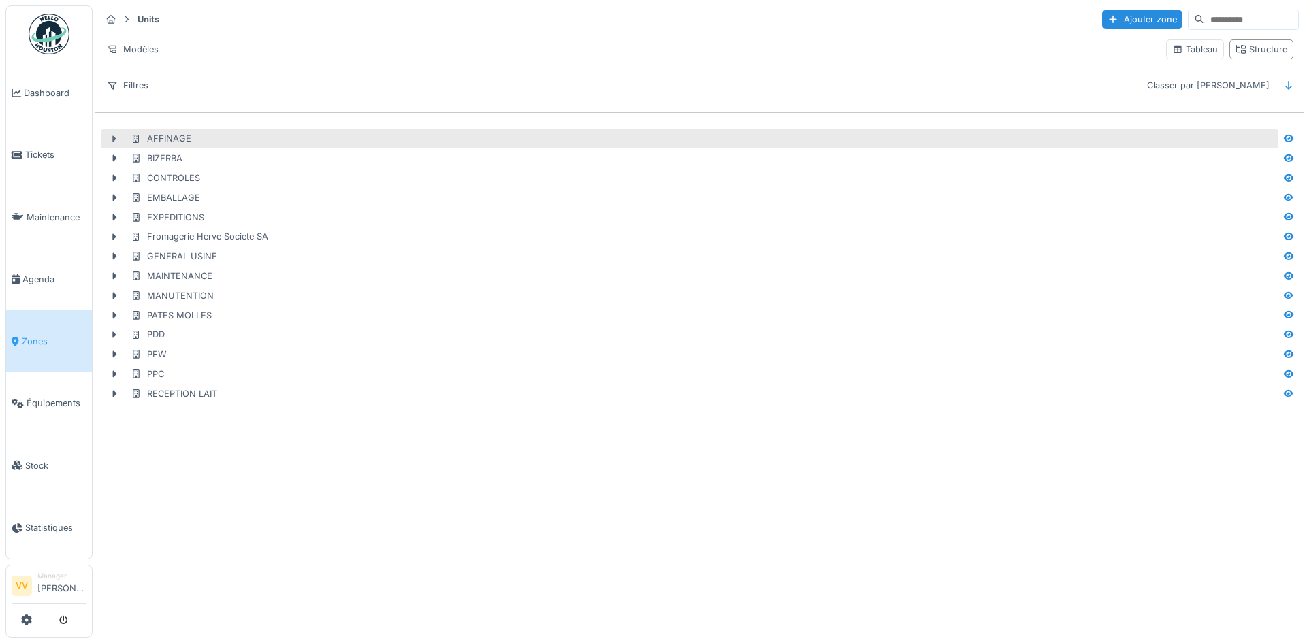
click at [114, 137] on icon at bounding box center [115, 138] width 4 height 7
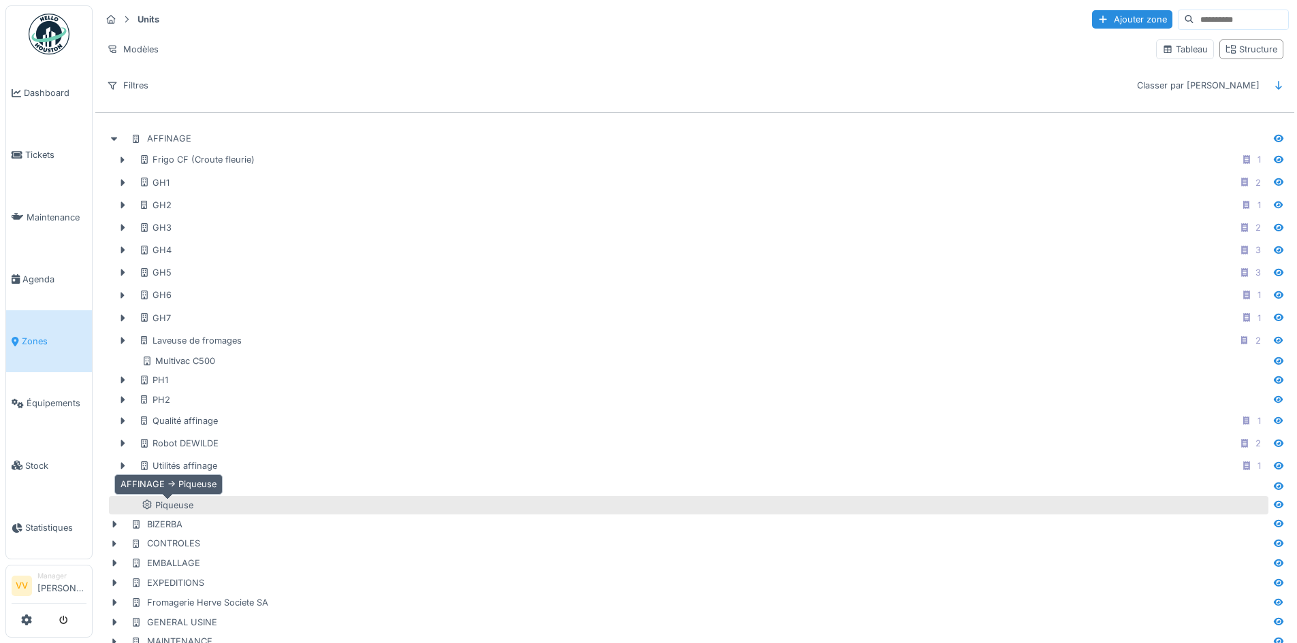
click at [191, 504] on div "Piqueuse" at bounding box center [168, 505] width 52 height 13
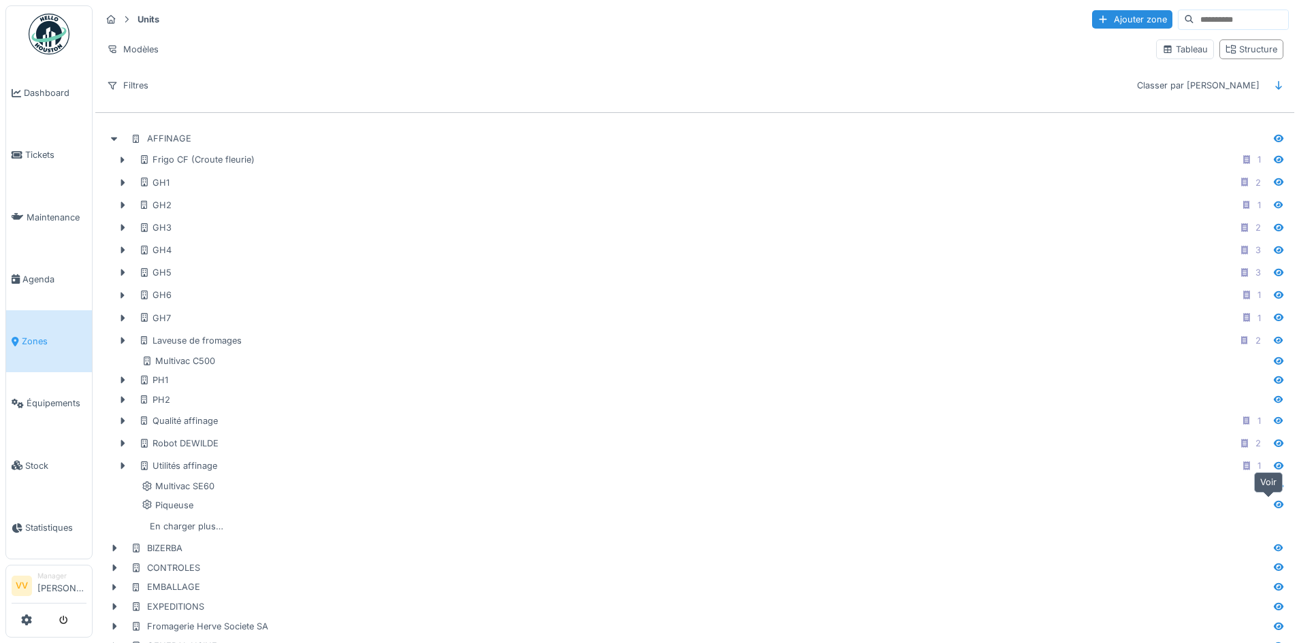
click at [1273, 504] on icon at bounding box center [1278, 504] width 11 height 9
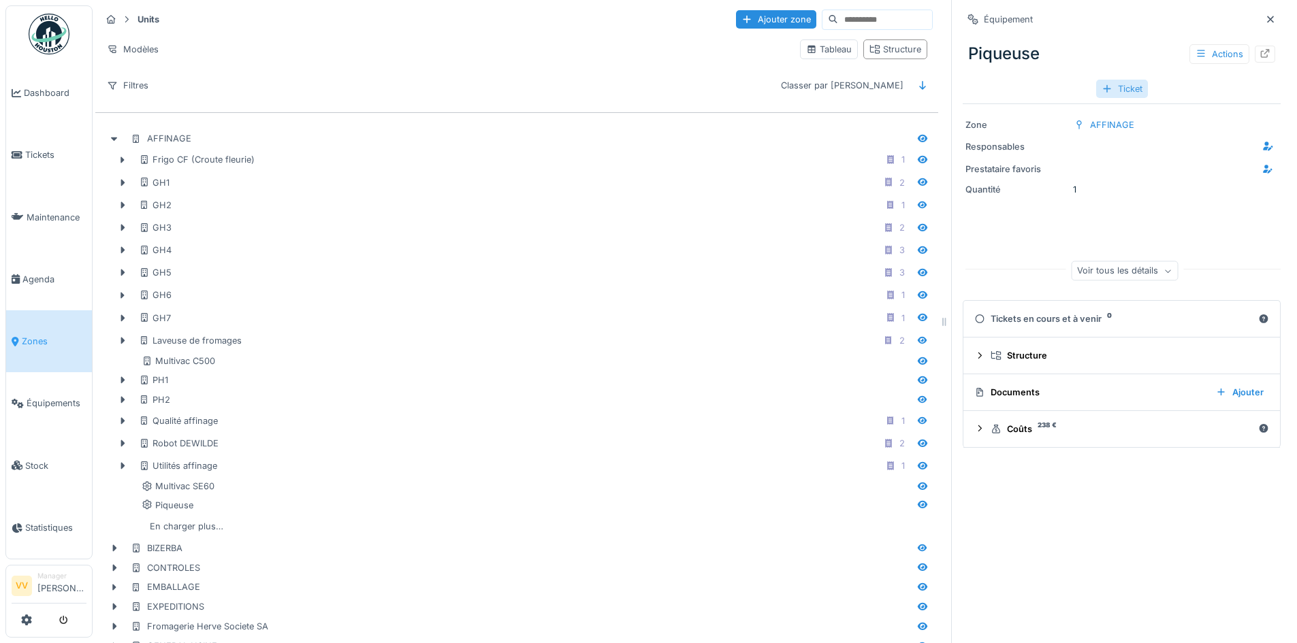
click at [1112, 88] on div "Ticket" at bounding box center [1122, 89] width 52 height 18
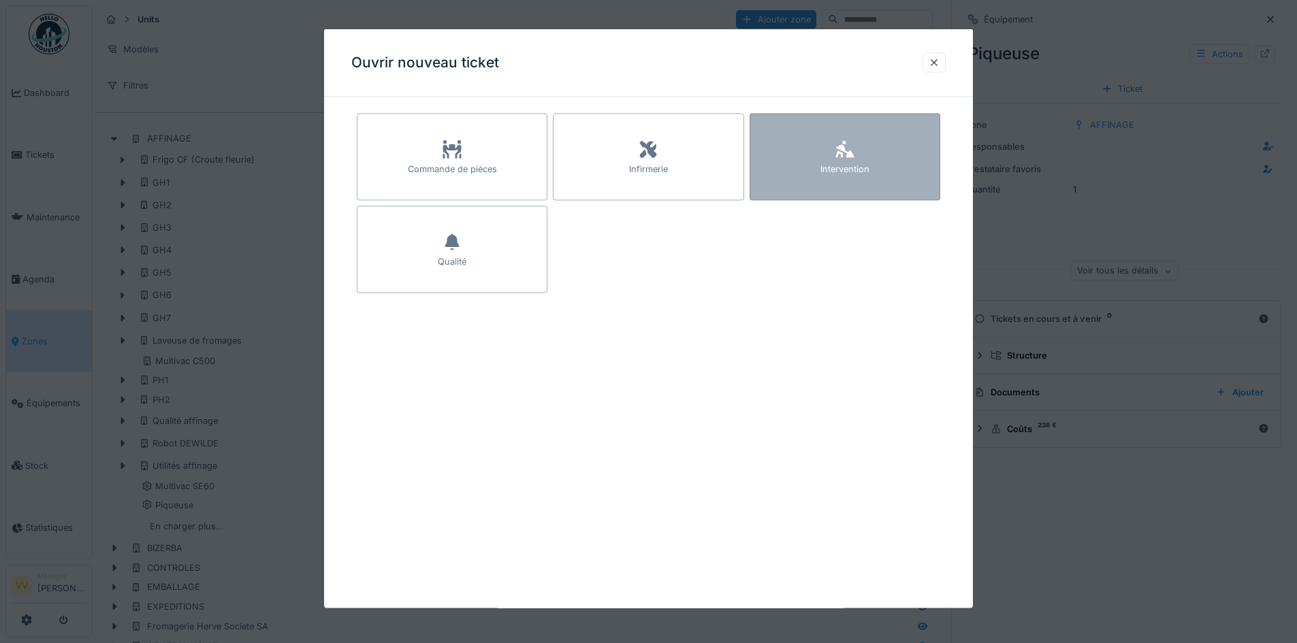
click at [858, 171] on div "Intervention" at bounding box center [844, 169] width 49 height 13
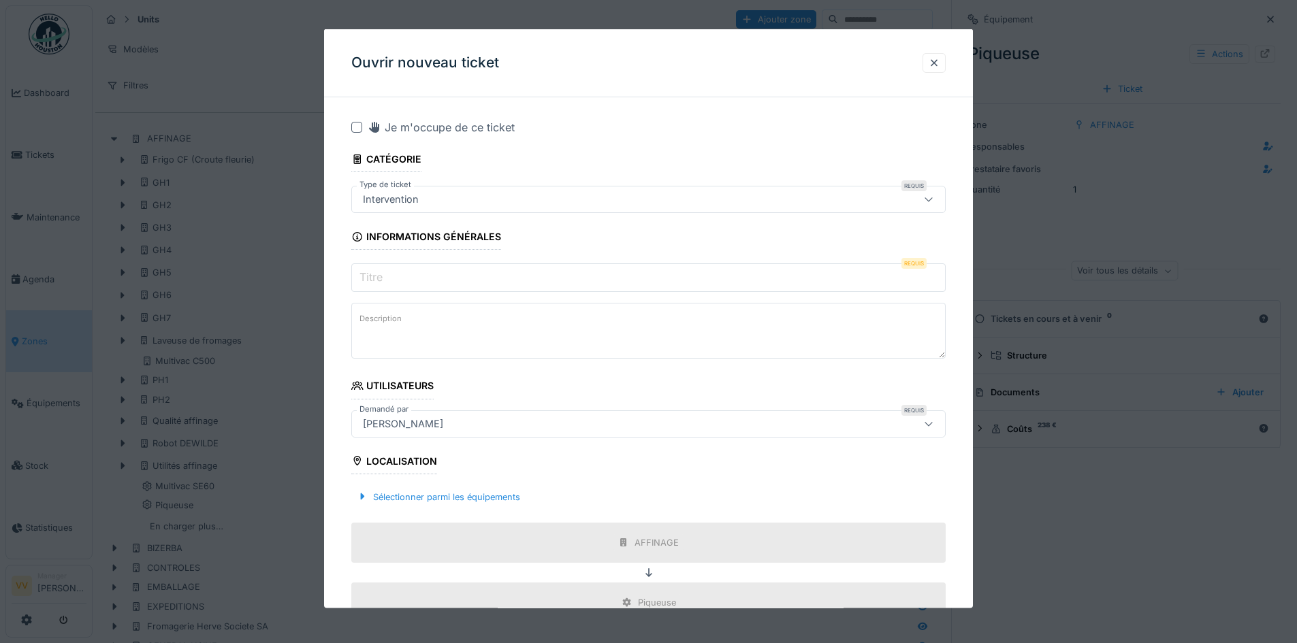
click at [532, 284] on input "Titre" at bounding box center [648, 277] width 594 height 29
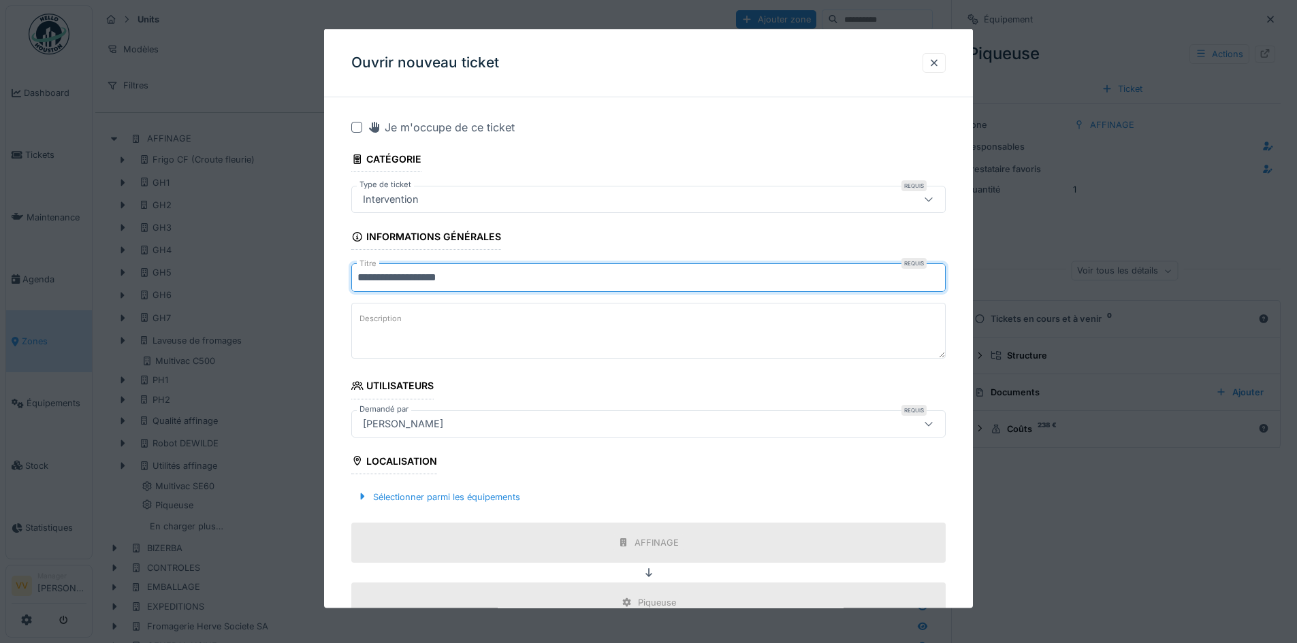
type input "**********"
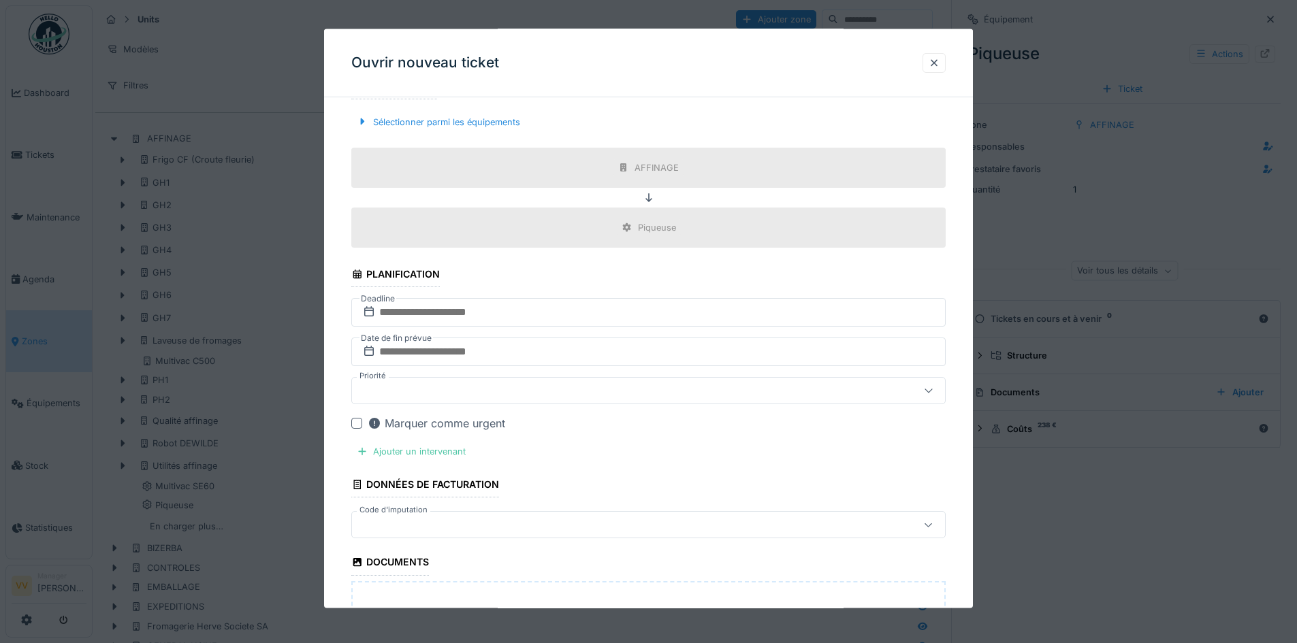
scroll to position [408, 0]
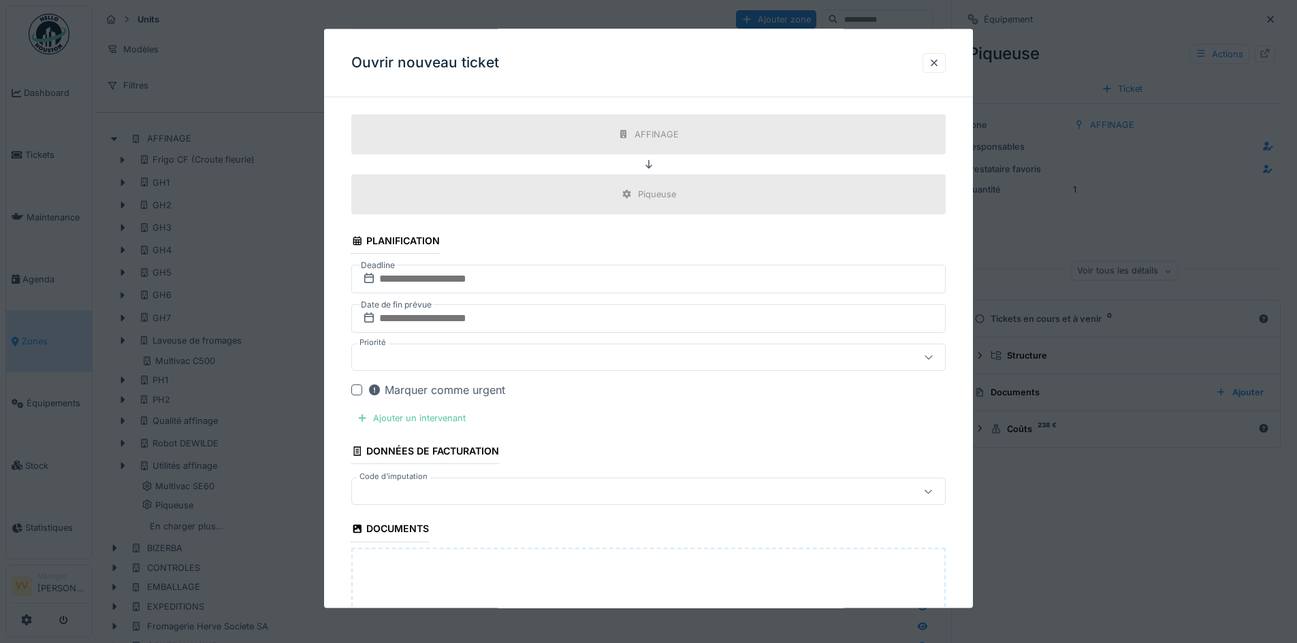
type textarea "**********"
click at [546, 282] on input "text" at bounding box center [648, 279] width 594 height 29
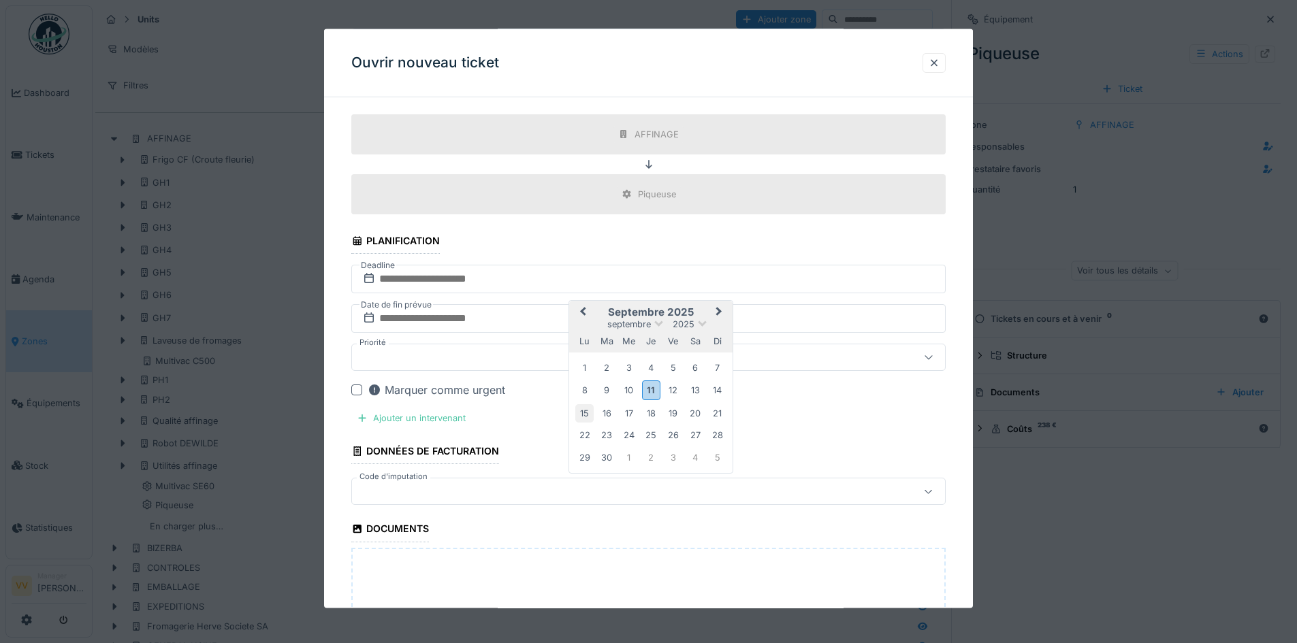
click at [584, 416] on div "15" at bounding box center [584, 413] width 18 height 18
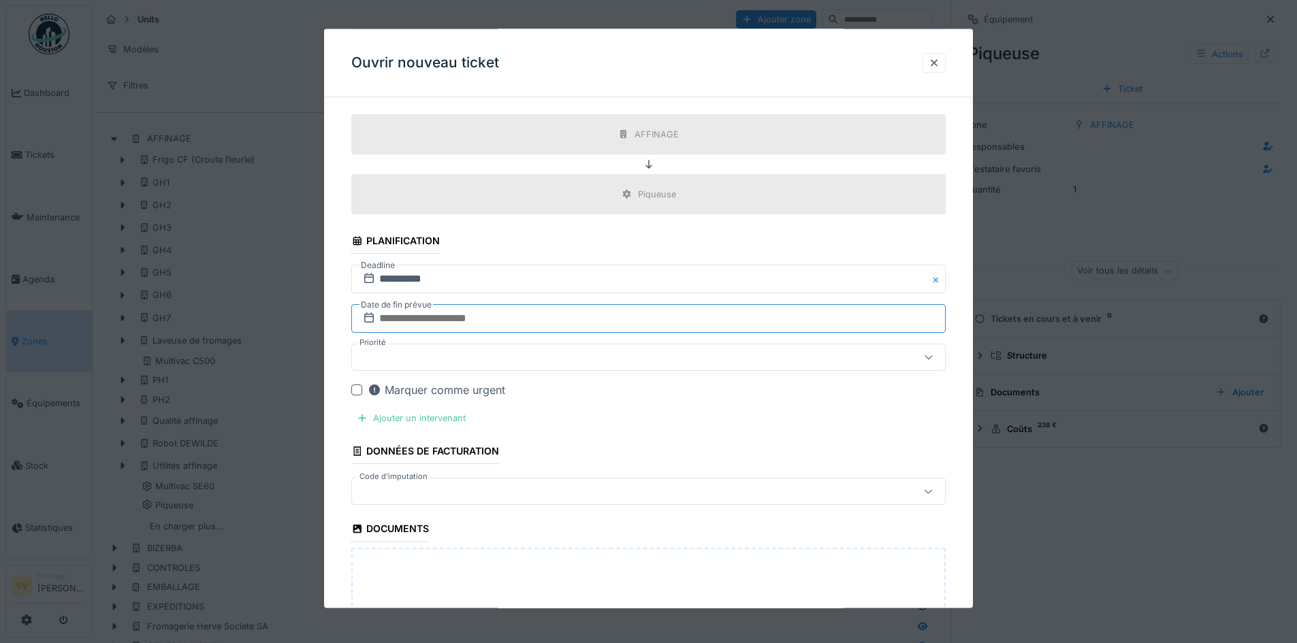
click at [509, 312] on input "text" at bounding box center [648, 318] width 594 height 29
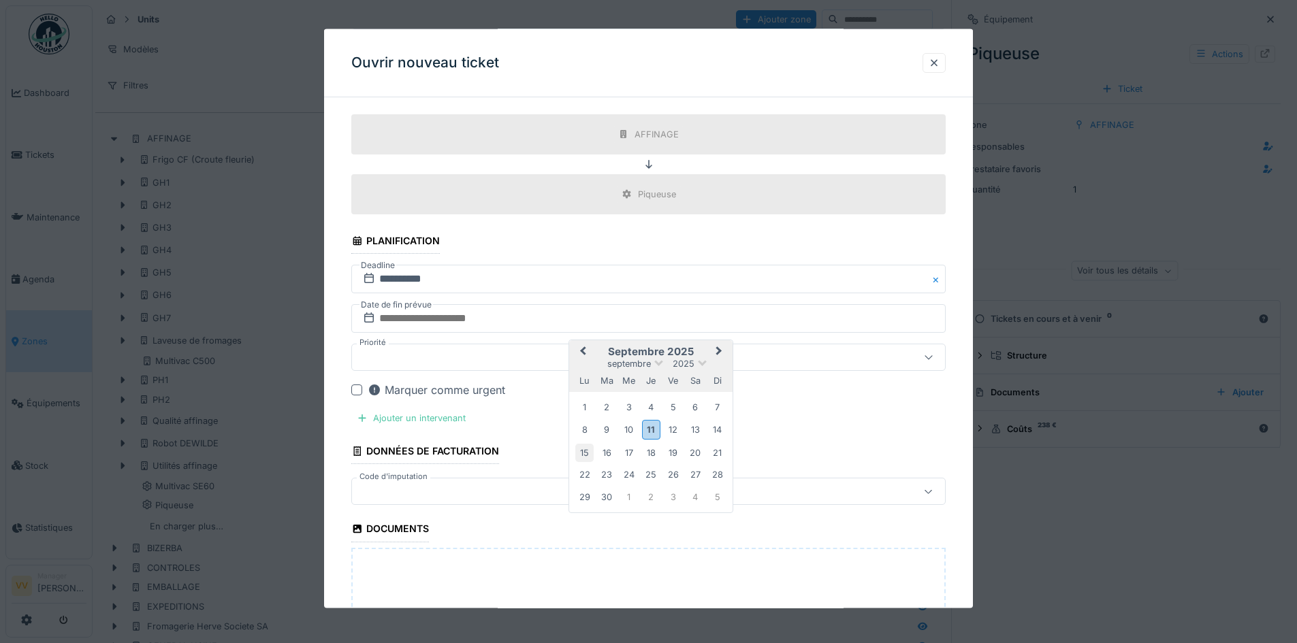
click at [583, 451] on div "15" at bounding box center [584, 452] width 18 height 18
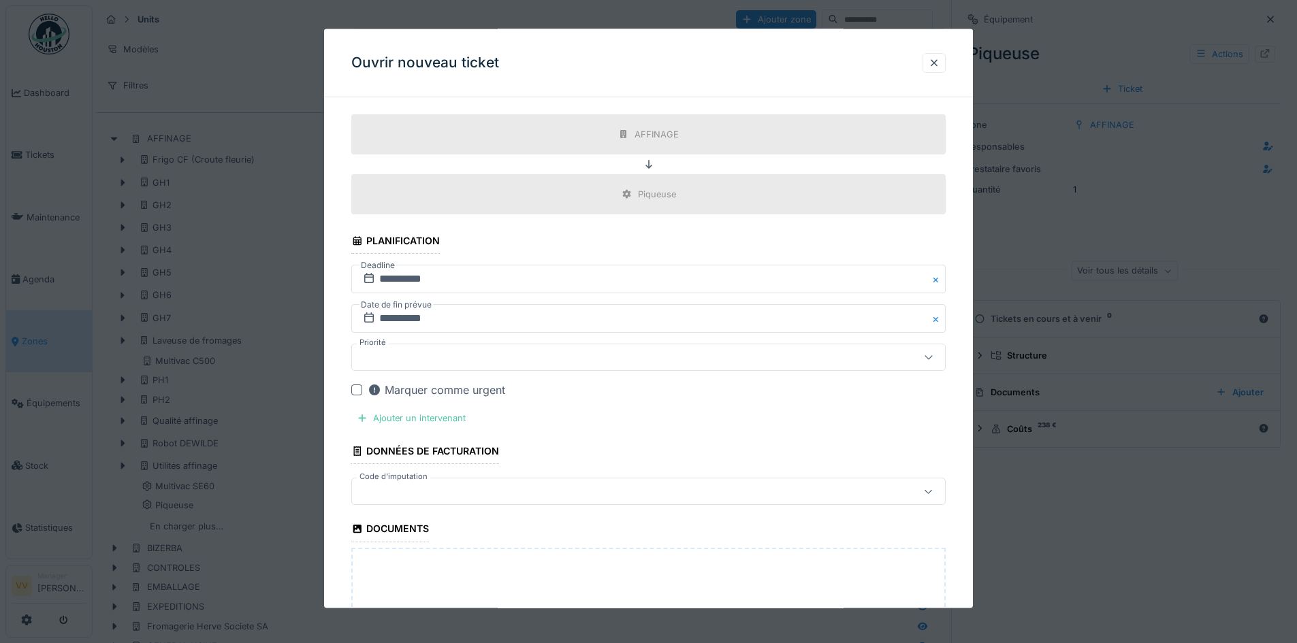
scroll to position [476, 0]
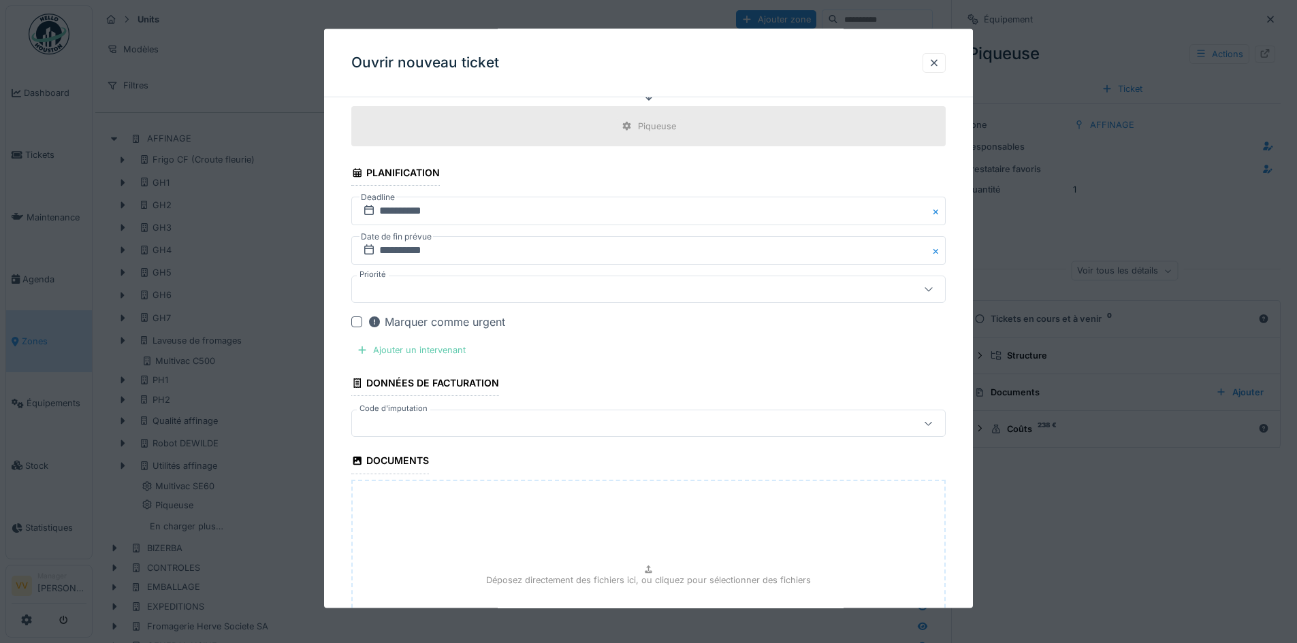
click at [457, 353] on div "Ajouter un intervenant" at bounding box center [411, 350] width 120 height 18
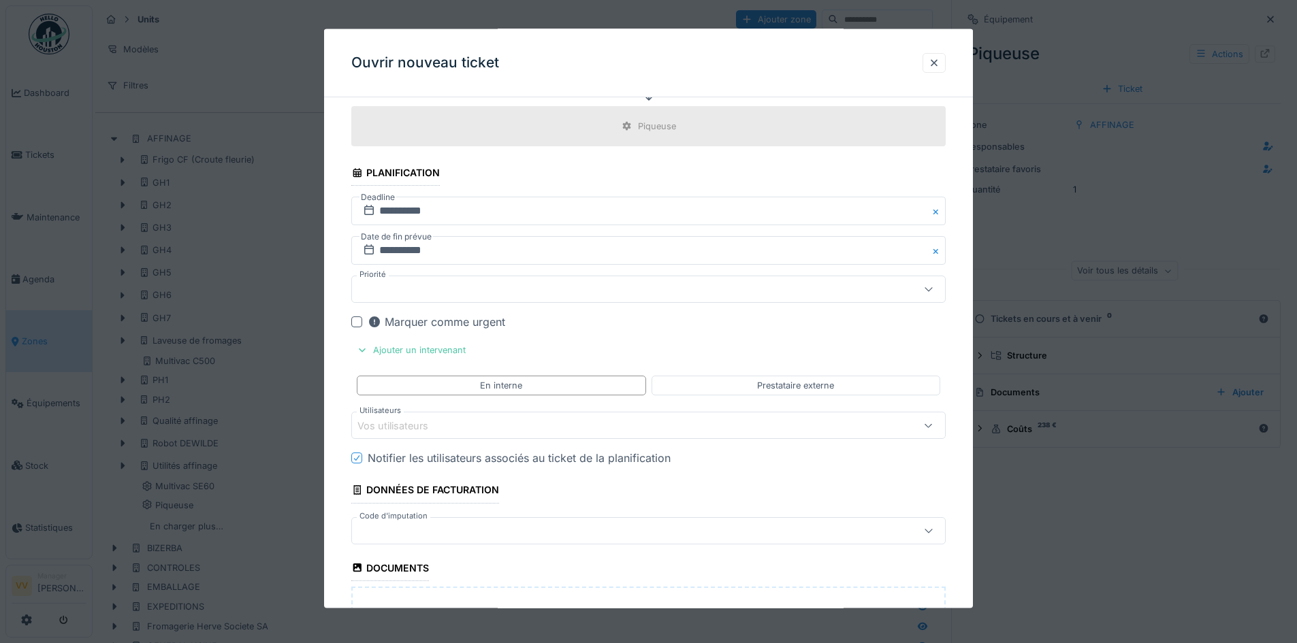
click at [519, 428] on div "Vos utilisateurs" at bounding box center [613, 425] width 513 height 15
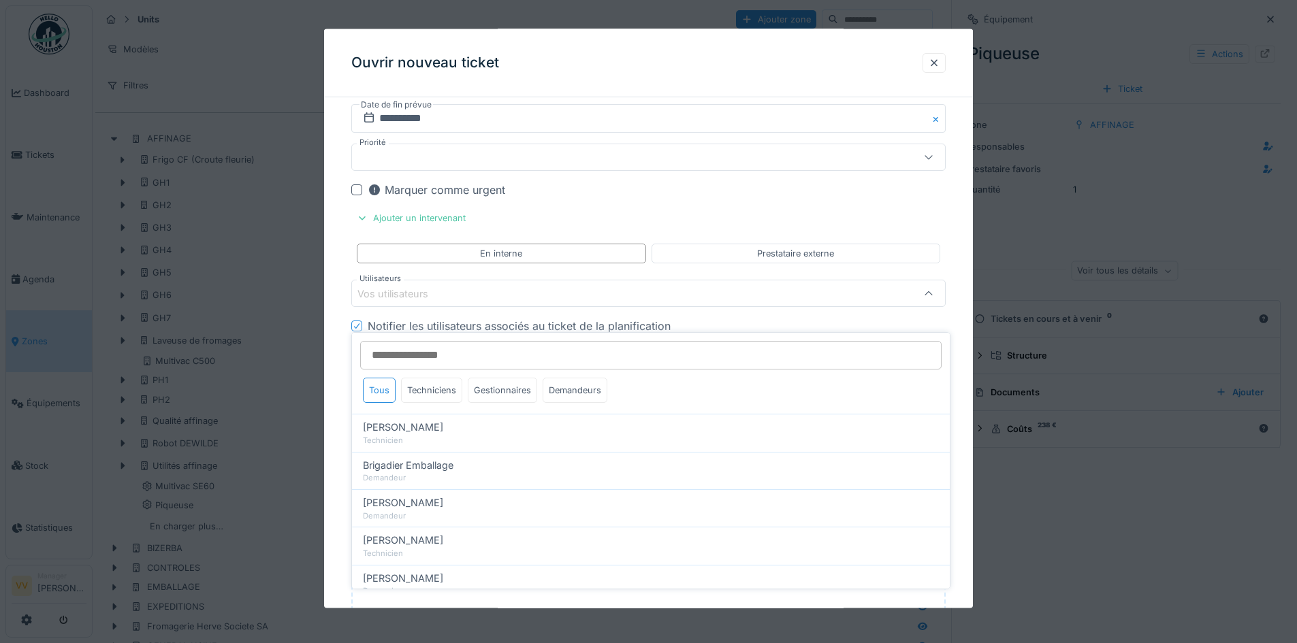
scroll to position [651, 0]
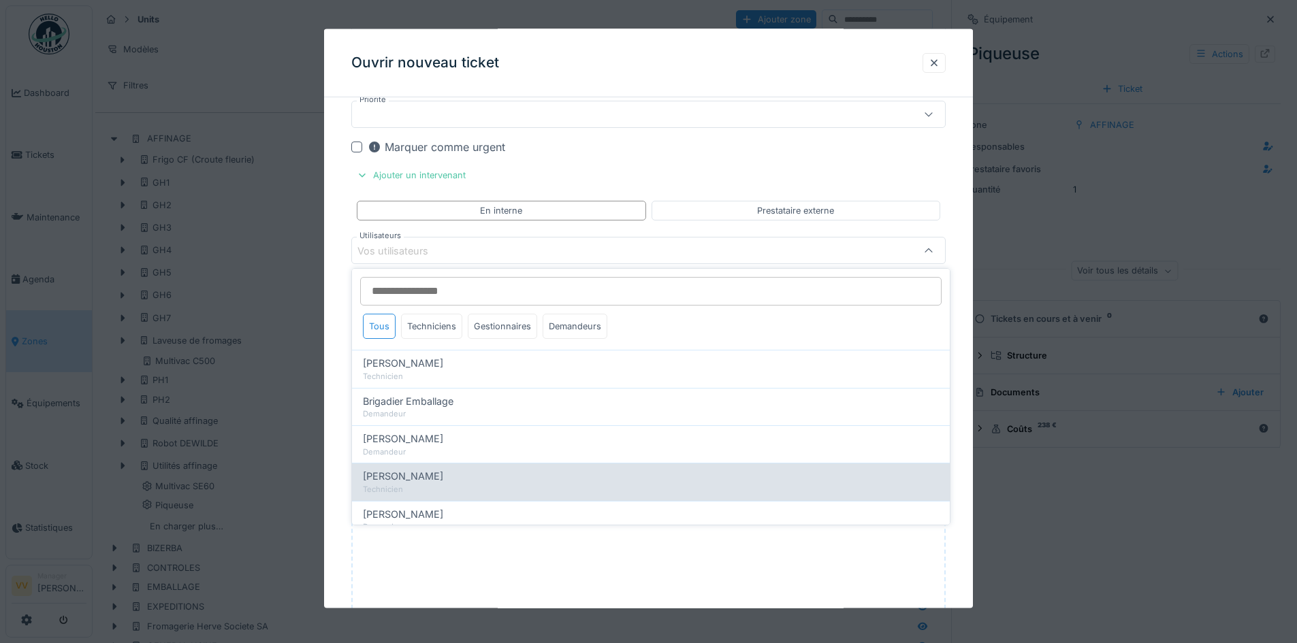
click at [482, 476] on div "[PERSON_NAME]" at bounding box center [651, 476] width 576 height 15
type input "****"
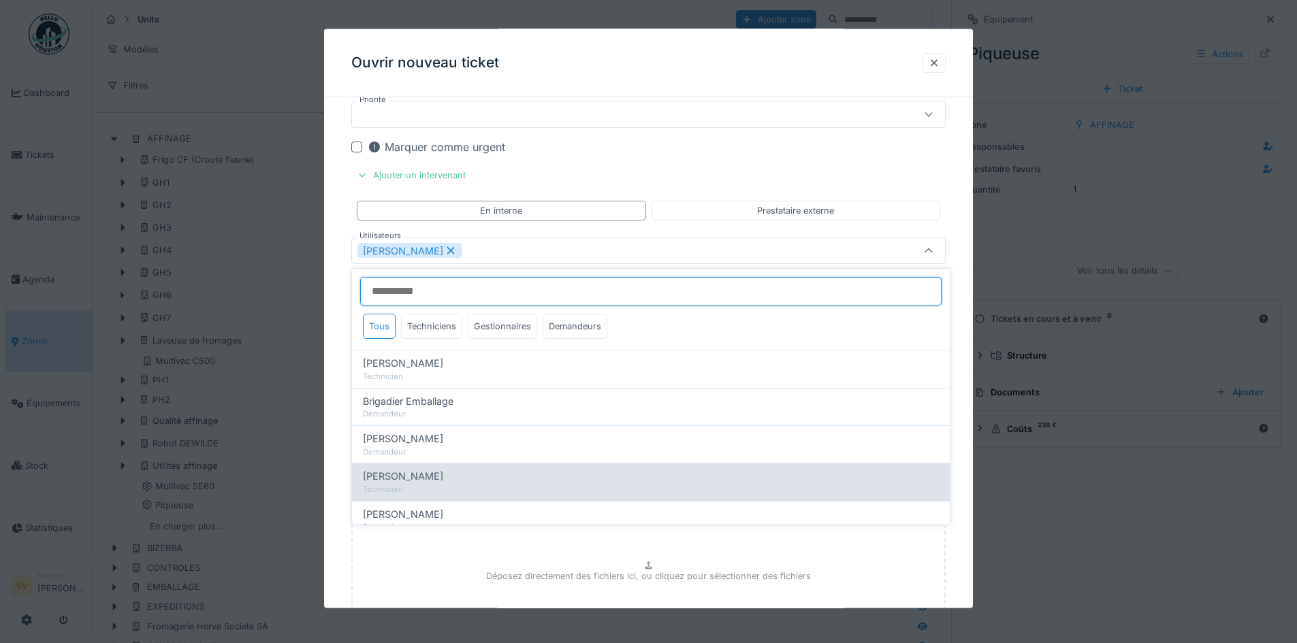
scroll to position [583, 0]
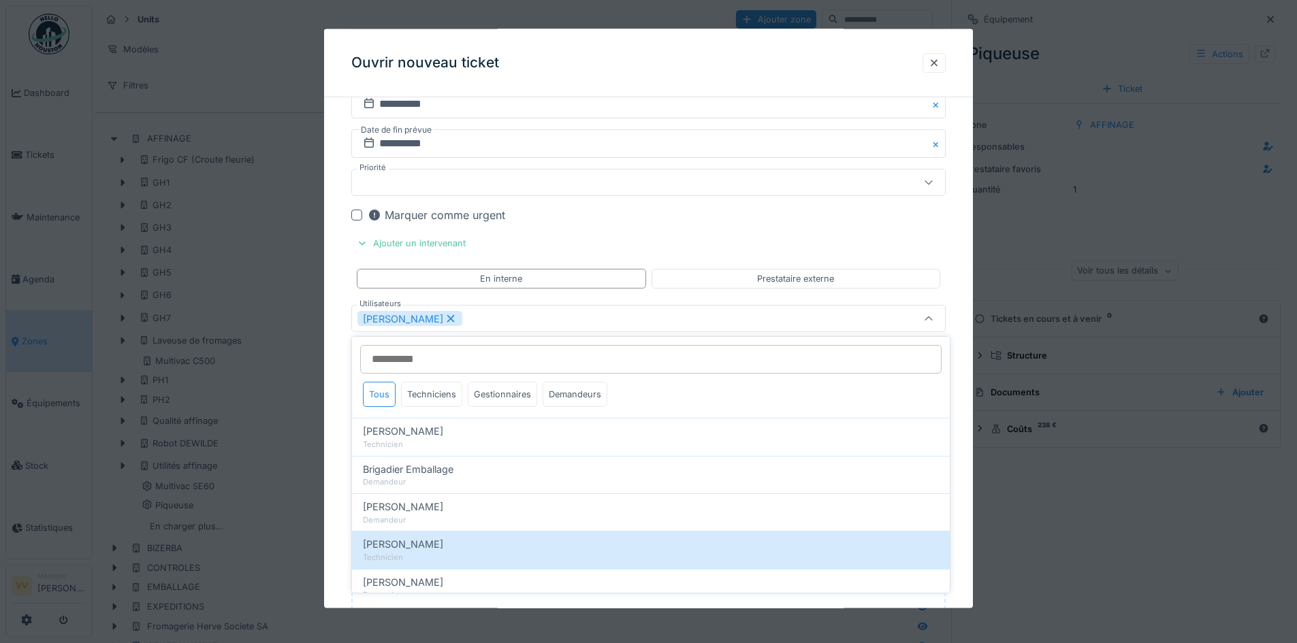
click at [926, 216] on div "Marquer comme urgent" at bounding box center [657, 215] width 578 height 16
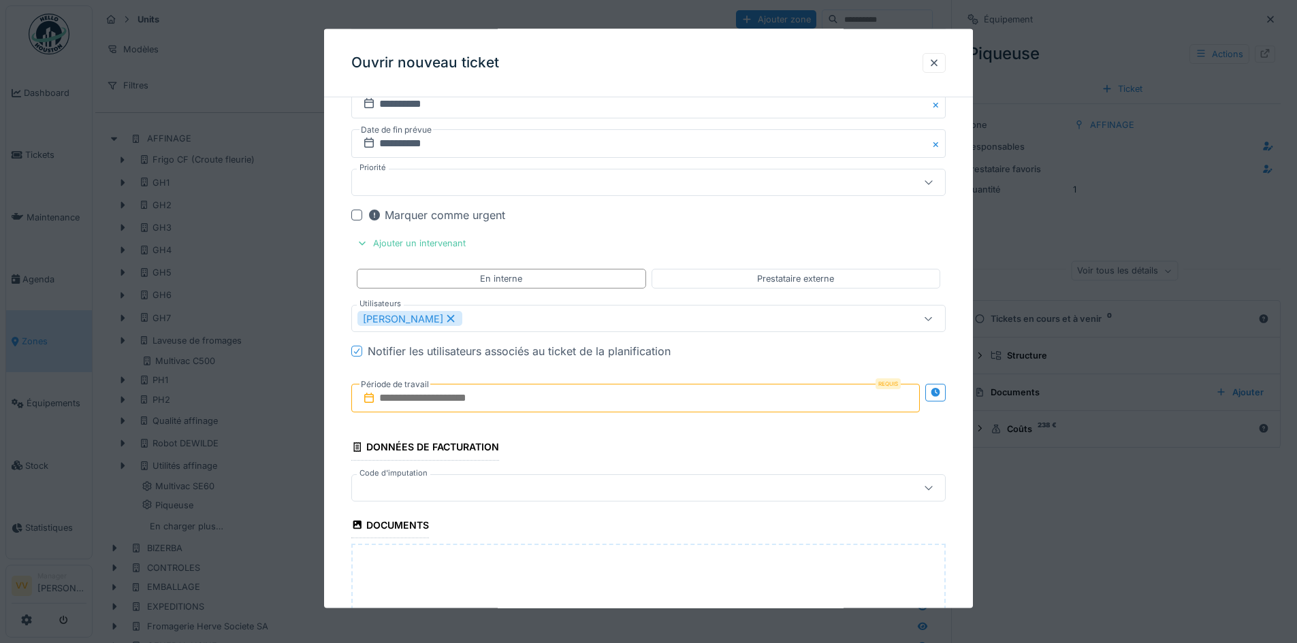
click at [530, 402] on input "text" at bounding box center [635, 398] width 568 height 29
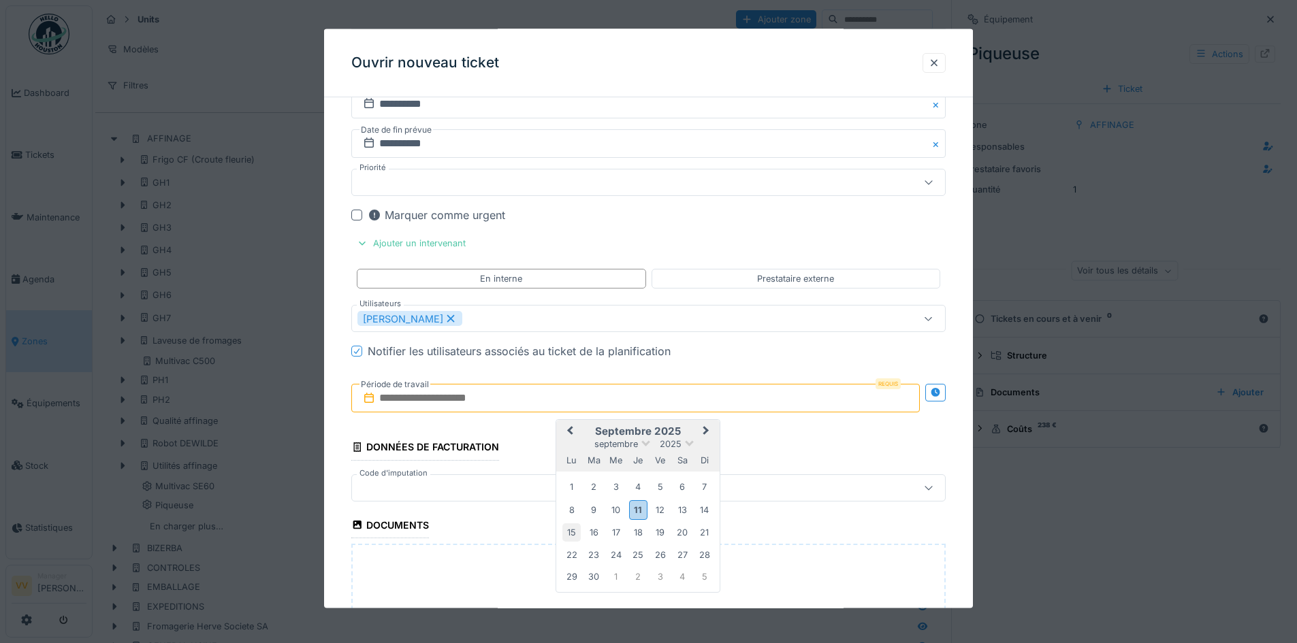
click at [574, 526] on div "15" at bounding box center [571, 532] width 18 height 18
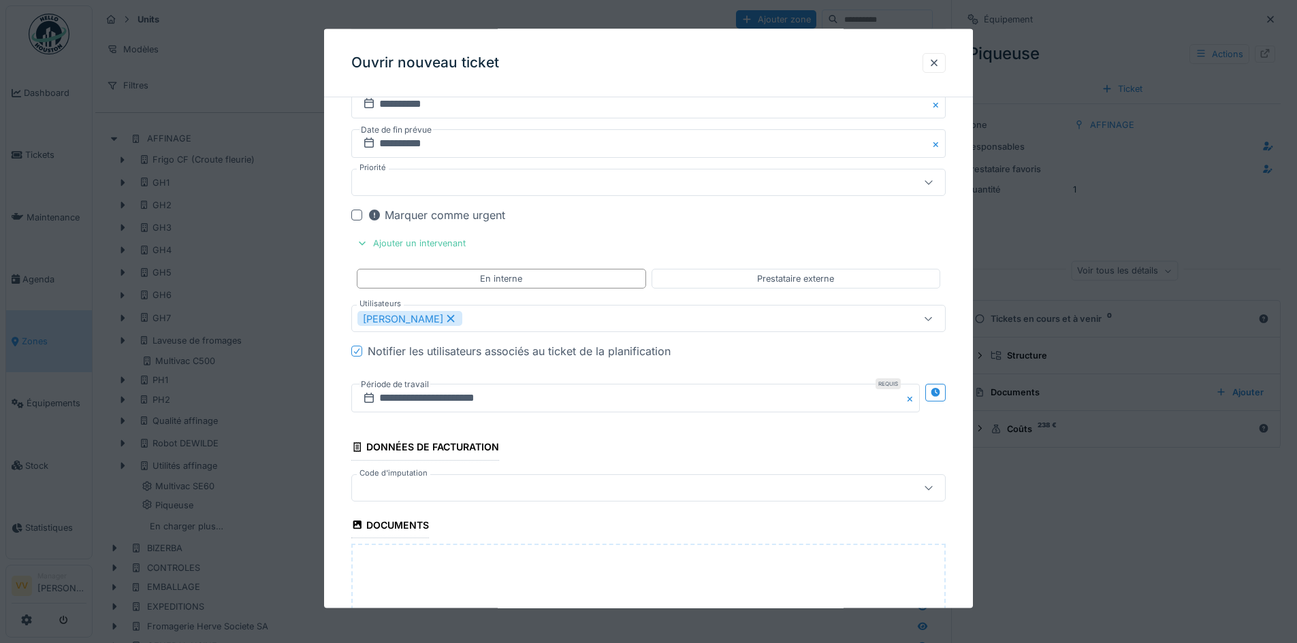
click at [622, 443] on fieldset "**********" at bounding box center [648, 167] width 594 height 1284
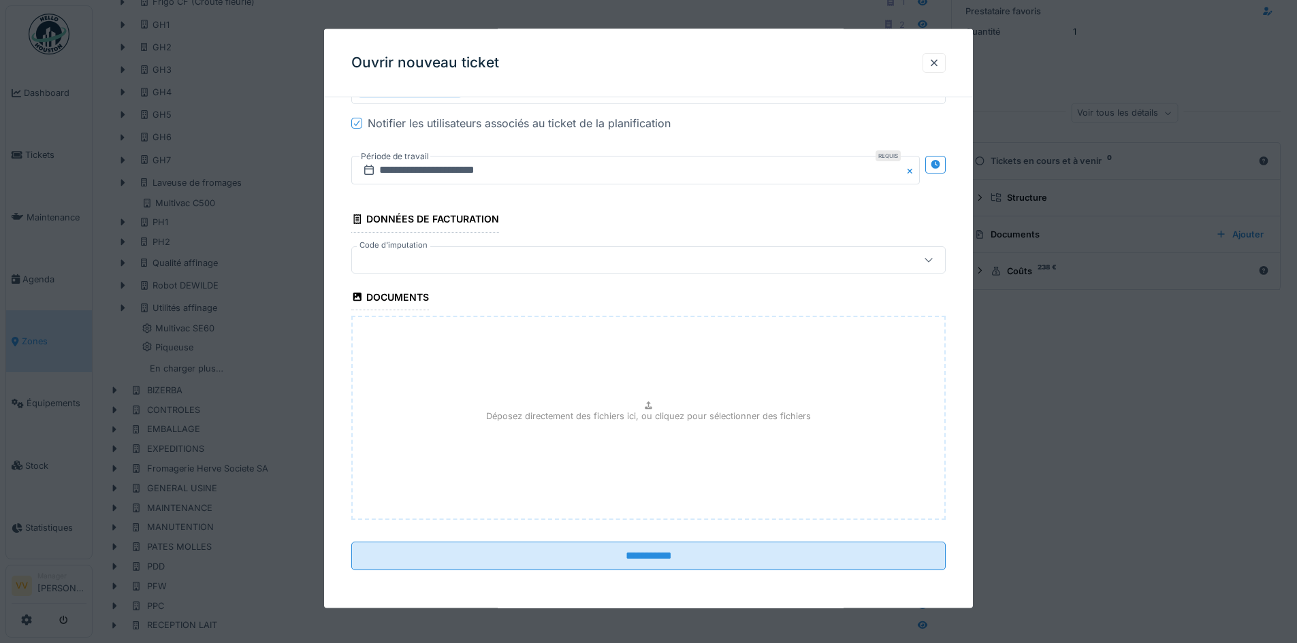
scroll to position [168, 0]
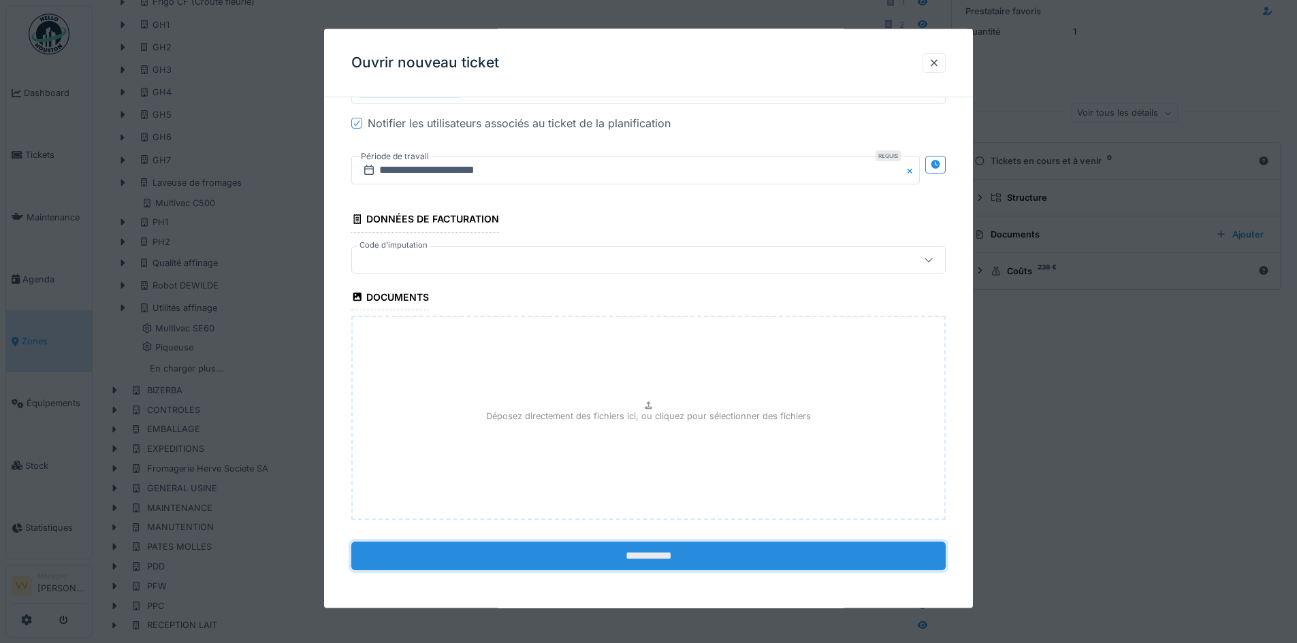
click at [656, 562] on input "**********" at bounding box center [648, 555] width 594 height 29
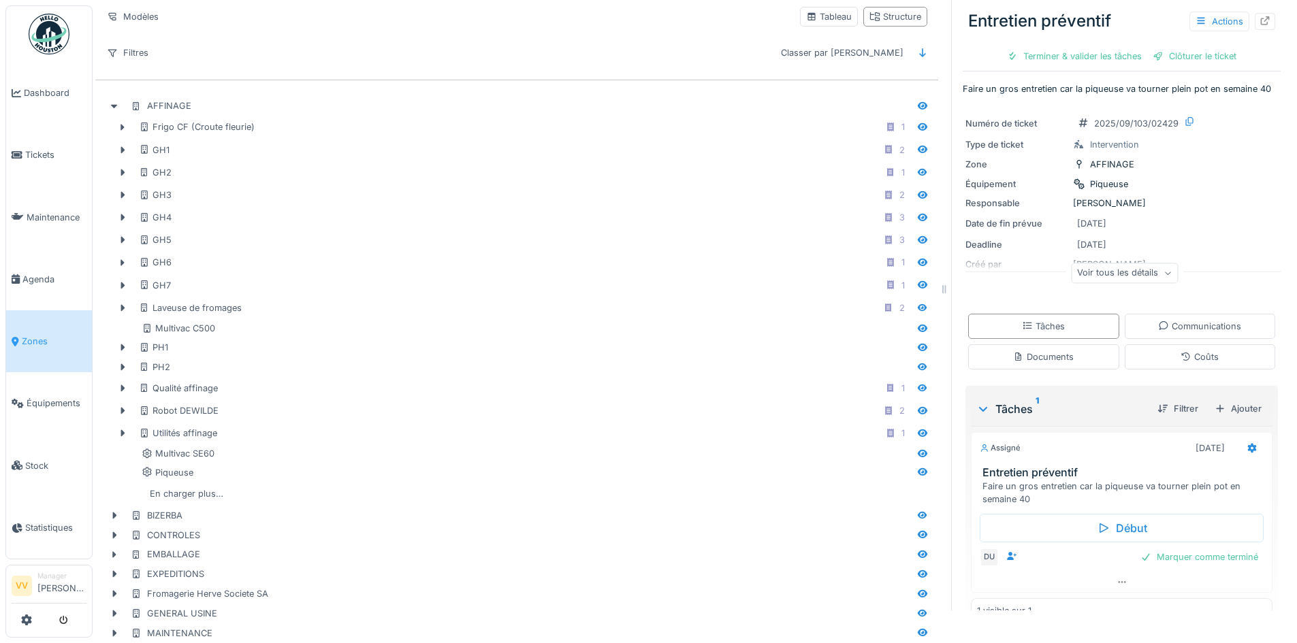
scroll to position [32, 0]
click at [27, 274] on span "Agenda" at bounding box center [54, 279] width 64 height 13
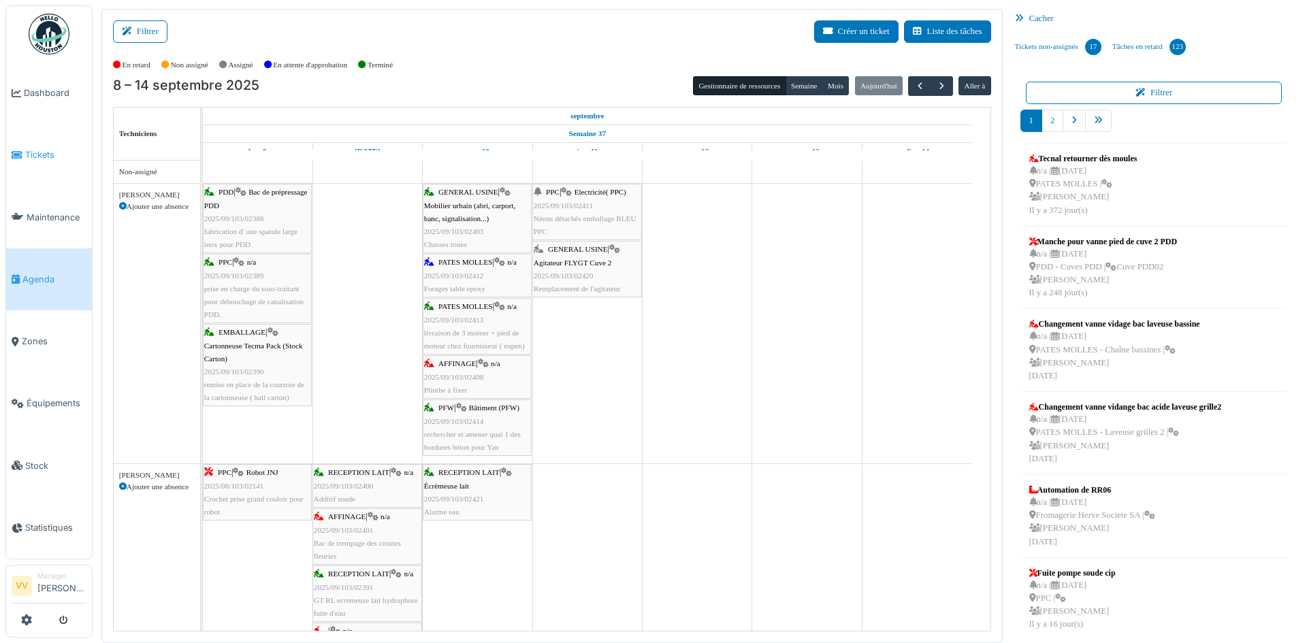
click at [39, 144] on link "Tickets" at bounding box center [49, 155] width 86 height 62
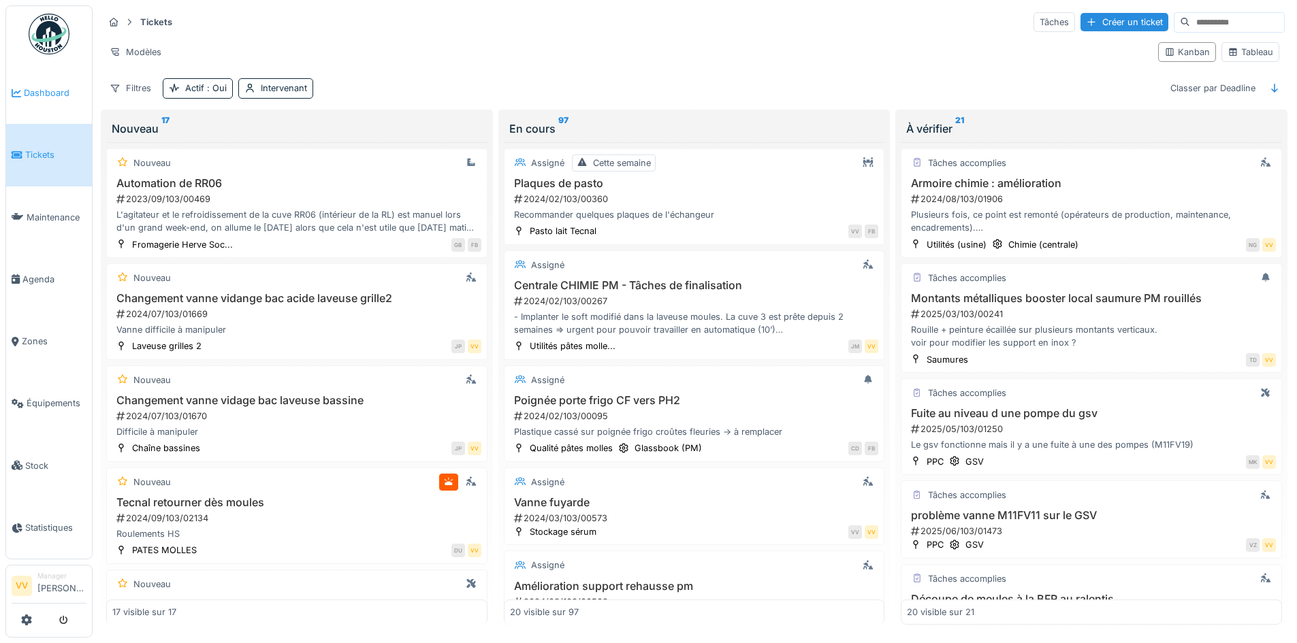
click at [27, 92] on span "Dashboard" at bounding box center [55, 92] width 63 height 13
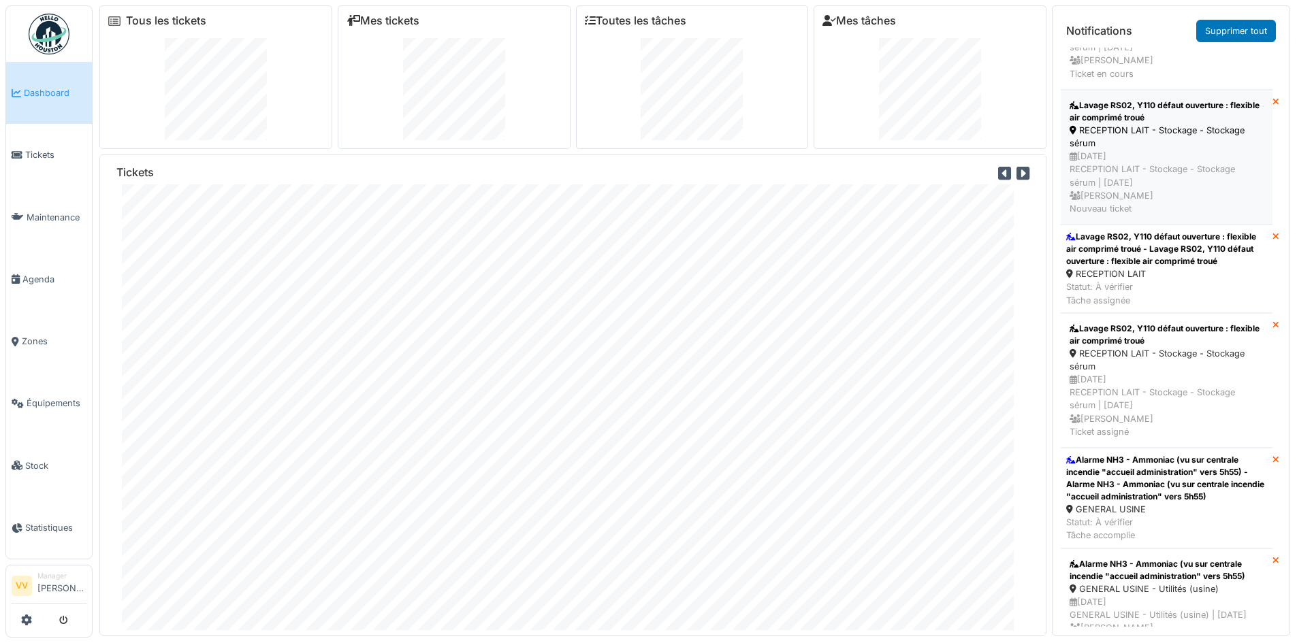
scroll to position [340, 0]
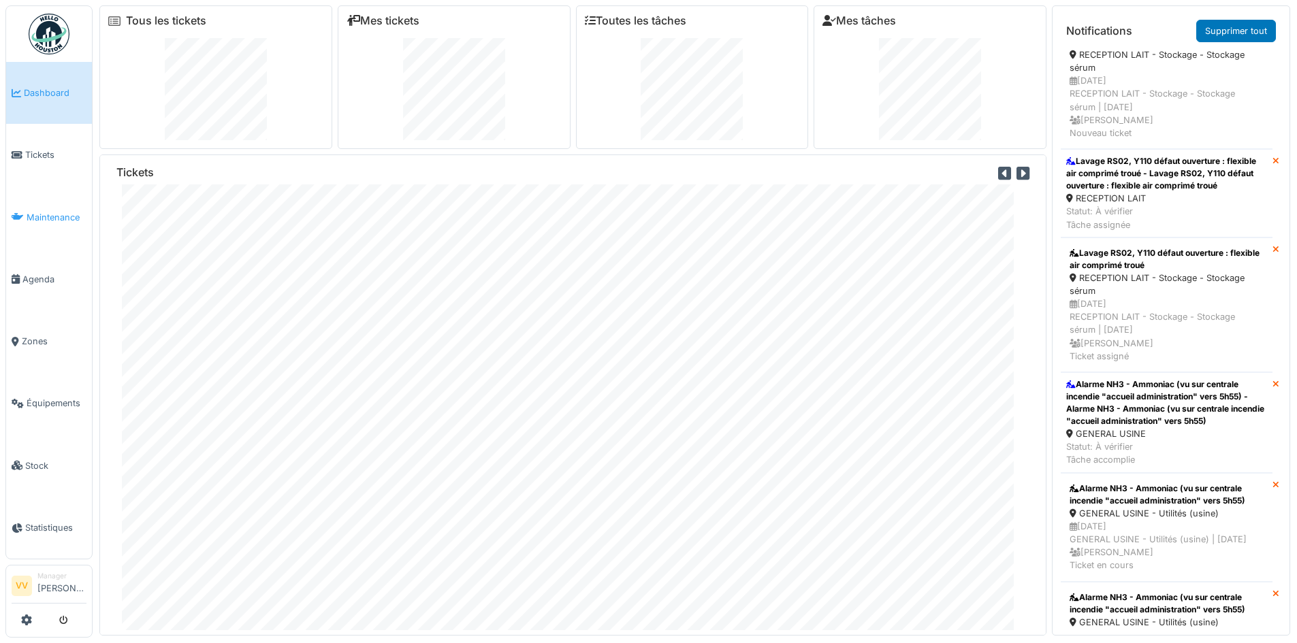
click at [27, 216] on span "Maintenance" at bounding box center [57, 217] width 60 height 13
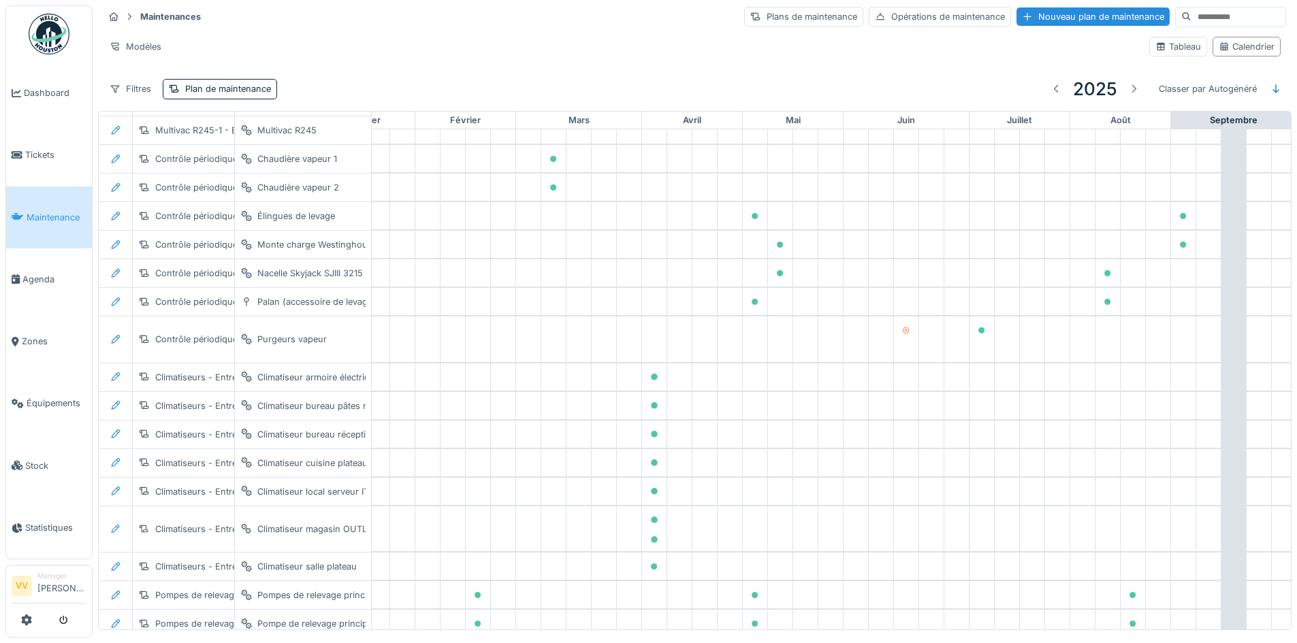
scroll to position [166, 0]
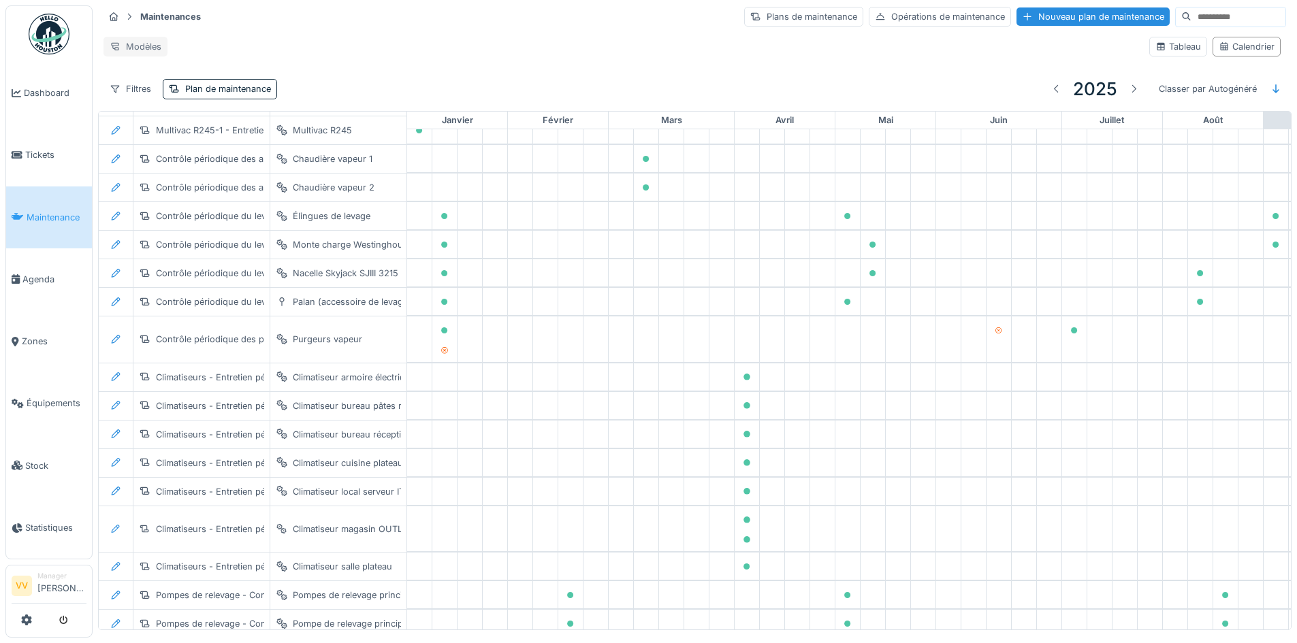
click at [135, 42] on div "Modèles" at bounding box center [135, 47] width 64 height 20
click at [161, 71] on div "Nouvelle vue" at bounding box center [164, 72] width 114 height 20
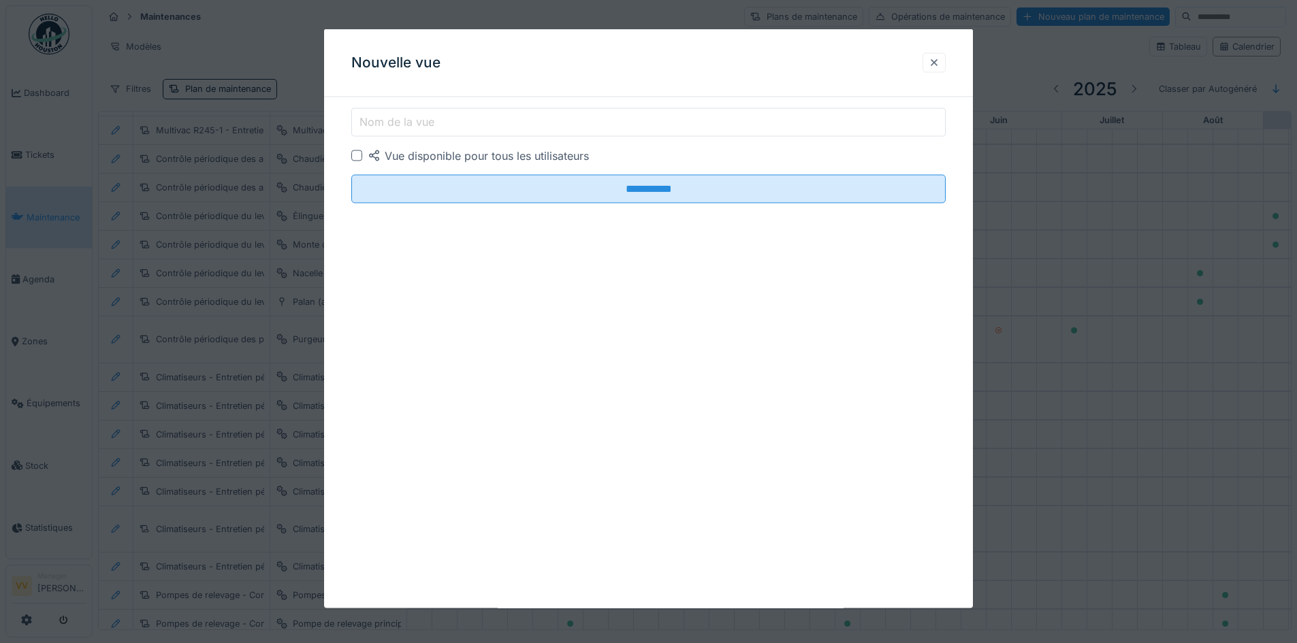
click at [936, 65] on div at bounding box center [933, 62] width 11 height 13
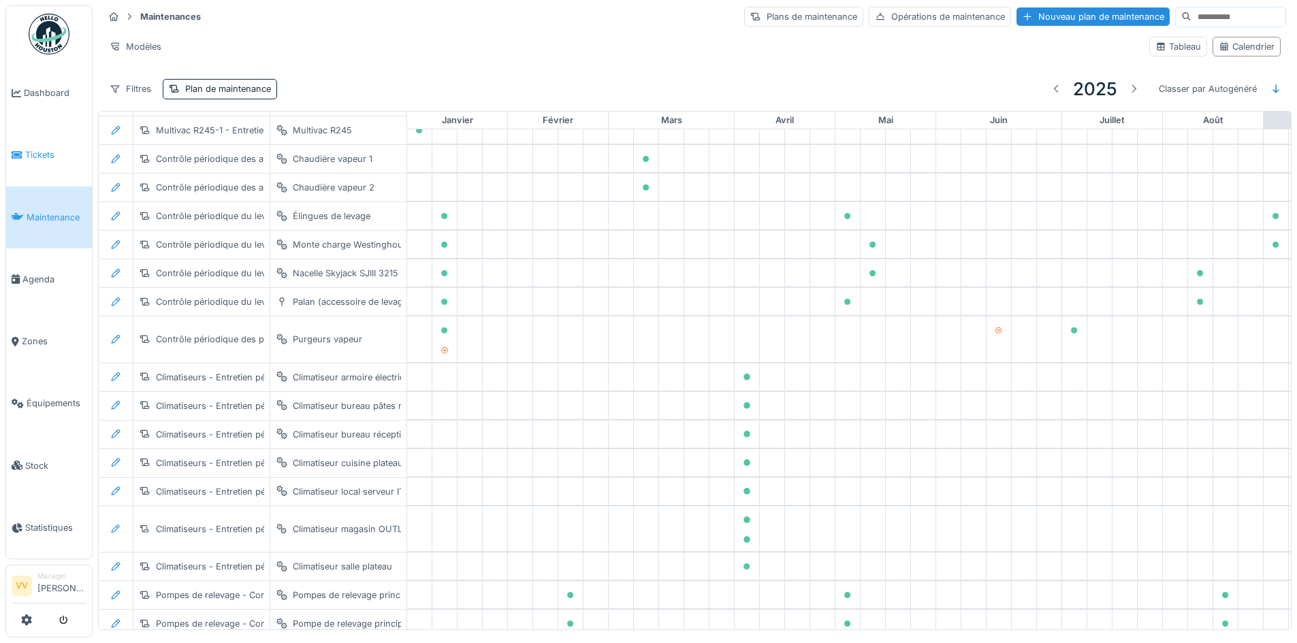
click at [33, 150] on span "Tickets" at bounding box center [55, 154] width 61 height 13
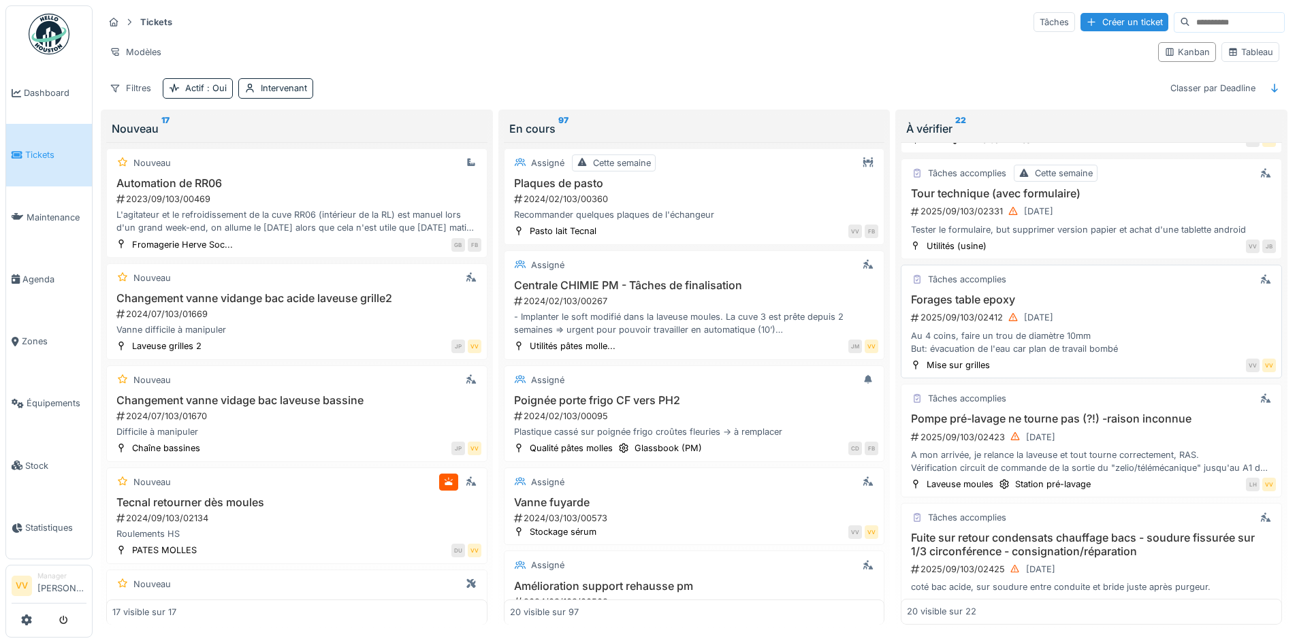
scroll to position [1089, 0]
